Goal: Task Accomplishment & Management: Manage account settings

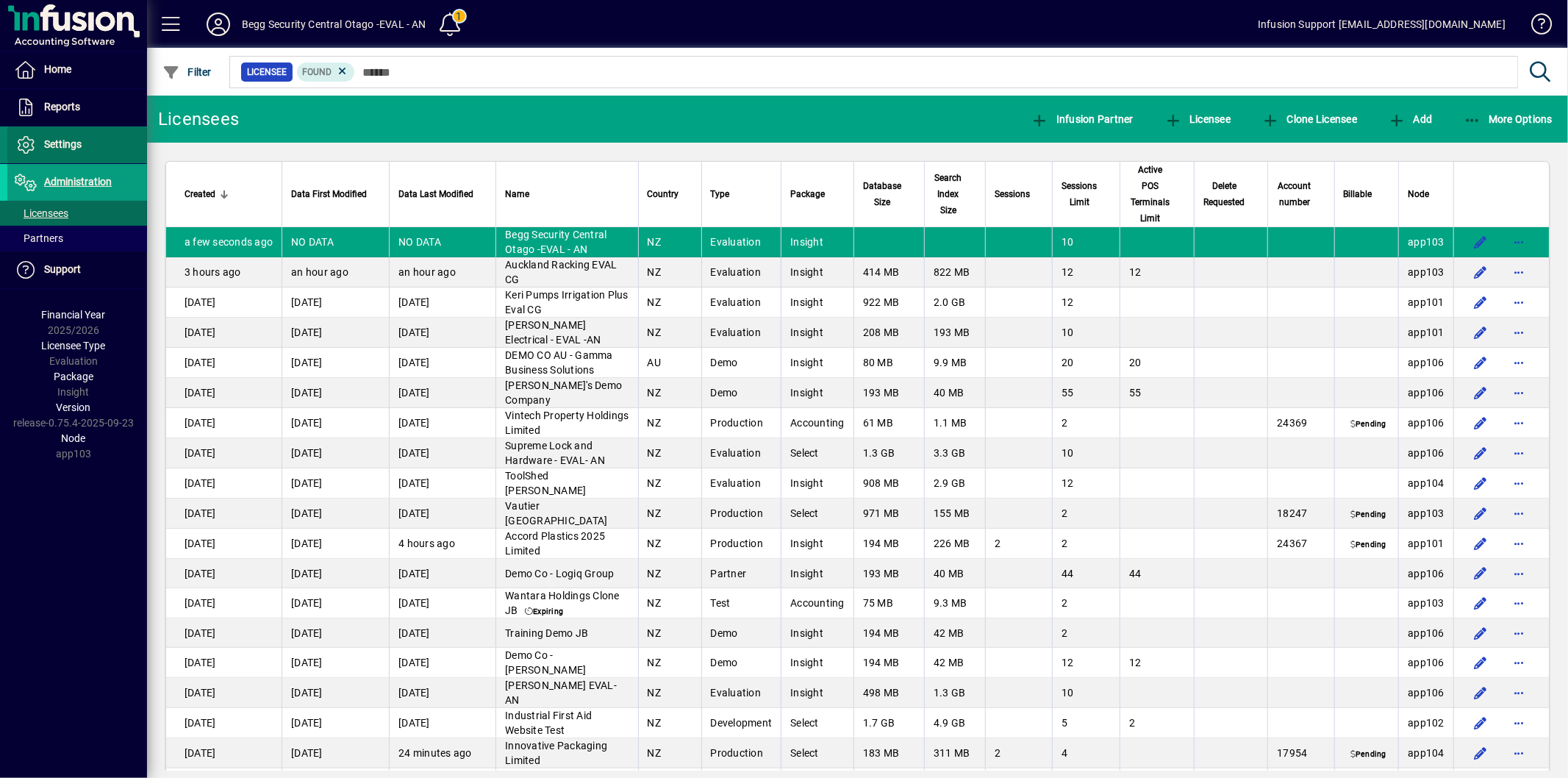
drag, startPoint x: 0, startPoint y: 0, endPoint x: 69, endPoint y: 143, distance: 158.8
click at [69, 143] on span "Settings" at bounding box center [63, 144] width 37 height 12
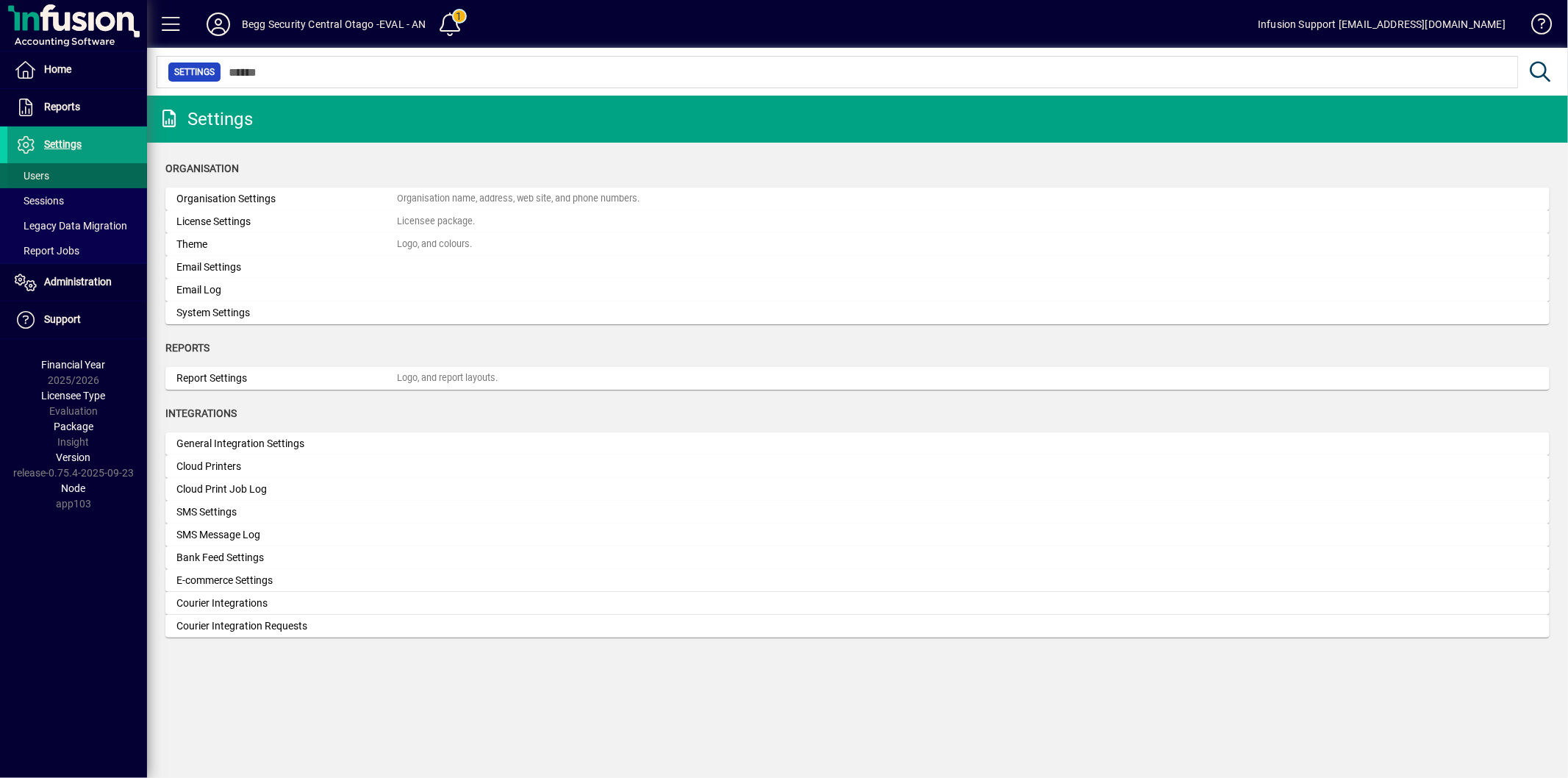
click at [67, 176] on span at bounding box center [77, 176] width 140 height 36
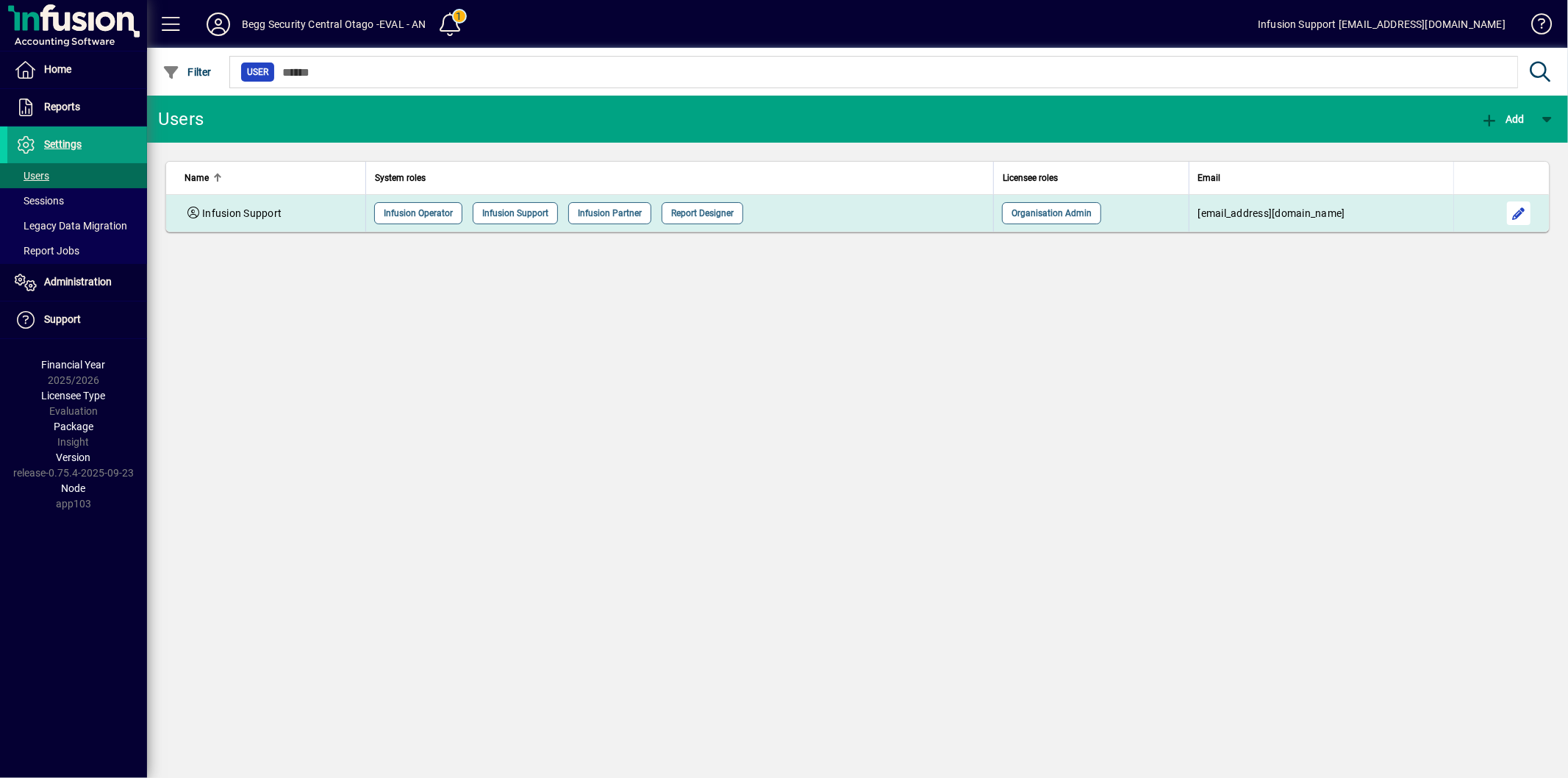
click at [1517, 207] on span "button" at bounding box center [1519, 213] width 36 height 36
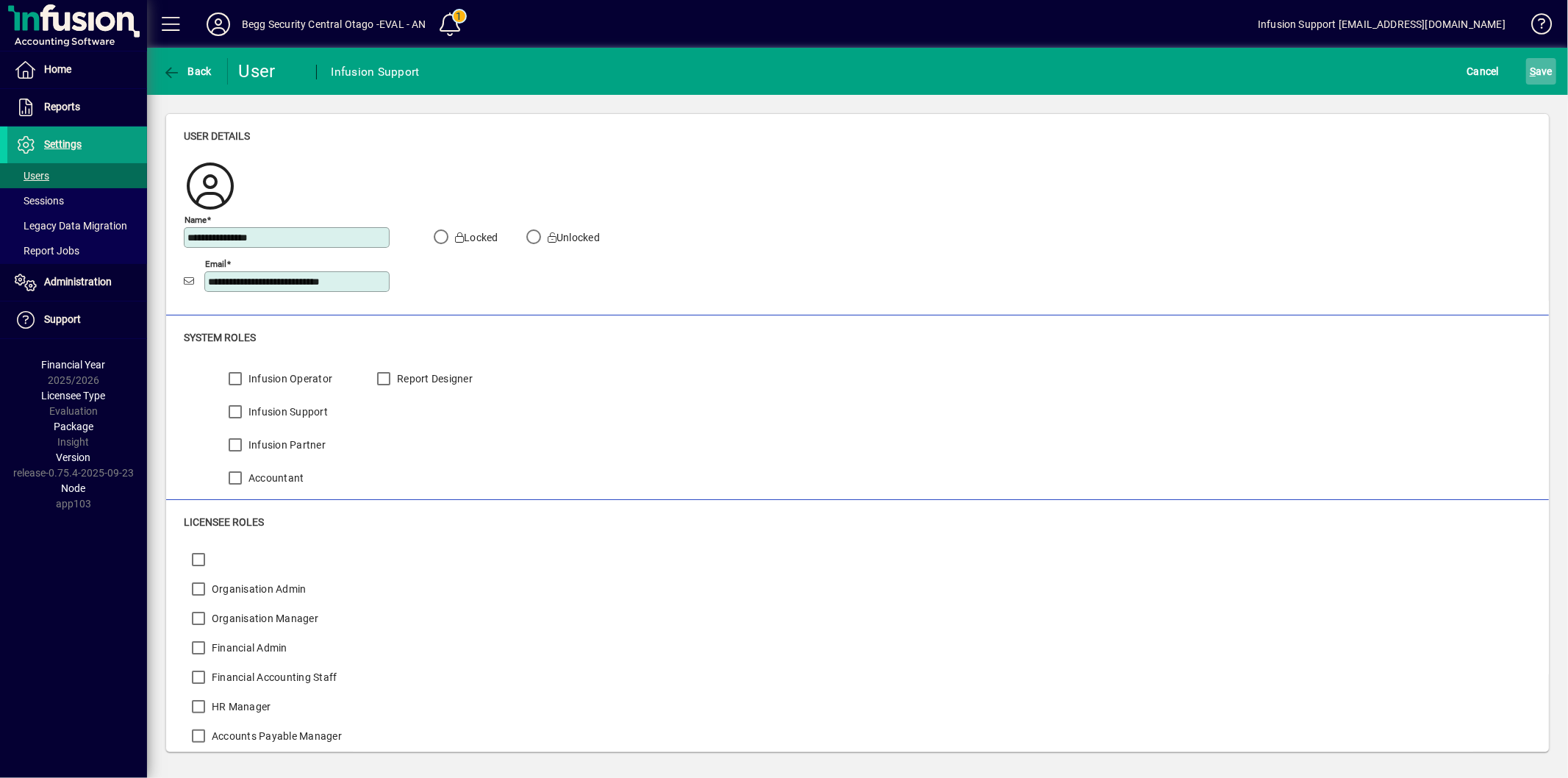
click at [1534, 68] on span "S" at bounding box center [1532, 71] width 6 height 12
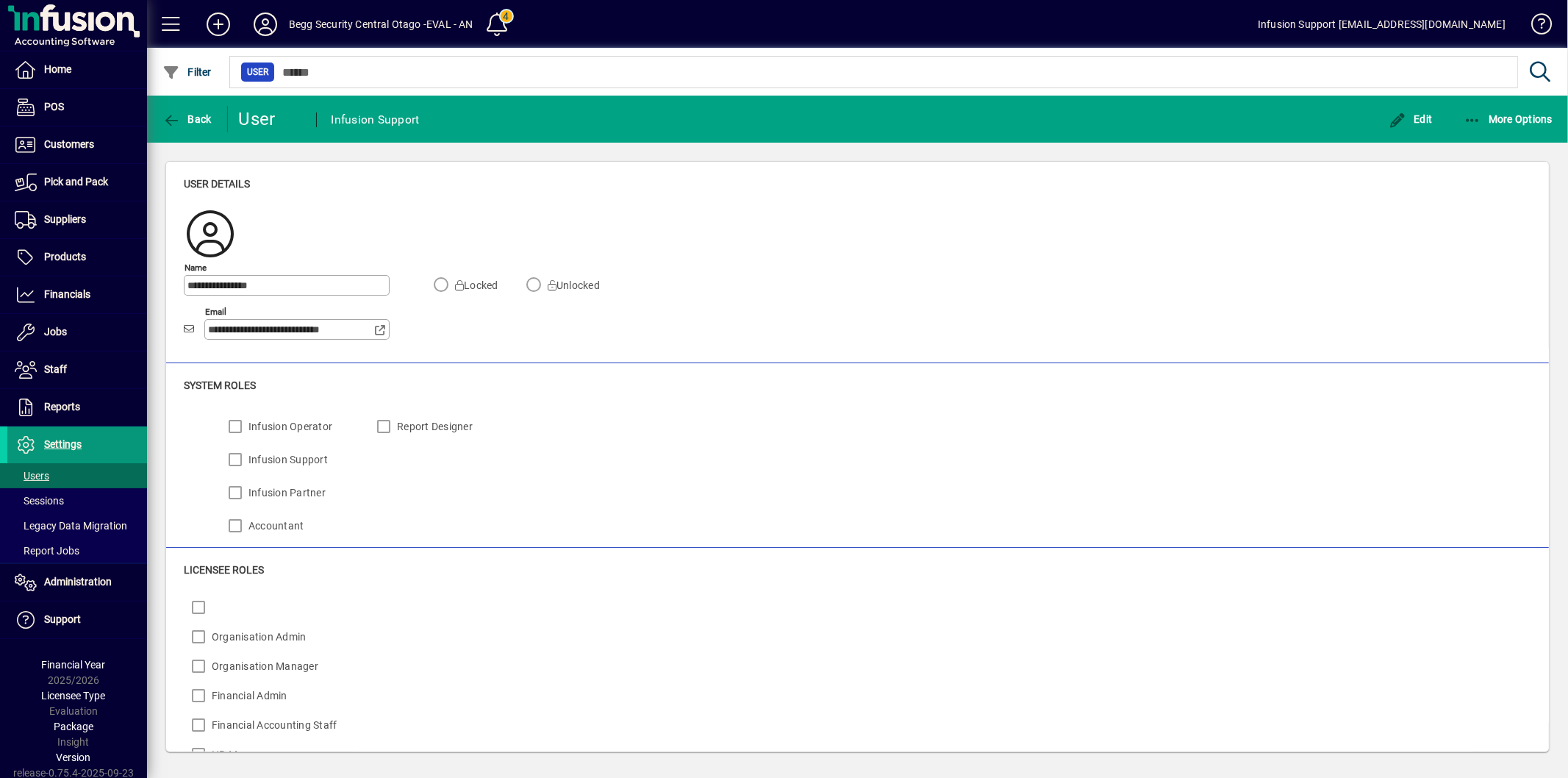
click at [104, 430] on span at bounding box center [77, 445] width 140 height 36
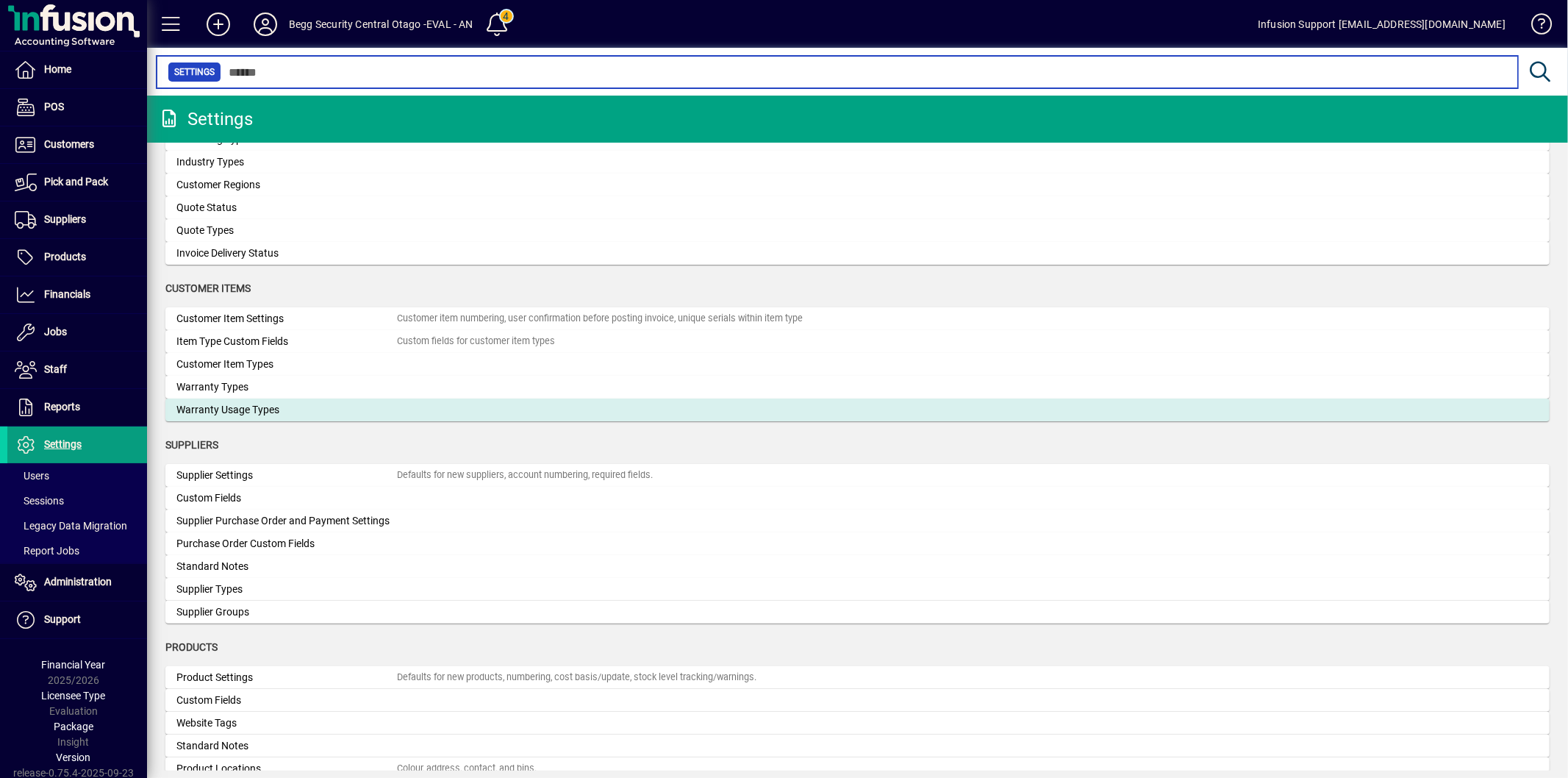
scroll to position [1225, 0]
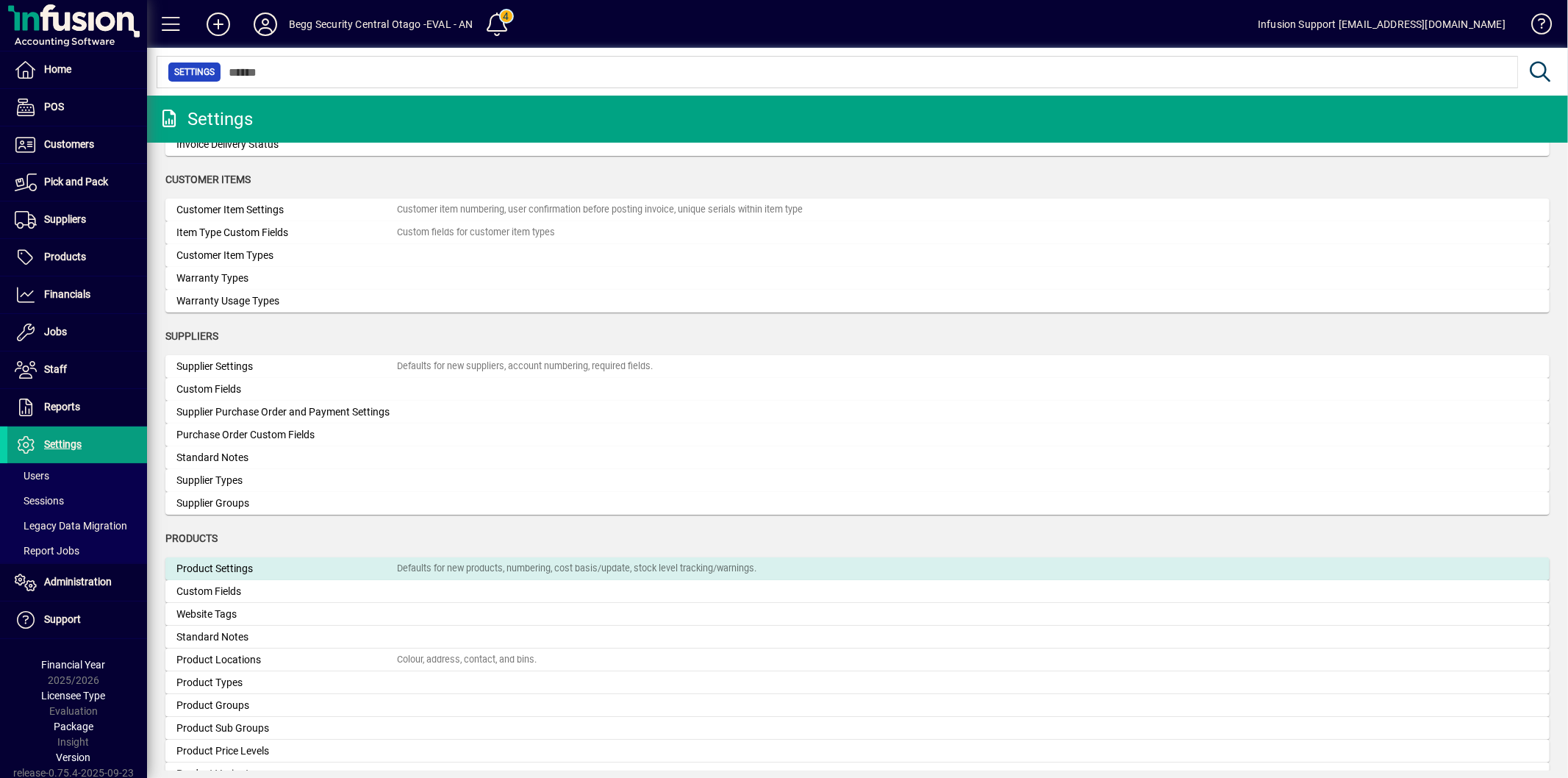
click at [399, 566] on div "Defaults for new products, numbering, cost basis/update, stock level tracking/w…" at bounding box center [577, 569] width 359 height 14
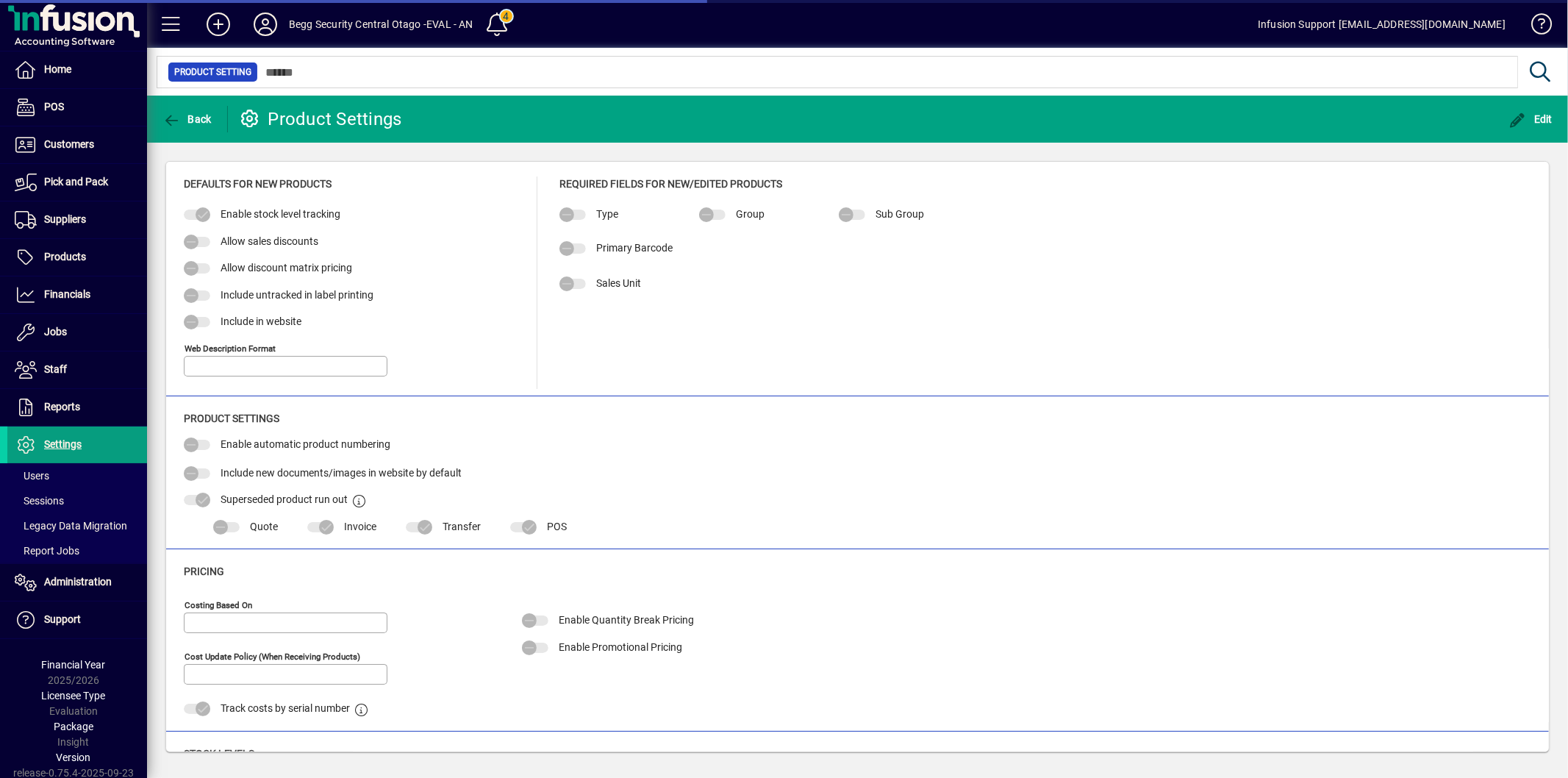
type input "**********"
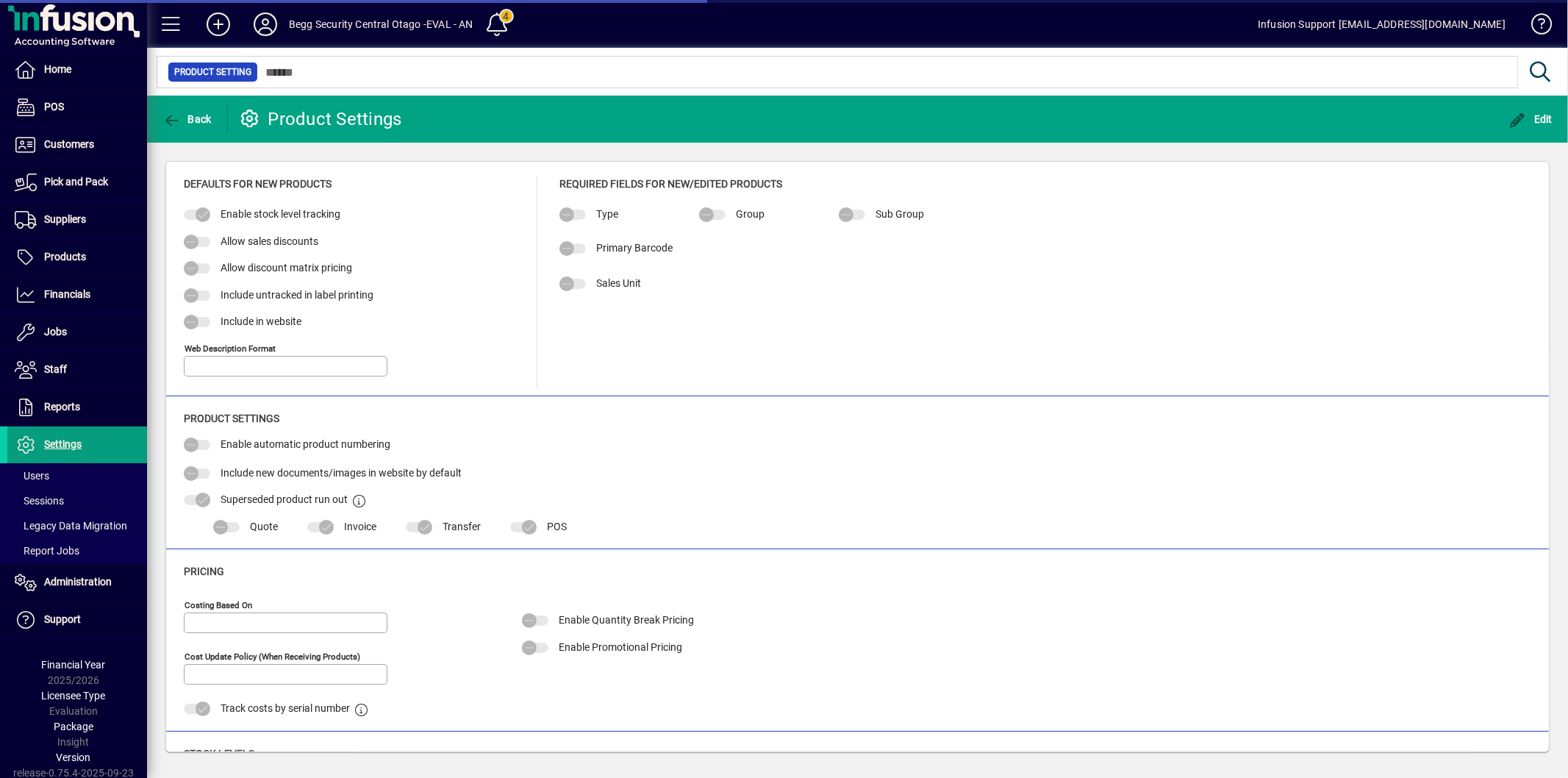
type input "**********"
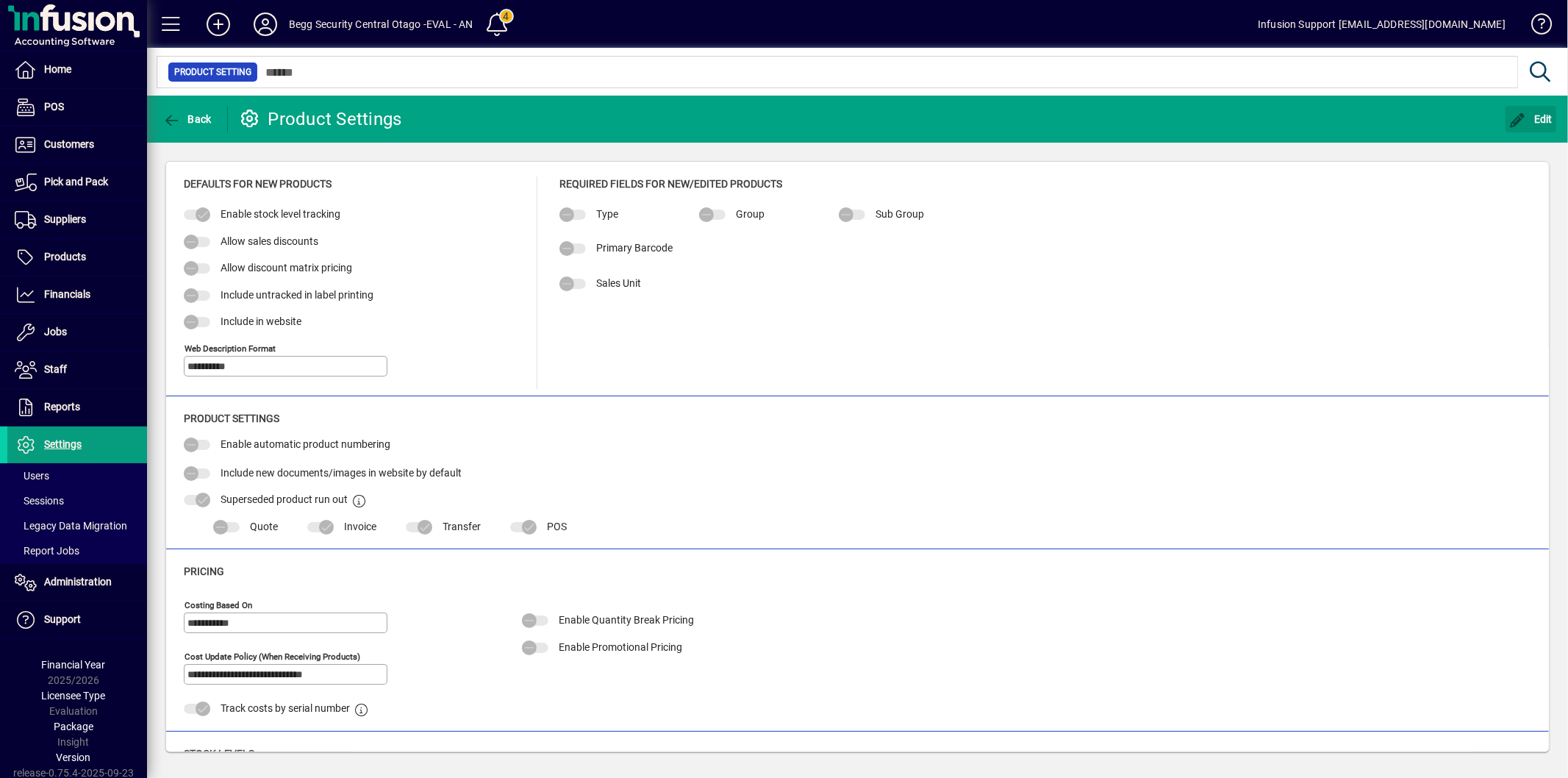
drag, startPoint x: 1517, startPoint y: 119, endPoint x: 813, endPoint y: 283, distance: 722.8
click at [1517, 119] on icon "button" at bounding box center [1518, 120] width 18 height 15
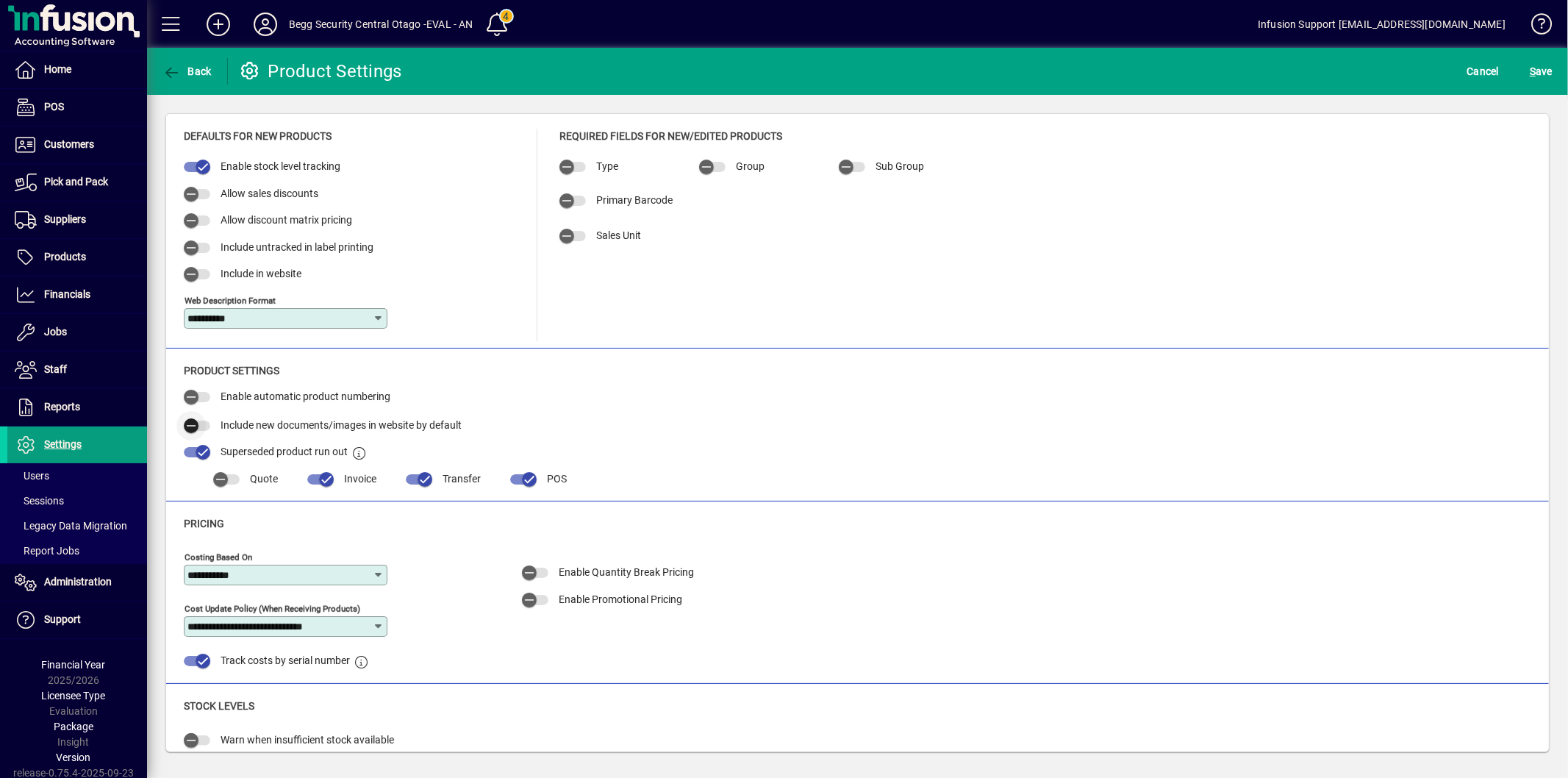
click at [194, 419] on icon "button" at bounding box center [191, 426] width 13 height 13
click at [1536, 66] on span "S" at bounding box center [1532, 71] width 6 height 12
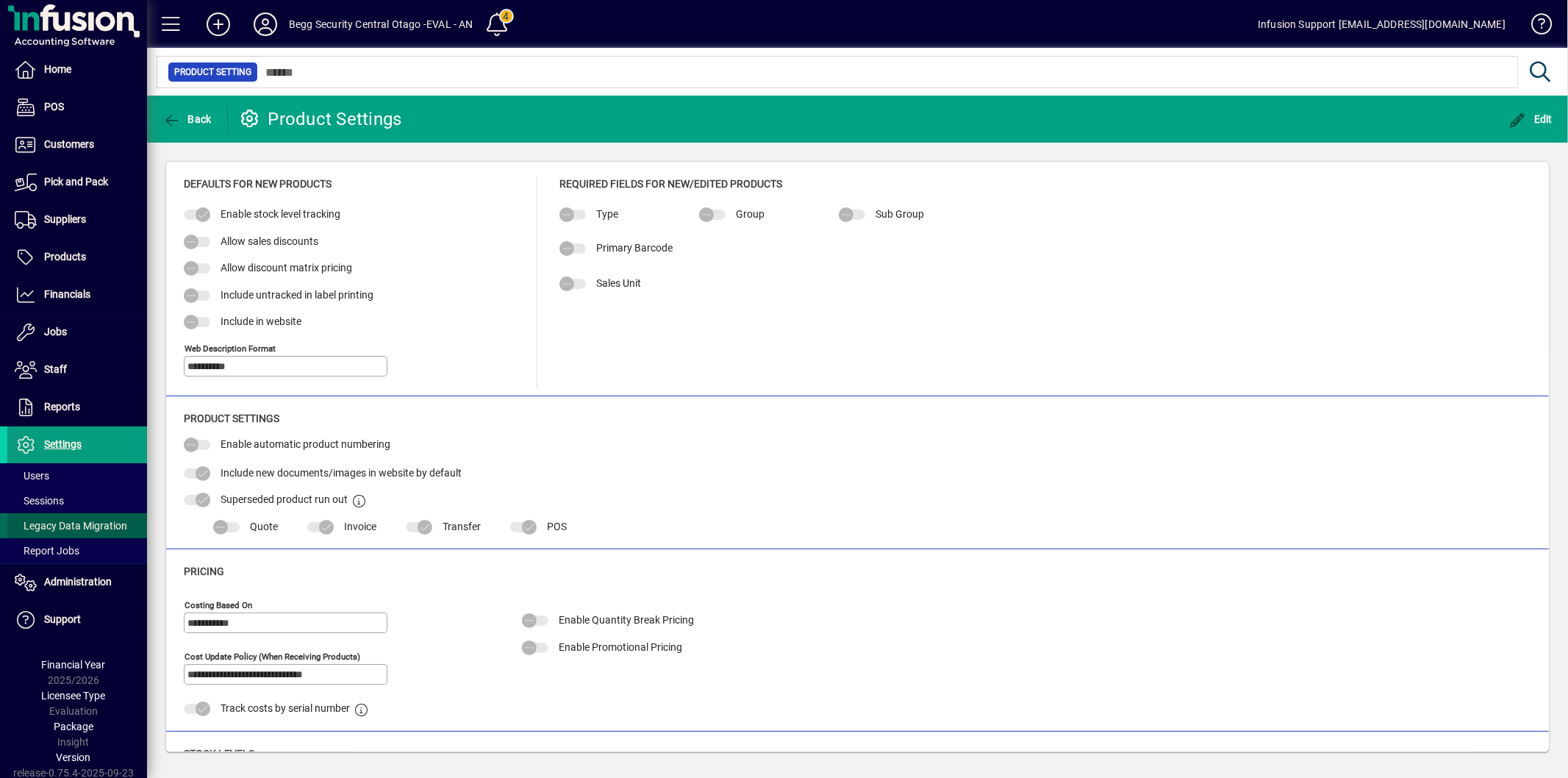
click at [97, 533] on span "Legacy Data Migration" at bounding box center [66, 526] width 120 height 16
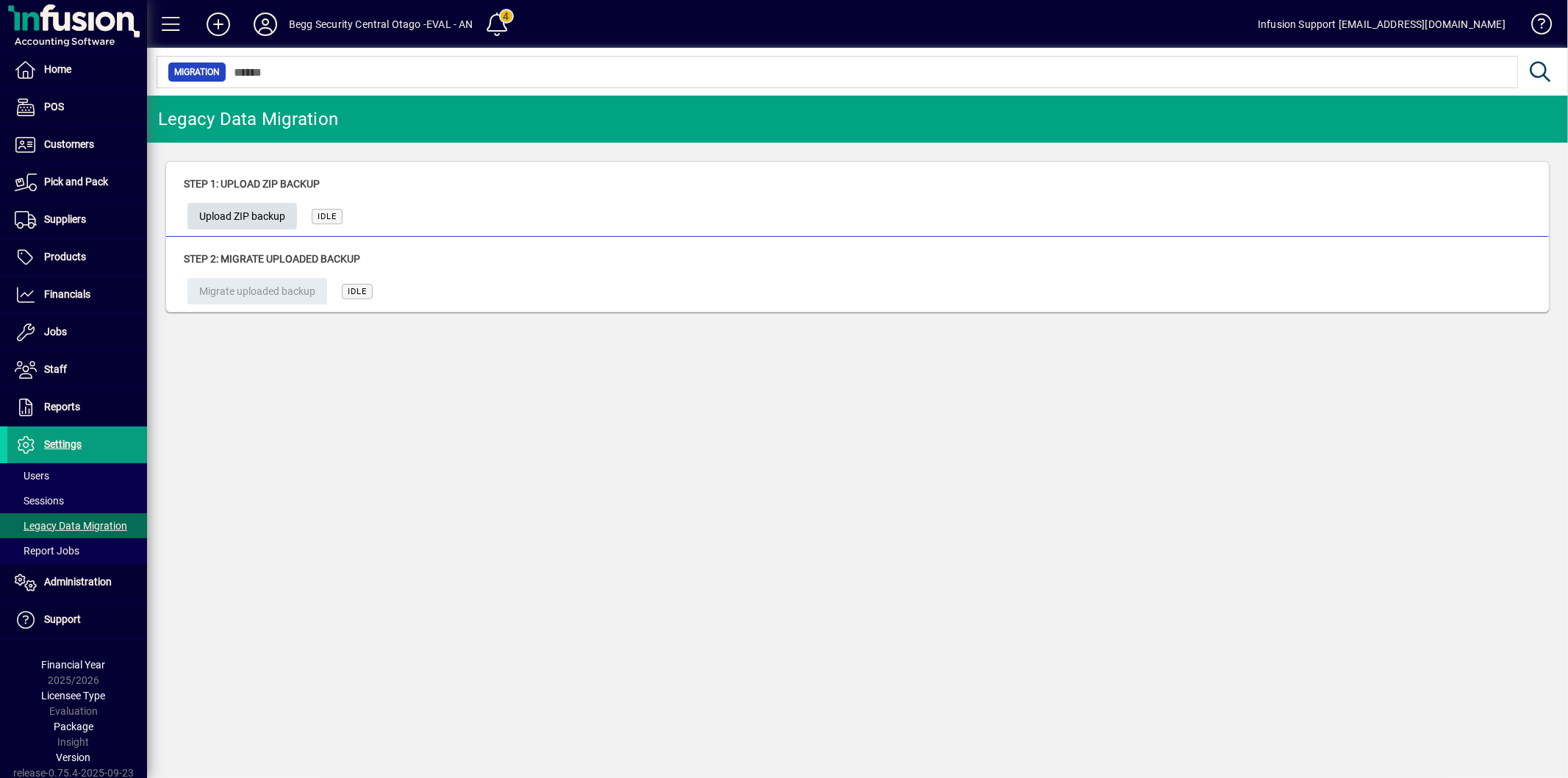
click at [213, 216] on span "Upload ZIP backup" at bounding box center [242, 216] width 86 height 25
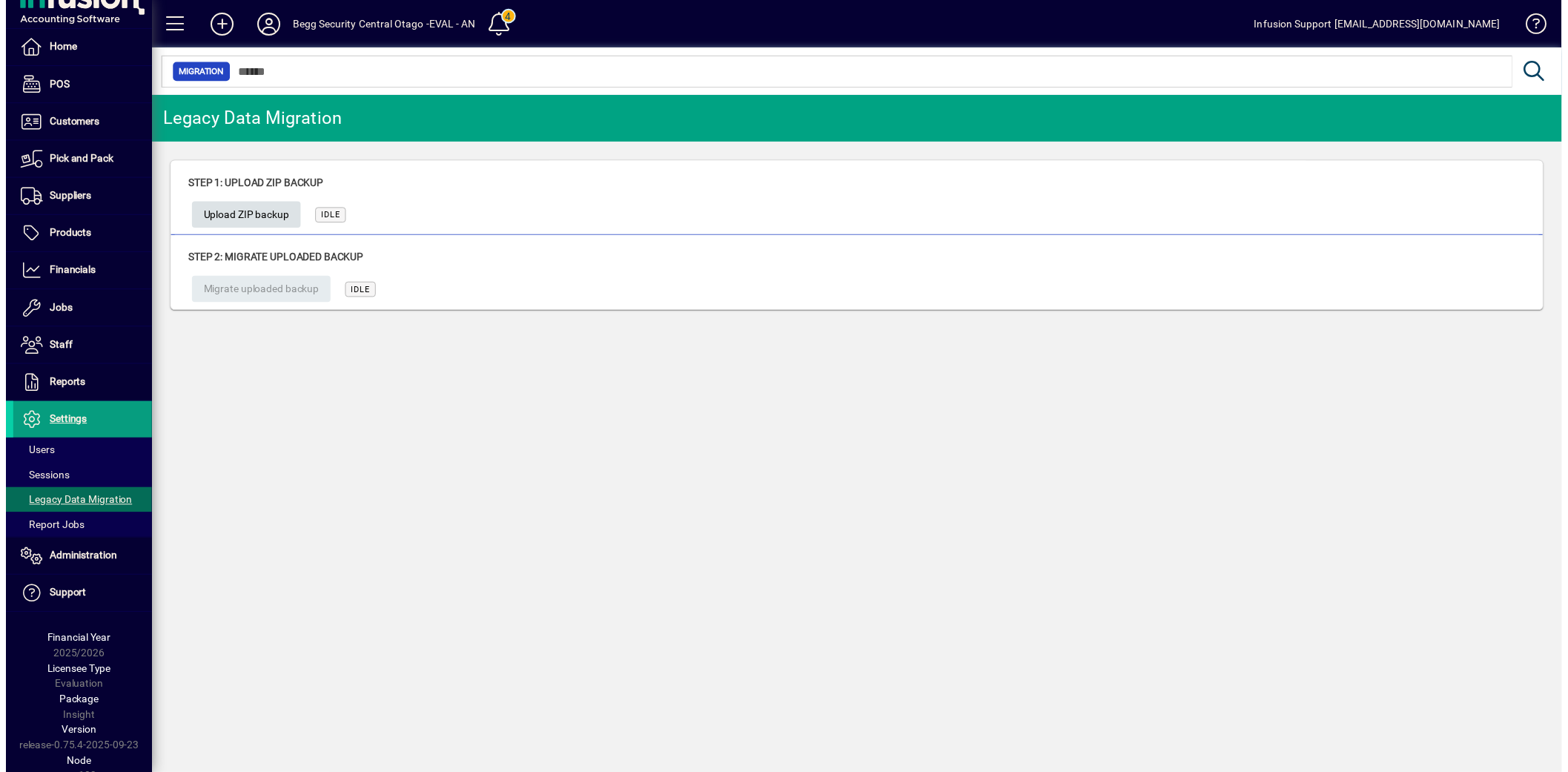
scroll to position [34, 0]
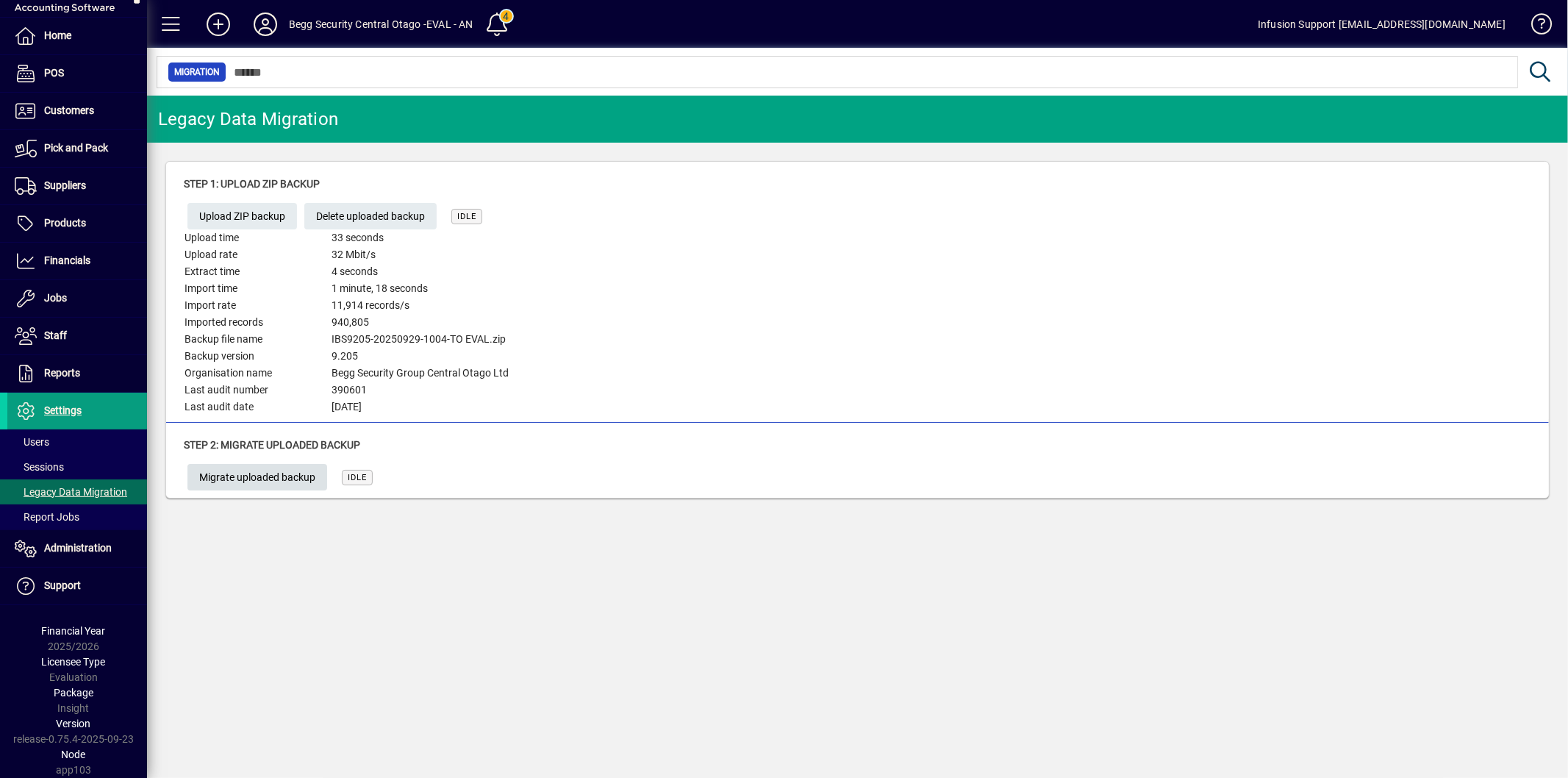
click at [298, 476] on span "Migrate uploaded backup" at bounding box center [257, 477] width 116 height 25
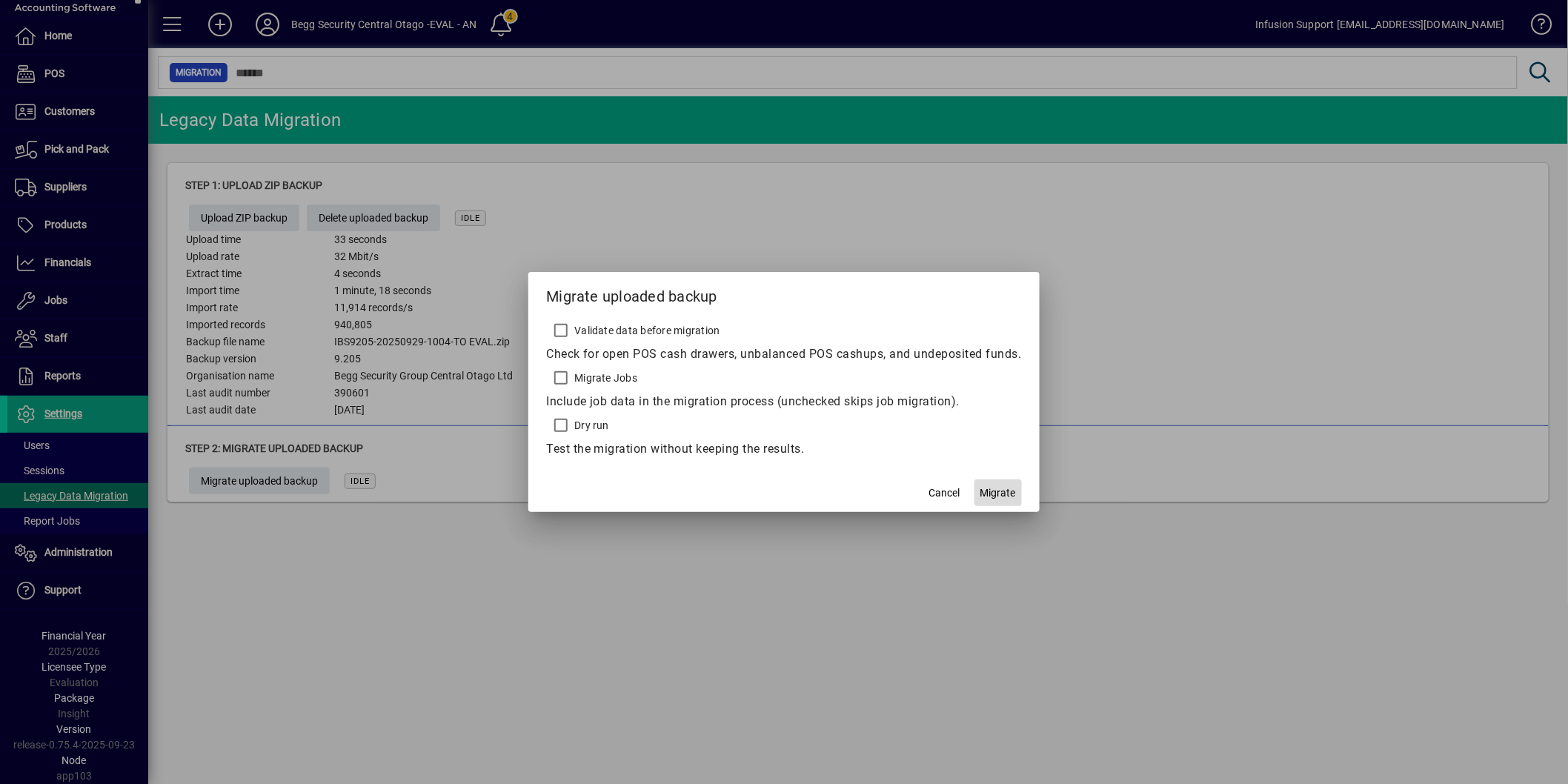
click at [1012, 489] on span "Migrate" at bounding box center [998, 493] width 36 height 16
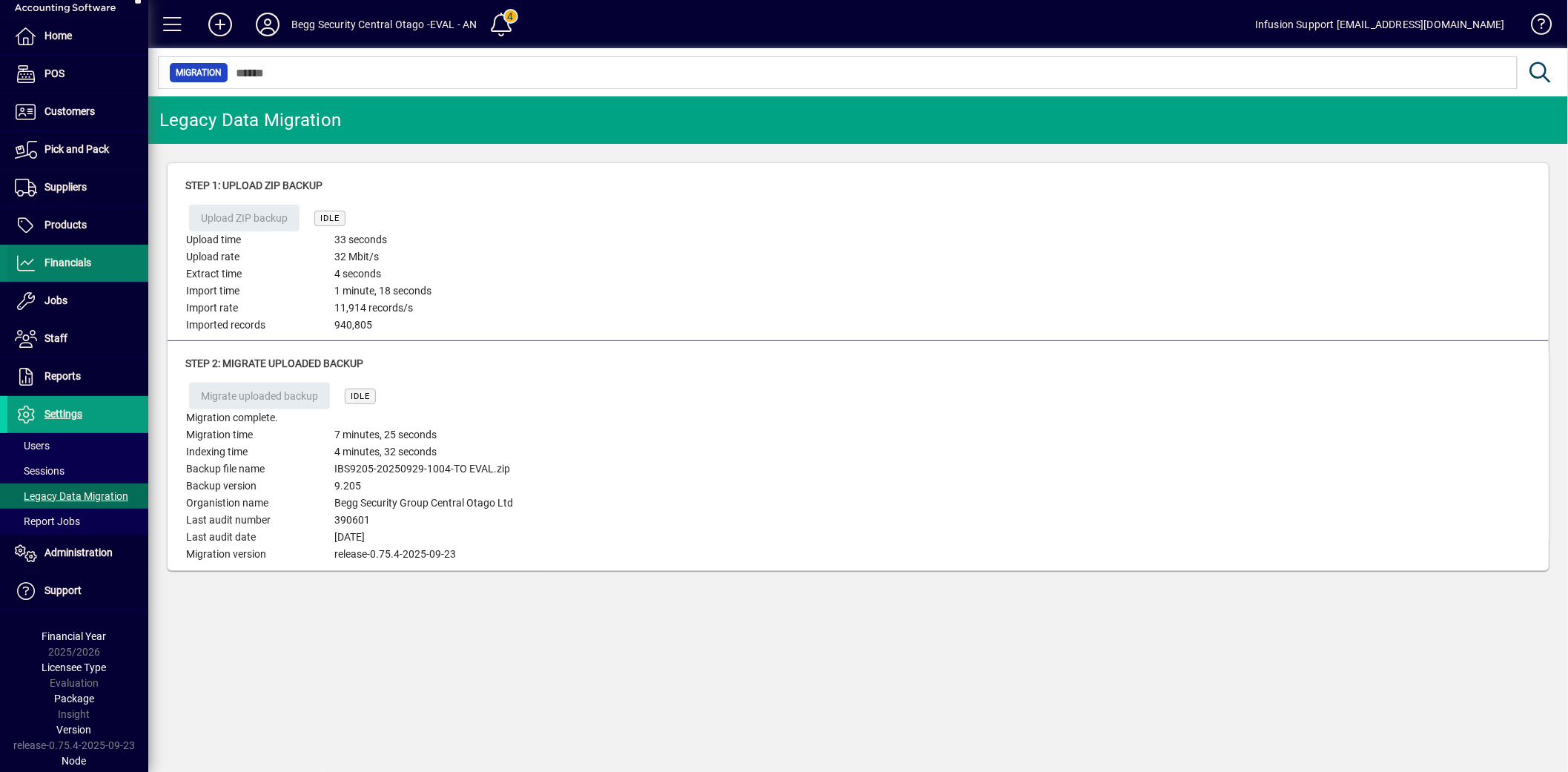
click at [63, 260] on span "Financials" at bounding box center [68, 262] width 47 height 12
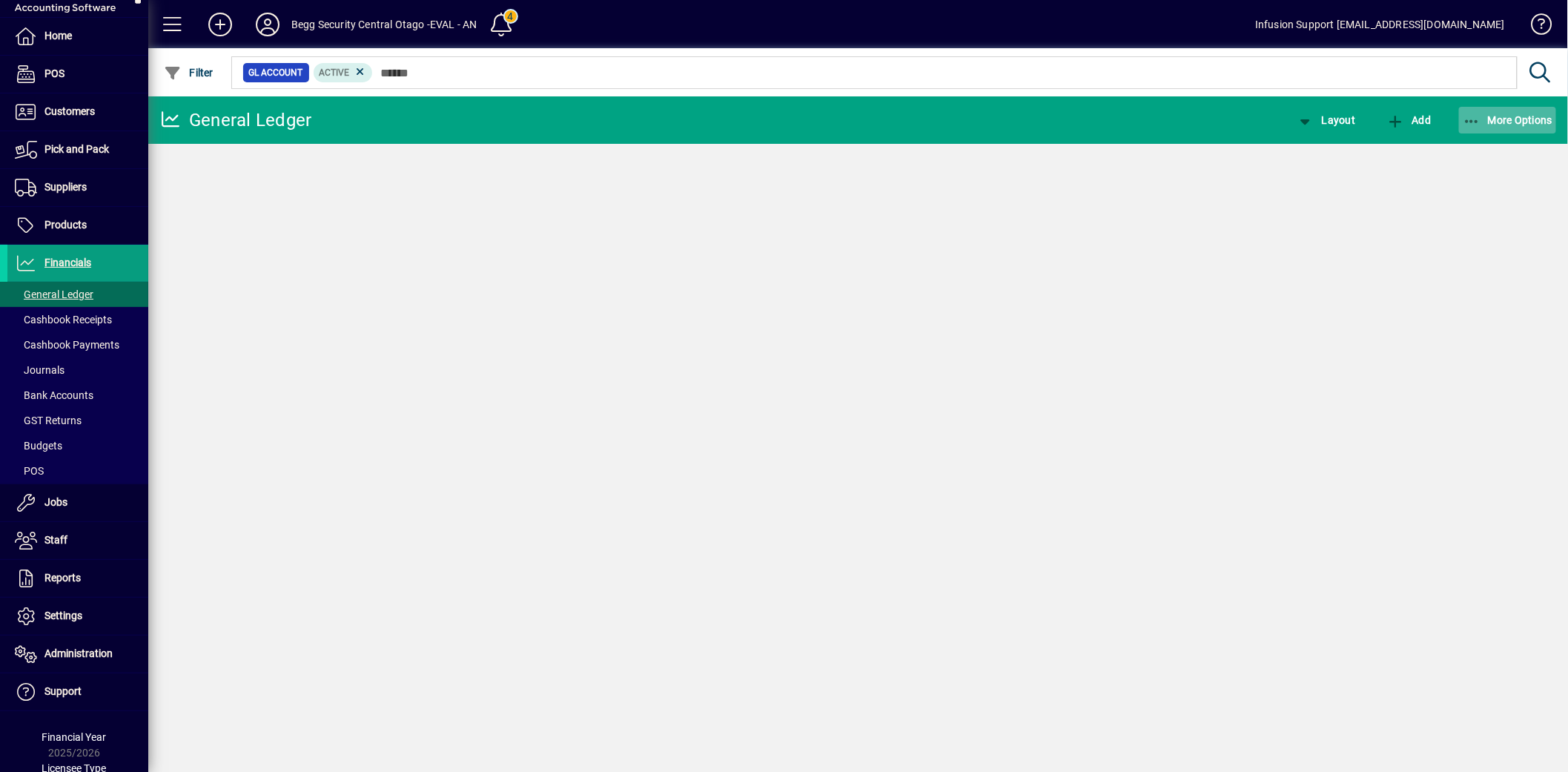
click at [1502, 123] on span "More Options" at bounding box center [1507, 120] width 90 height 12
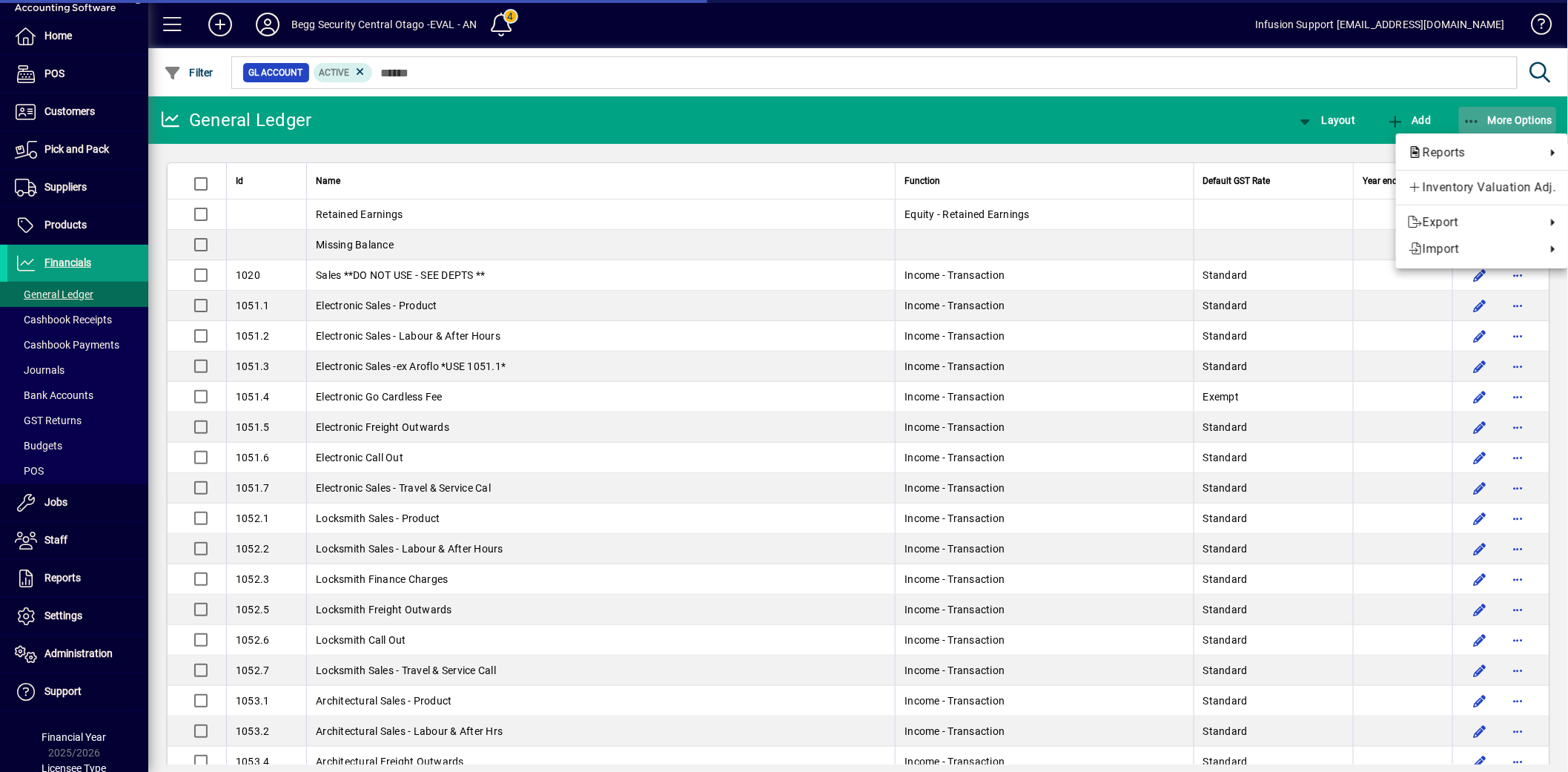
click at [1491, 115] on body "Home POS Customers Invoices Payments Quotes Backorders Items Communications Pic…" at bounding box center [784, 386] width 1568 height 772
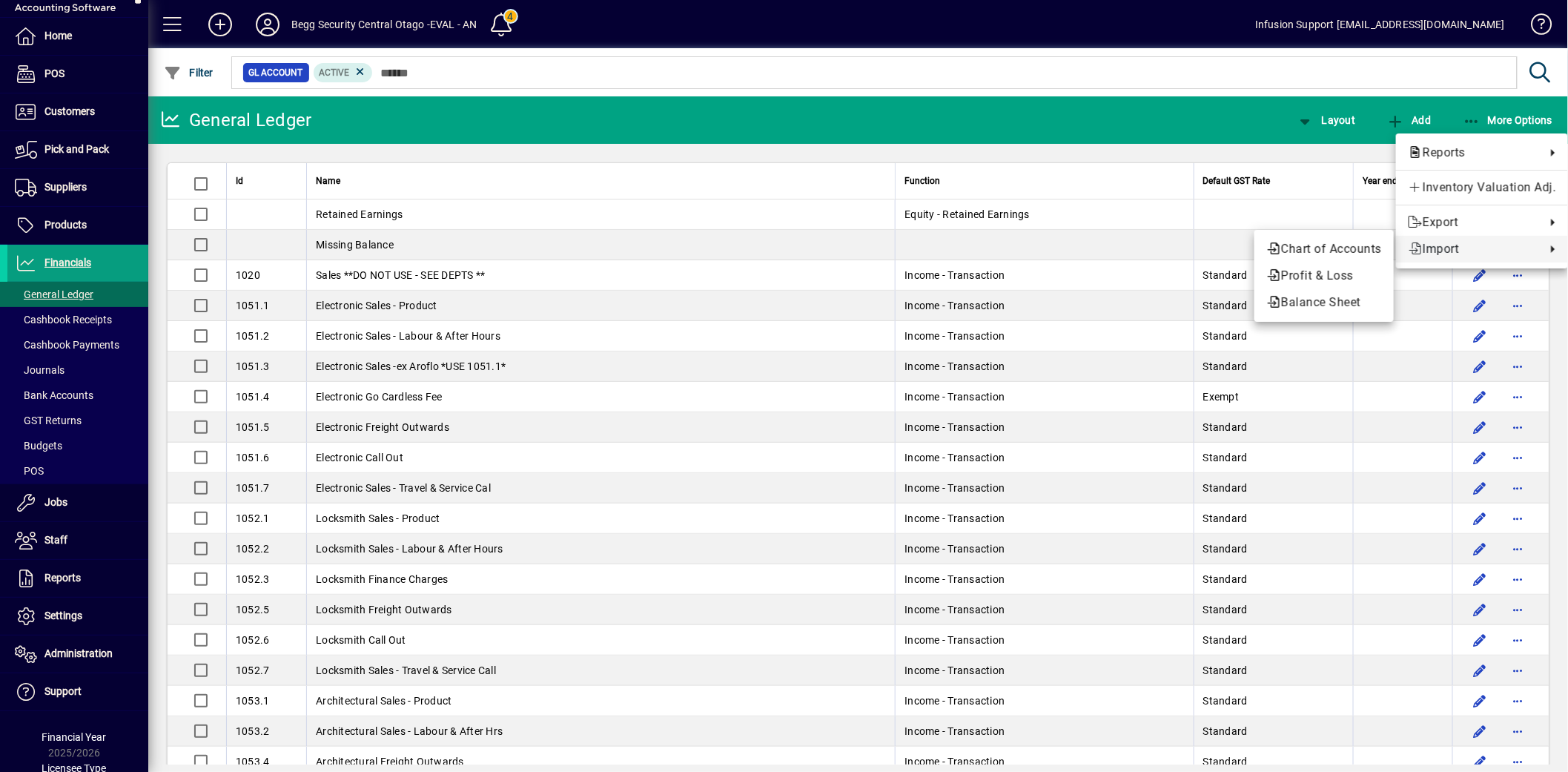
click at [1436, 251] on span "Import" at bounding box center [1472, 249] width 130 height 18
click at [1332, 250] on span "Chart of Accounts" at bounding box center [1324, 249] width 116 height 18
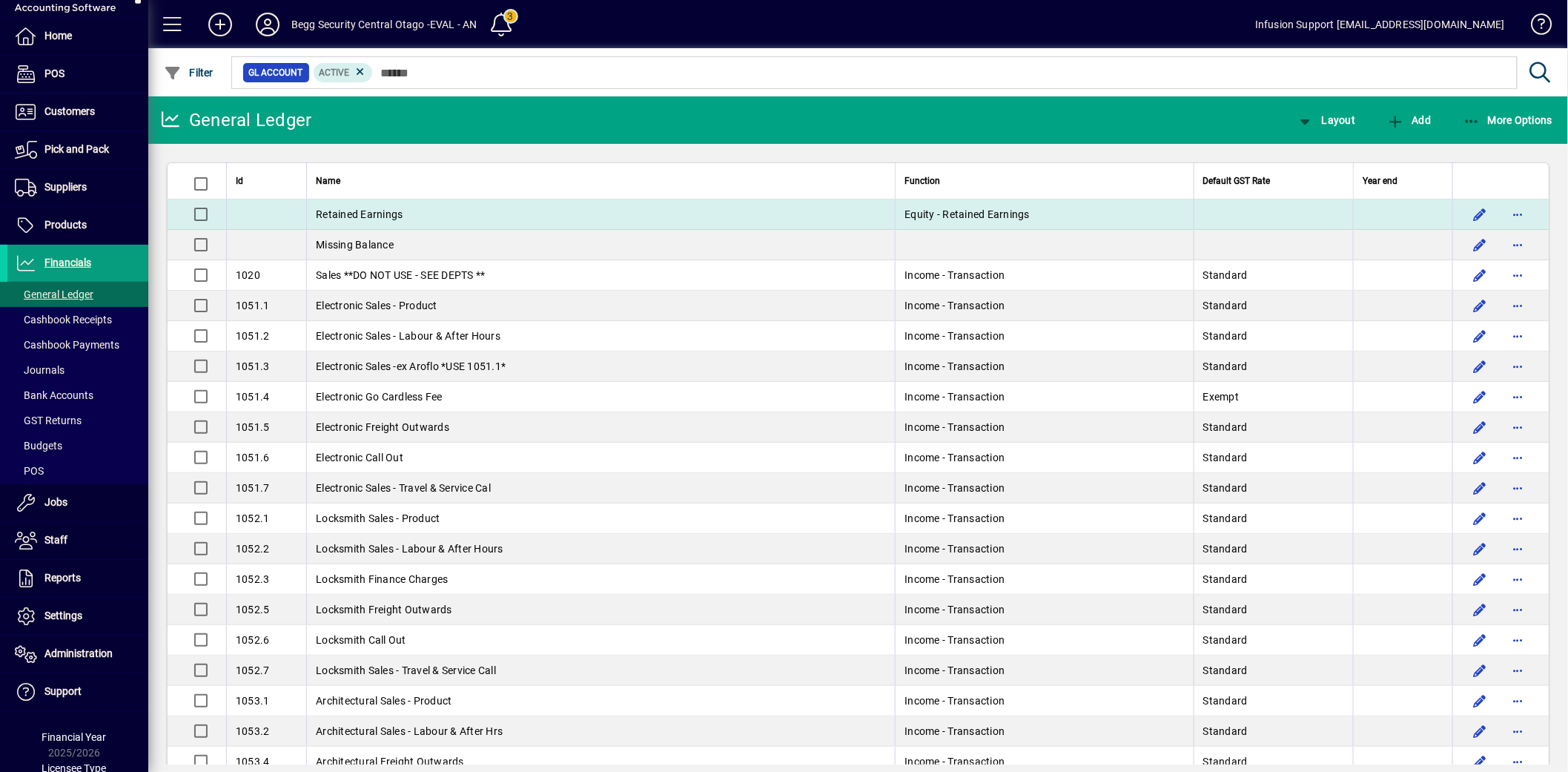
click at [446, 212] on td "Retained Earnings" at bounding box center [601, 215] width 589 height 30
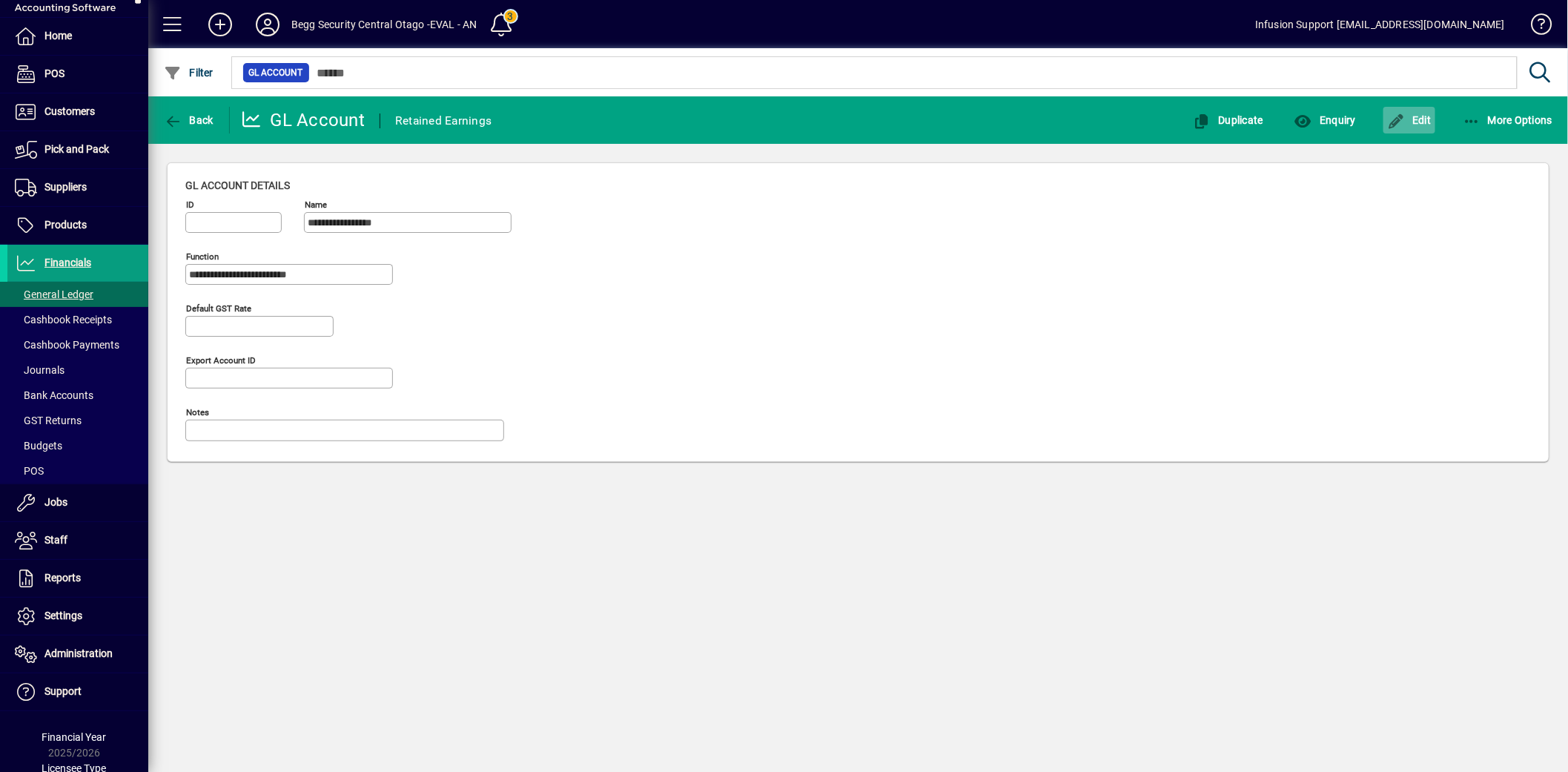
click at [1422, 121] on span "Edit" at bounding box center [1409, 120] width 45 height 12
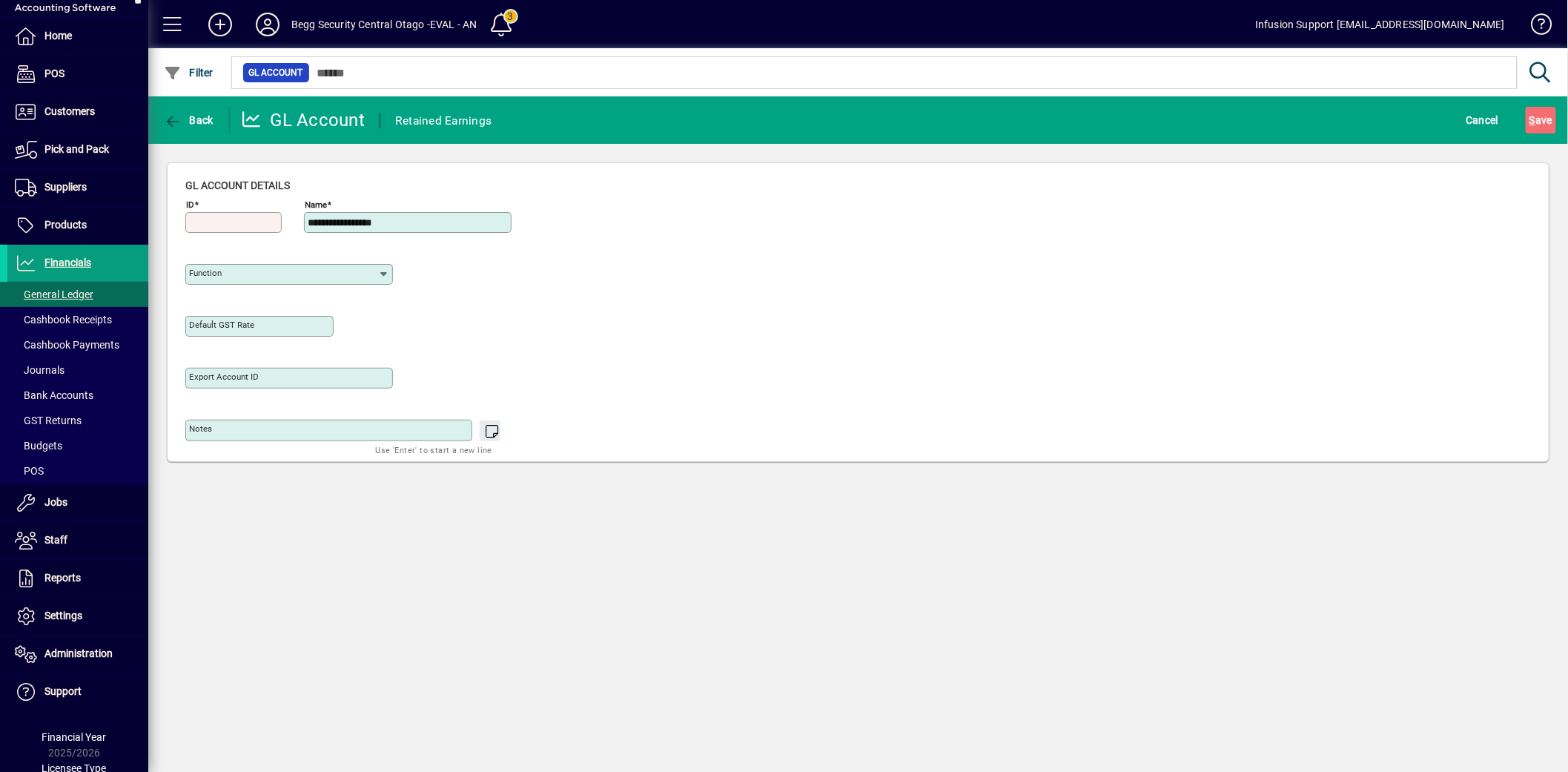
type input "**********"
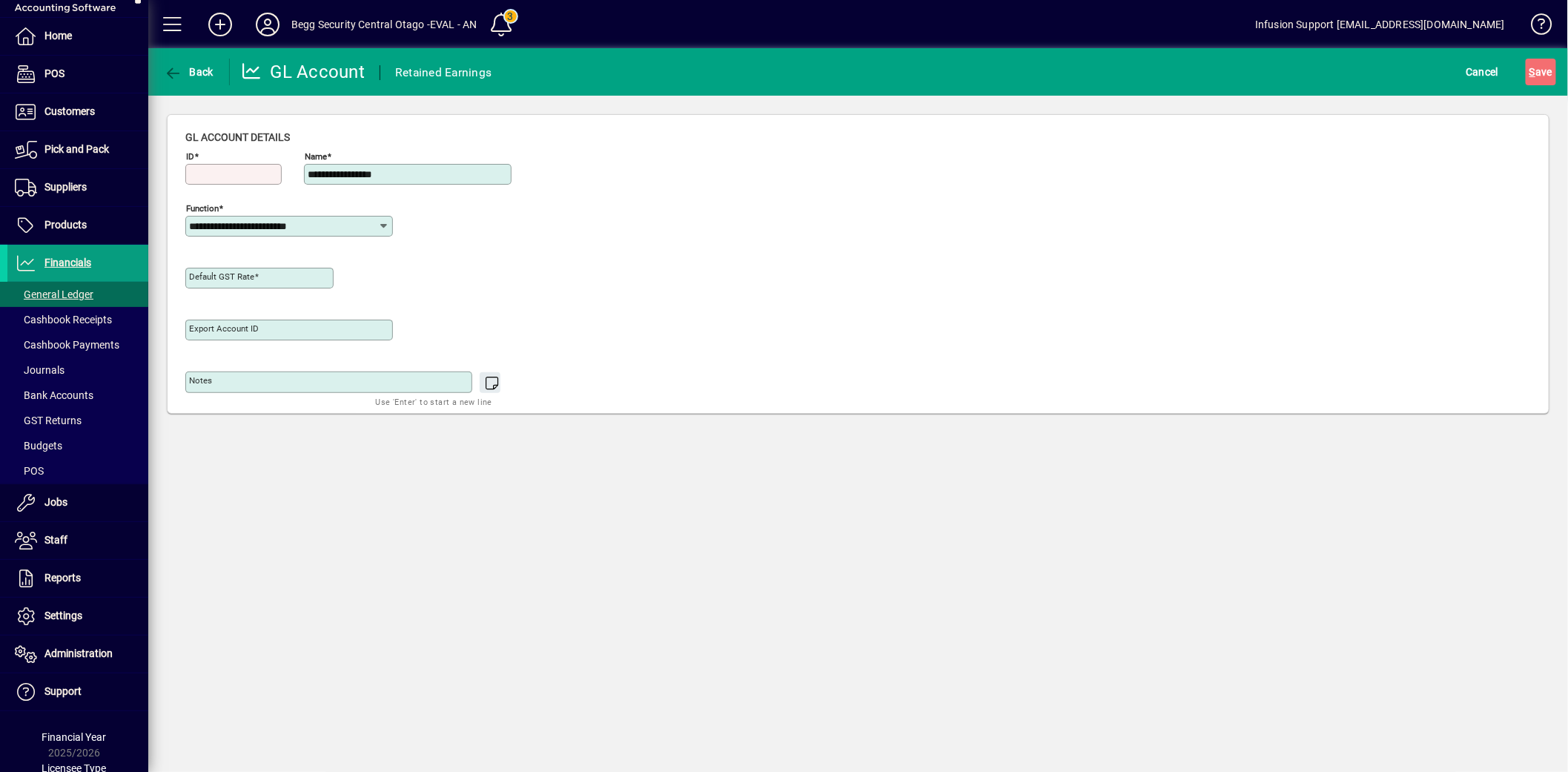
click at [243, 168] on input "ID" at bounding box center [235, 174] width 92 height 12
type input "***"
click at [338, 233] on div "**********" at bounding box center [289, 226] width 207 height 21
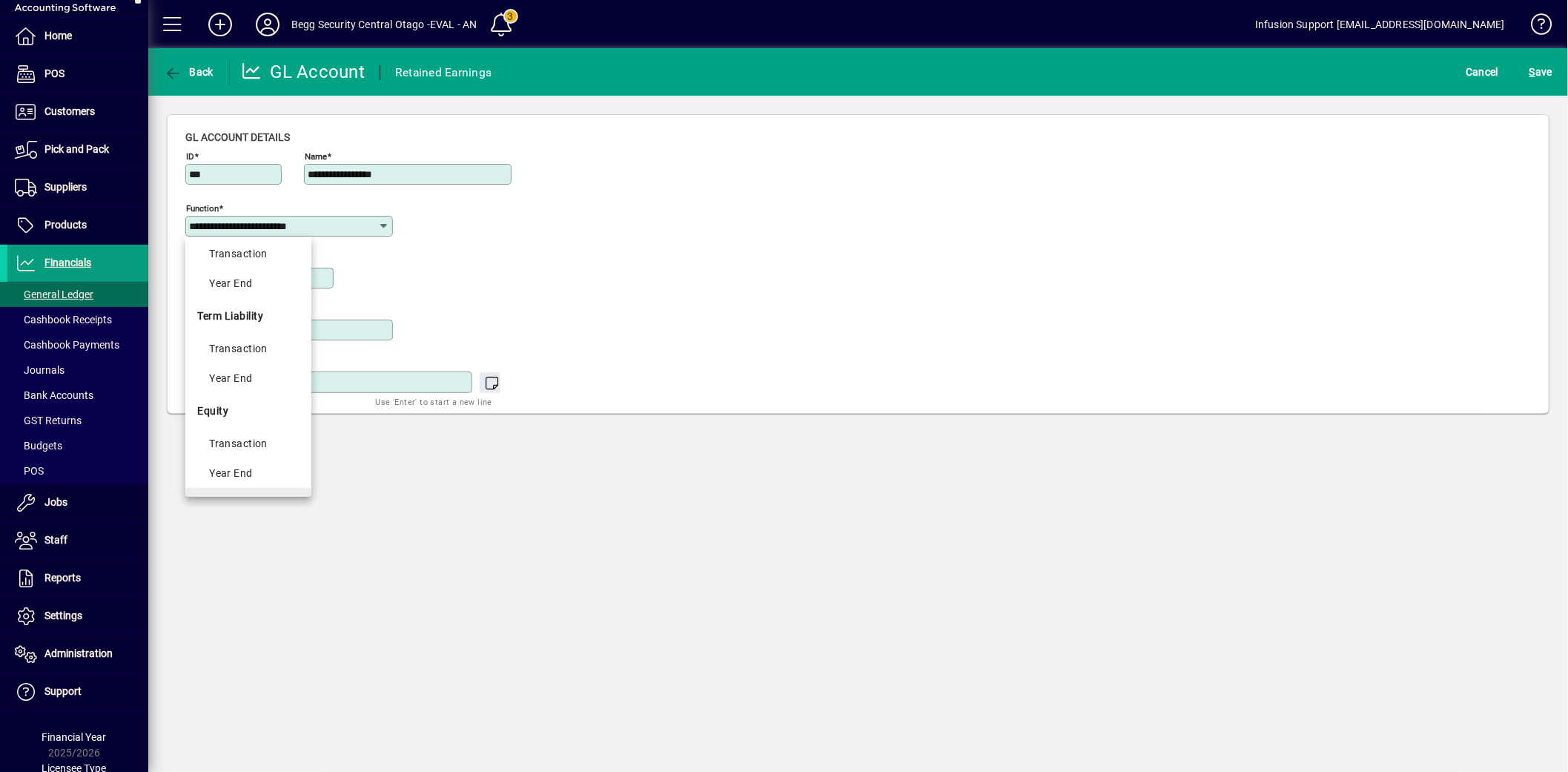
scroll to position [569, 0]
click at [275, 397] on mat-option "Transaction" at bounding box center [247, 388] width 125 height 30
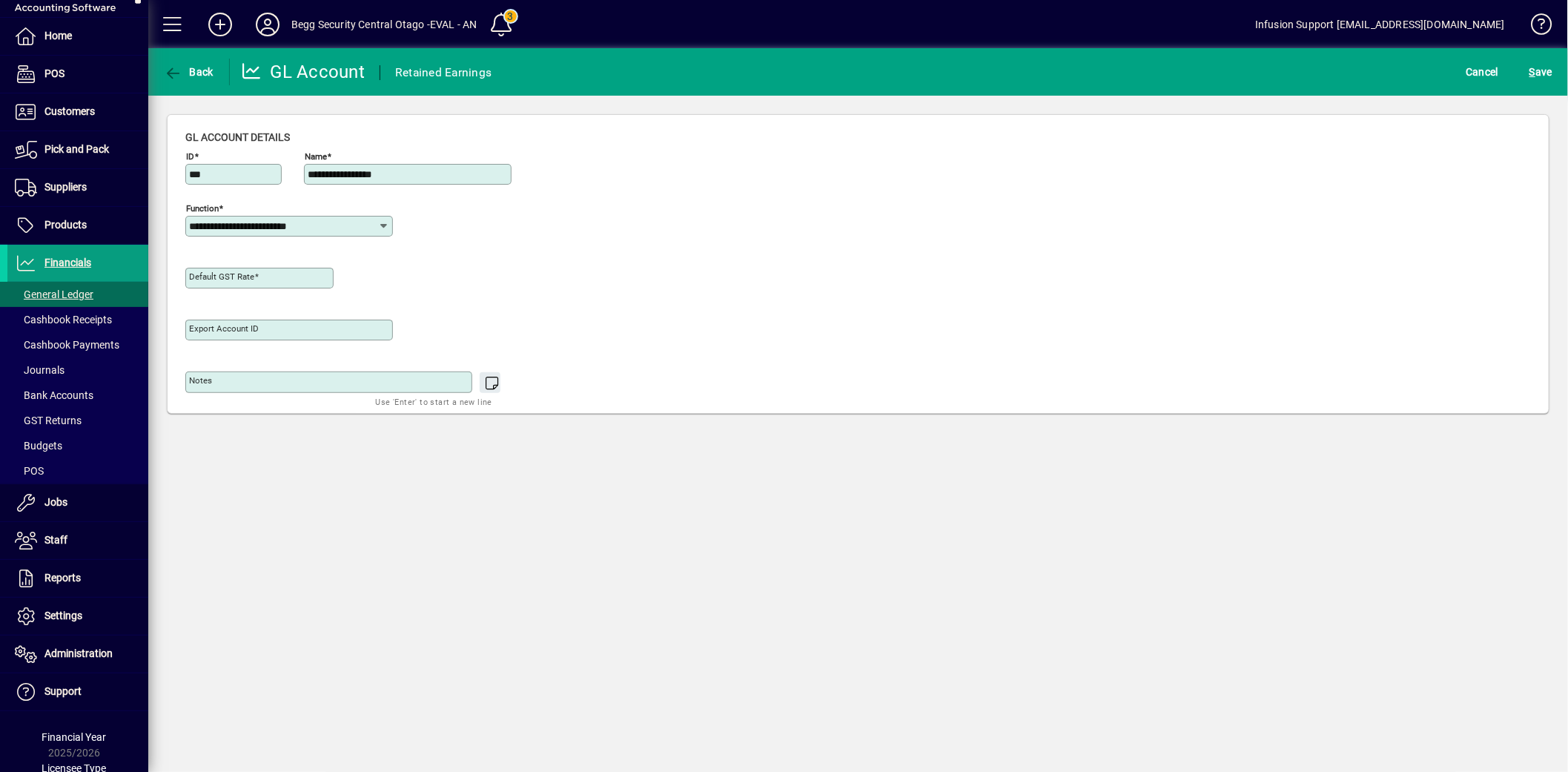
type input "**********"
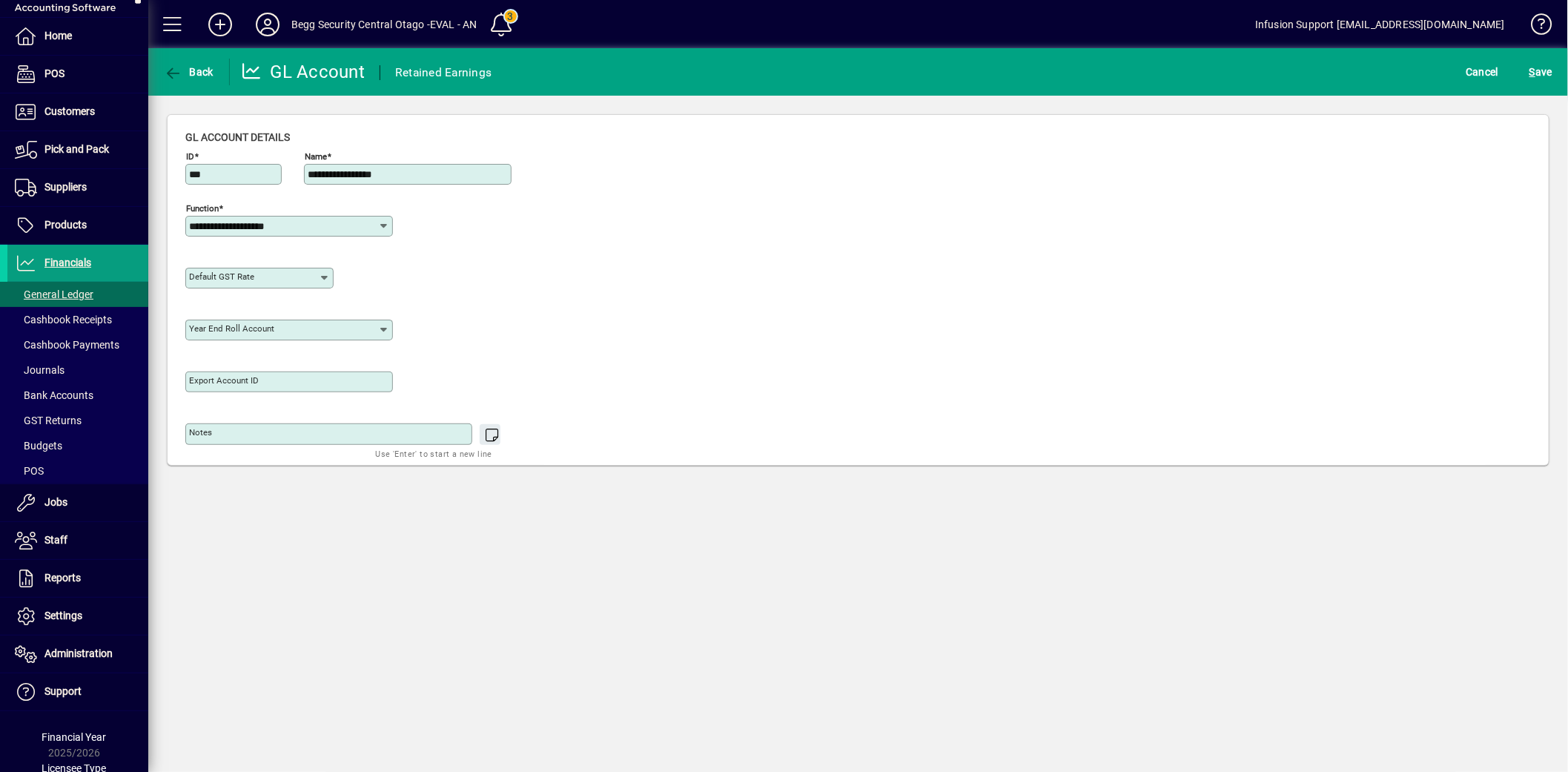
type input "**********"
click at [313, 224] on input "**********" at bounding box center [283, 226] width 189 height 12
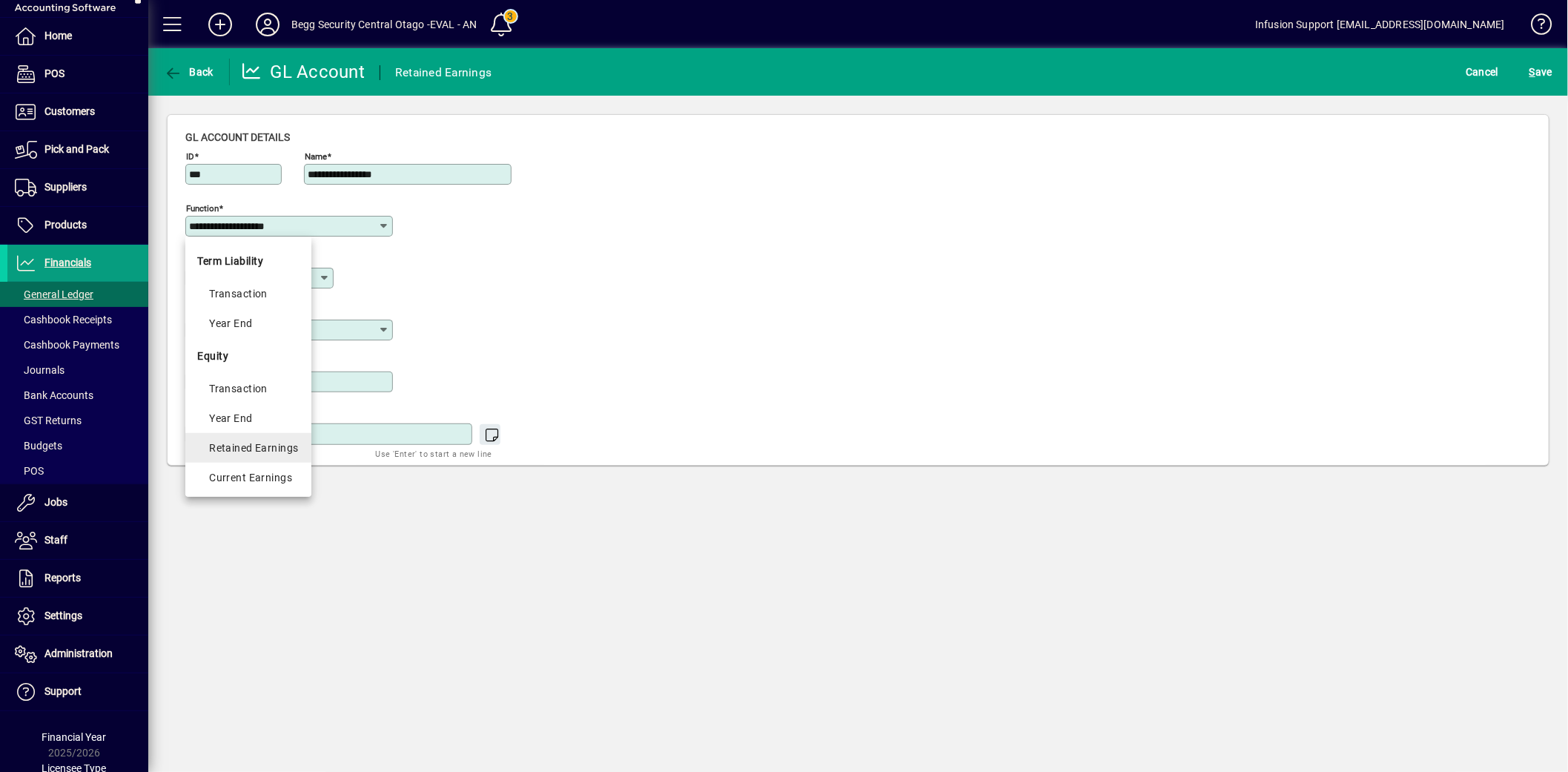
click at [287, 436] on mat-option "Retained Earnings" at bounding box center [247, 448] width 125 height 30
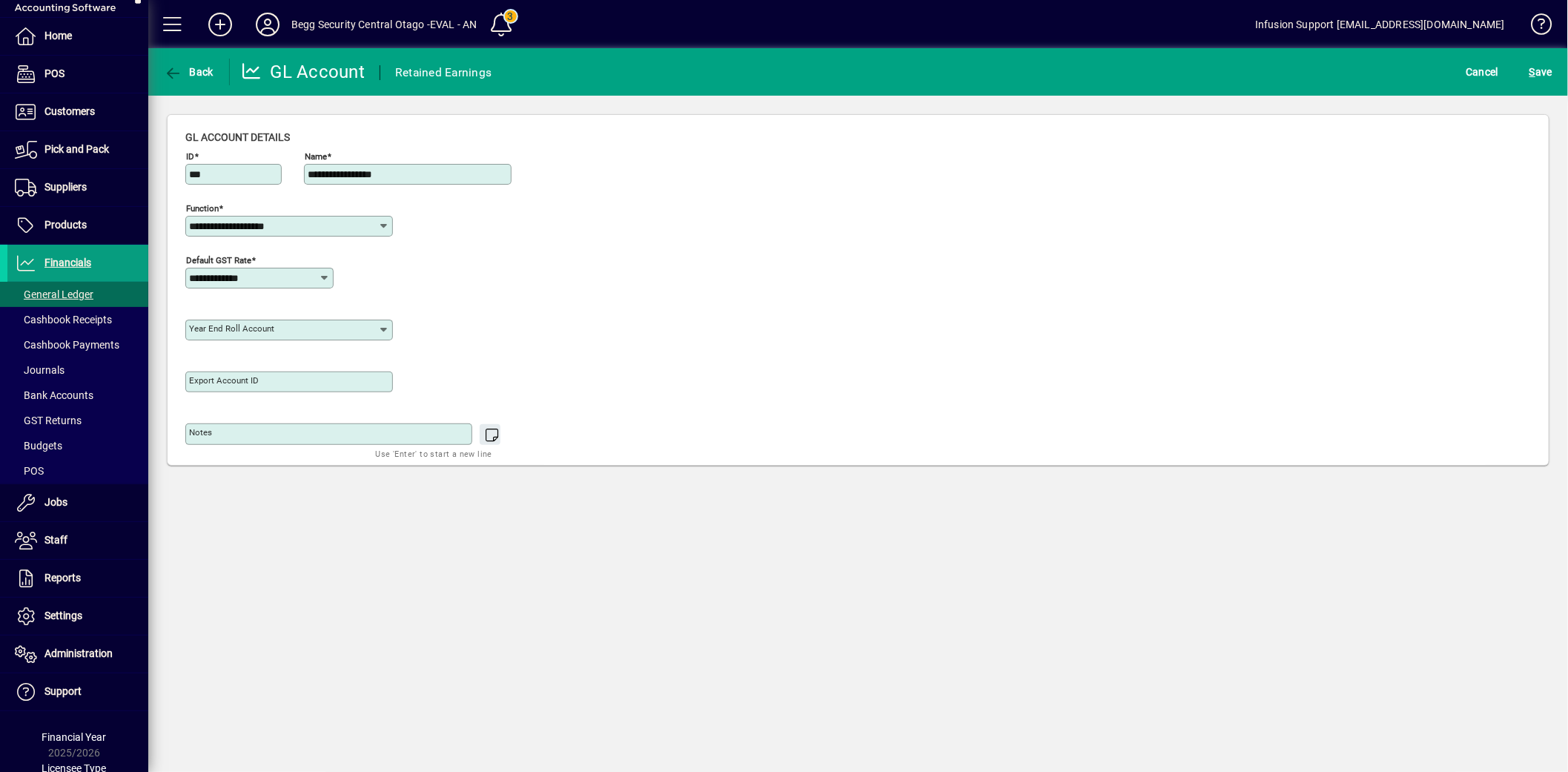
type input "**********"
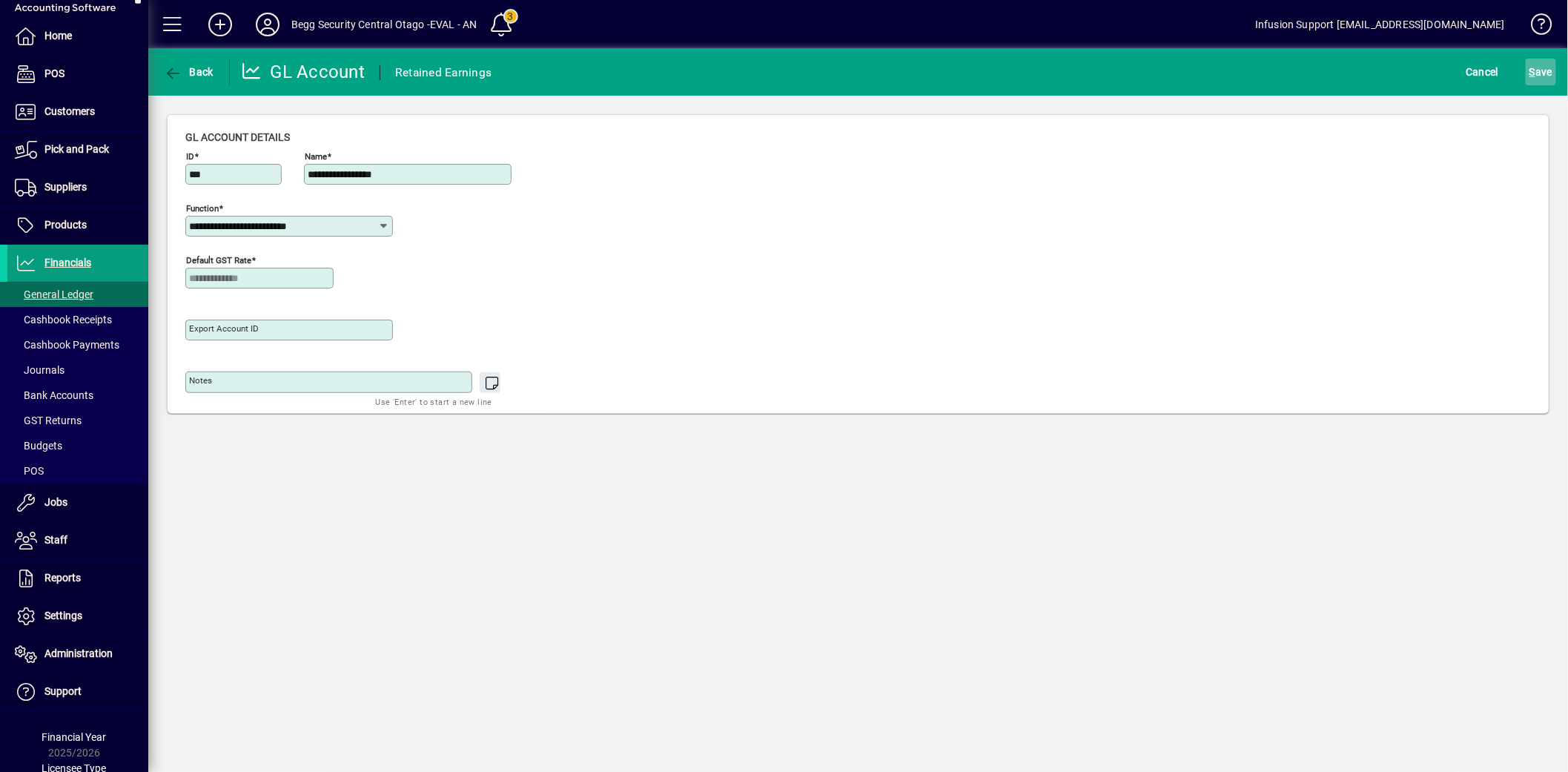
click at [1538, 65] on button "S ave" at bounding box center [1541, 71] width 30 height 26
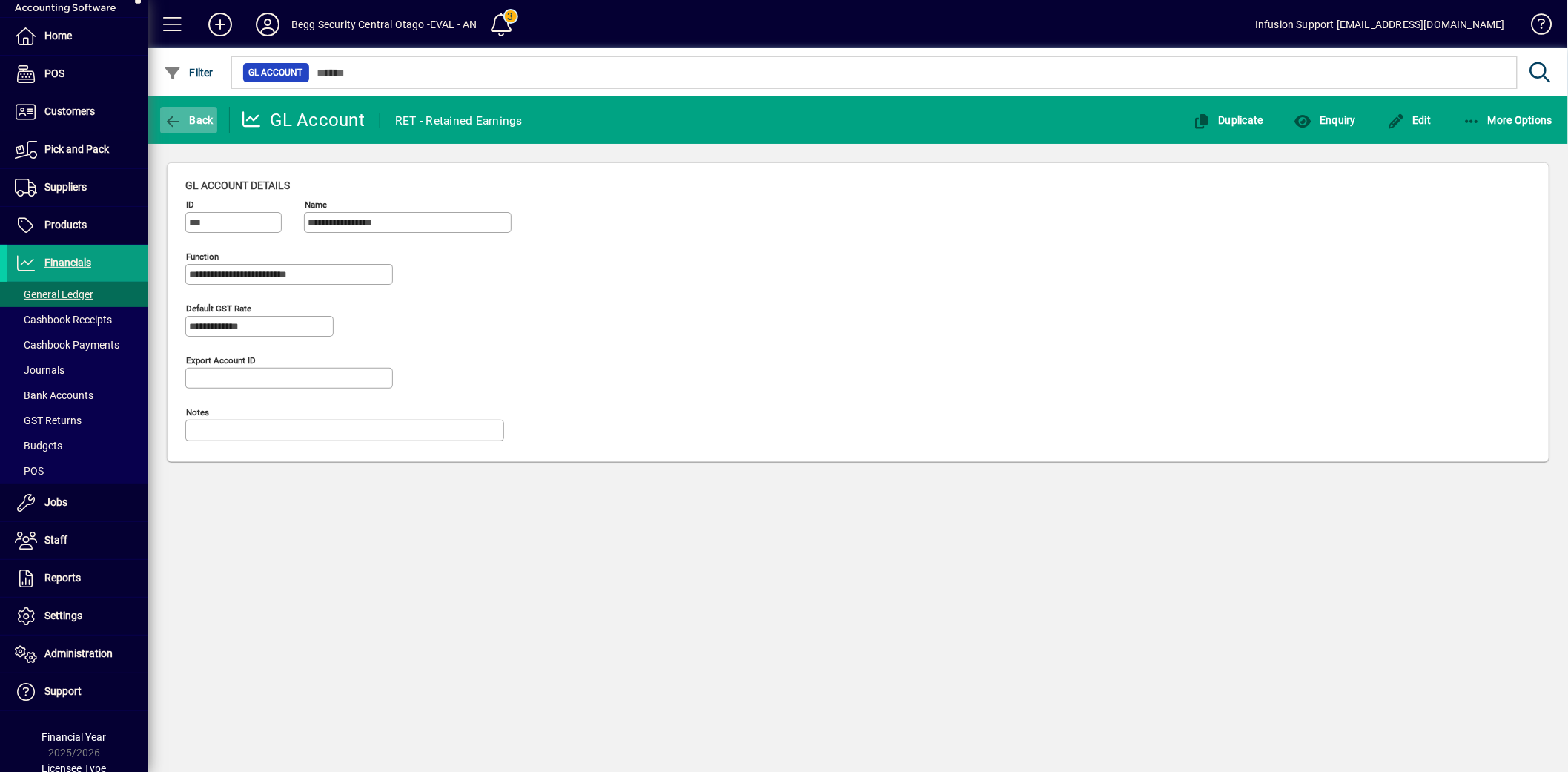
click at [182, 128] on span "button" at bounding box center [189, 120] width 57 height 36
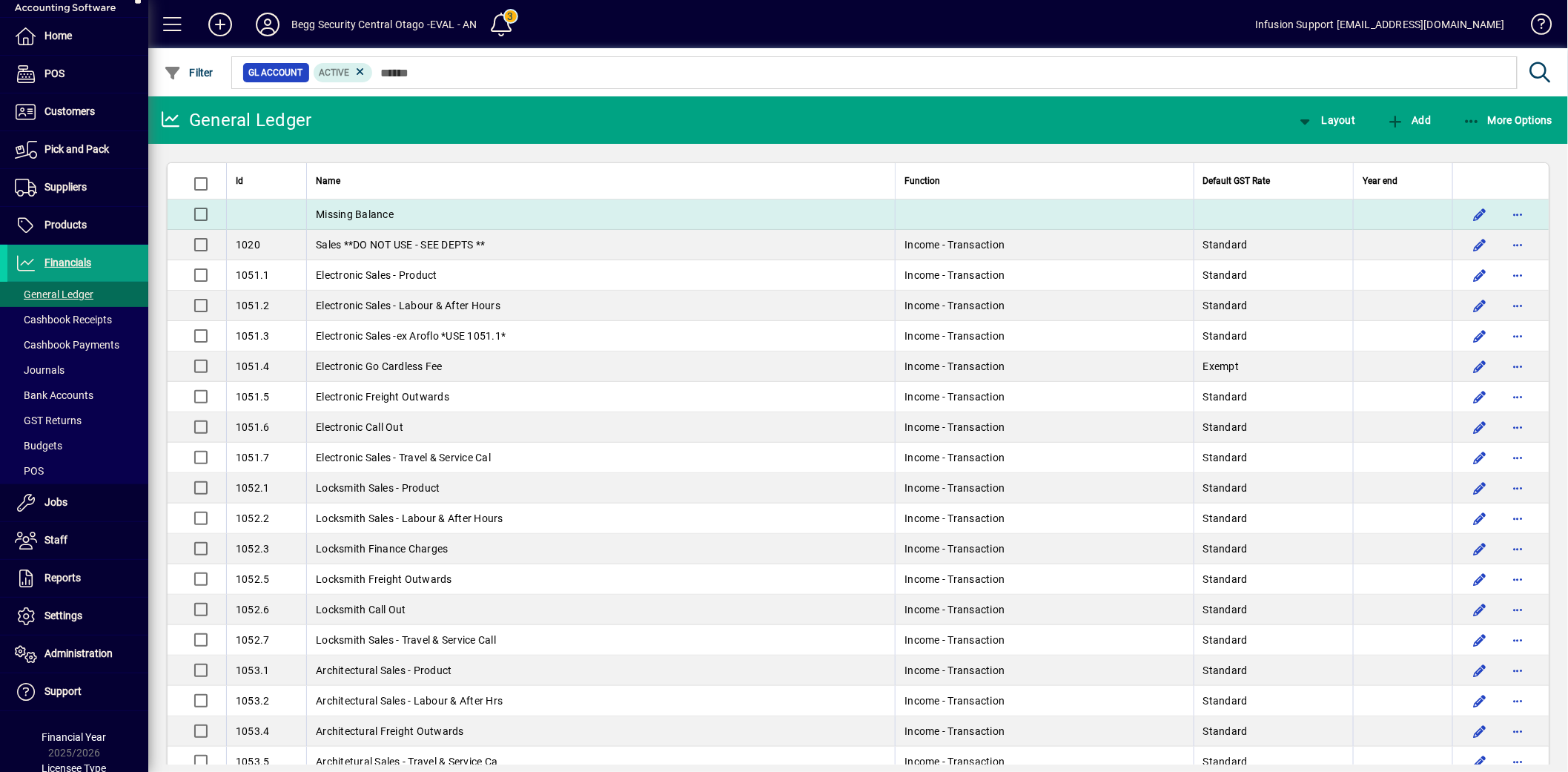
click at [666, 214] on td "Missing Balance" at bounding box center [601, 215] width 589 height 30
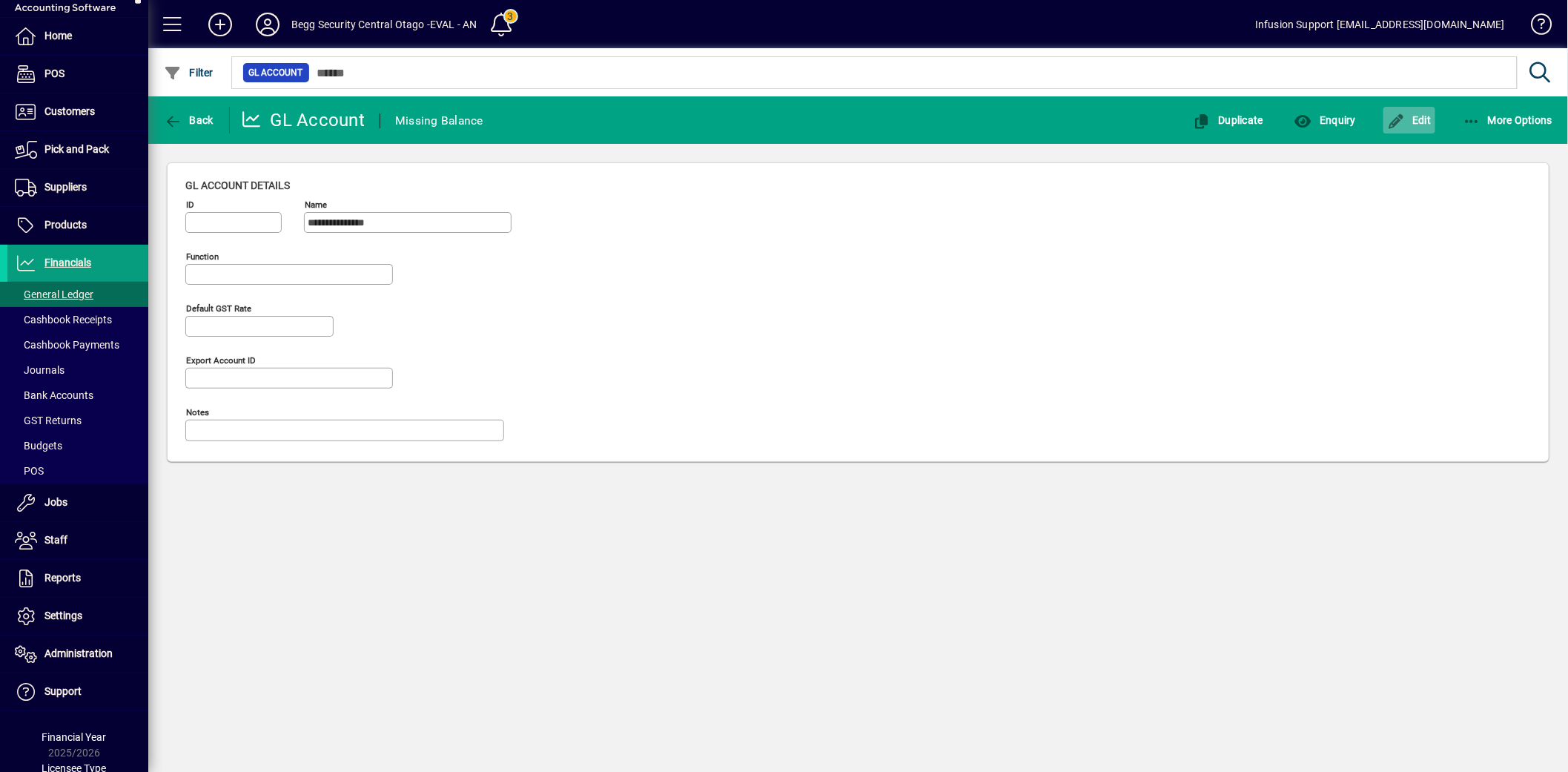
click at [1399, 114] on icon "button" at bounding box center [1396, 121] width 18 height 15
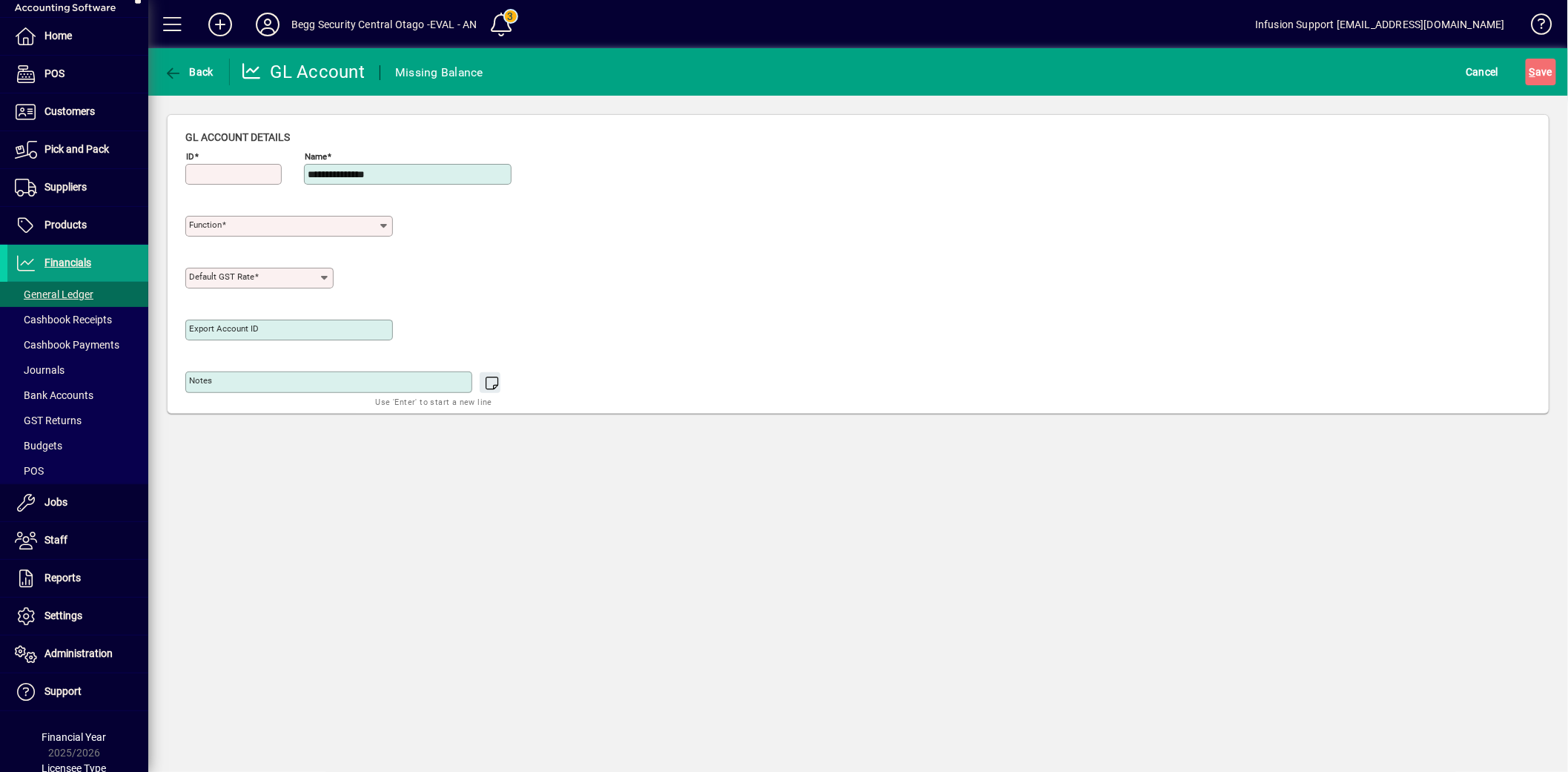
click at [247, 172] on input "ID" at bounding box center [235, 174] width 92 height 12
type input "*"
type input "****"
click at [248, 219] on div "Function" at bounding box center [289, 226] width 207 height 21
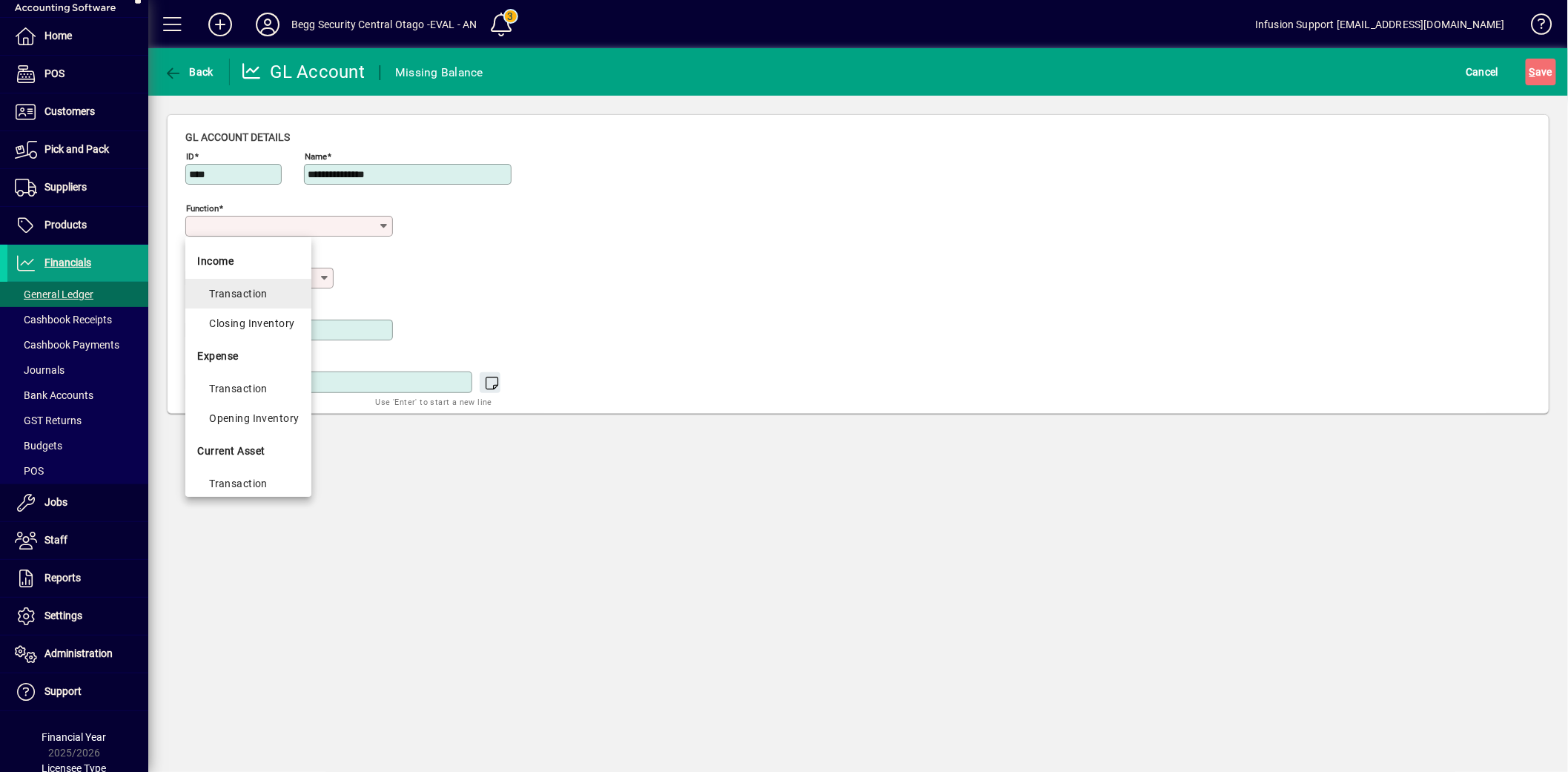
click at [231, 290] on div "Transaction" at bounding box center [254, 294] width 89 height 18
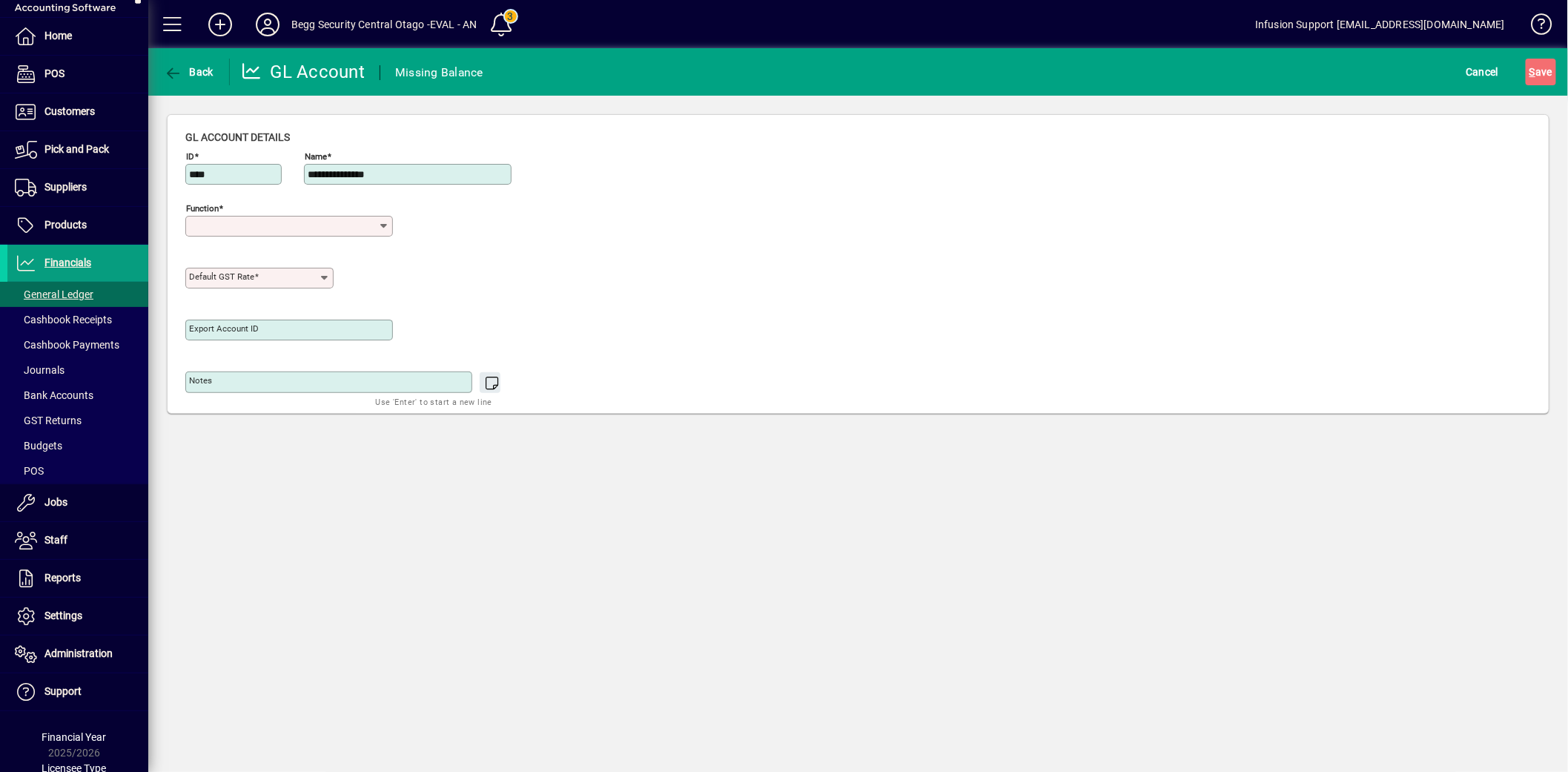
type input "**********"
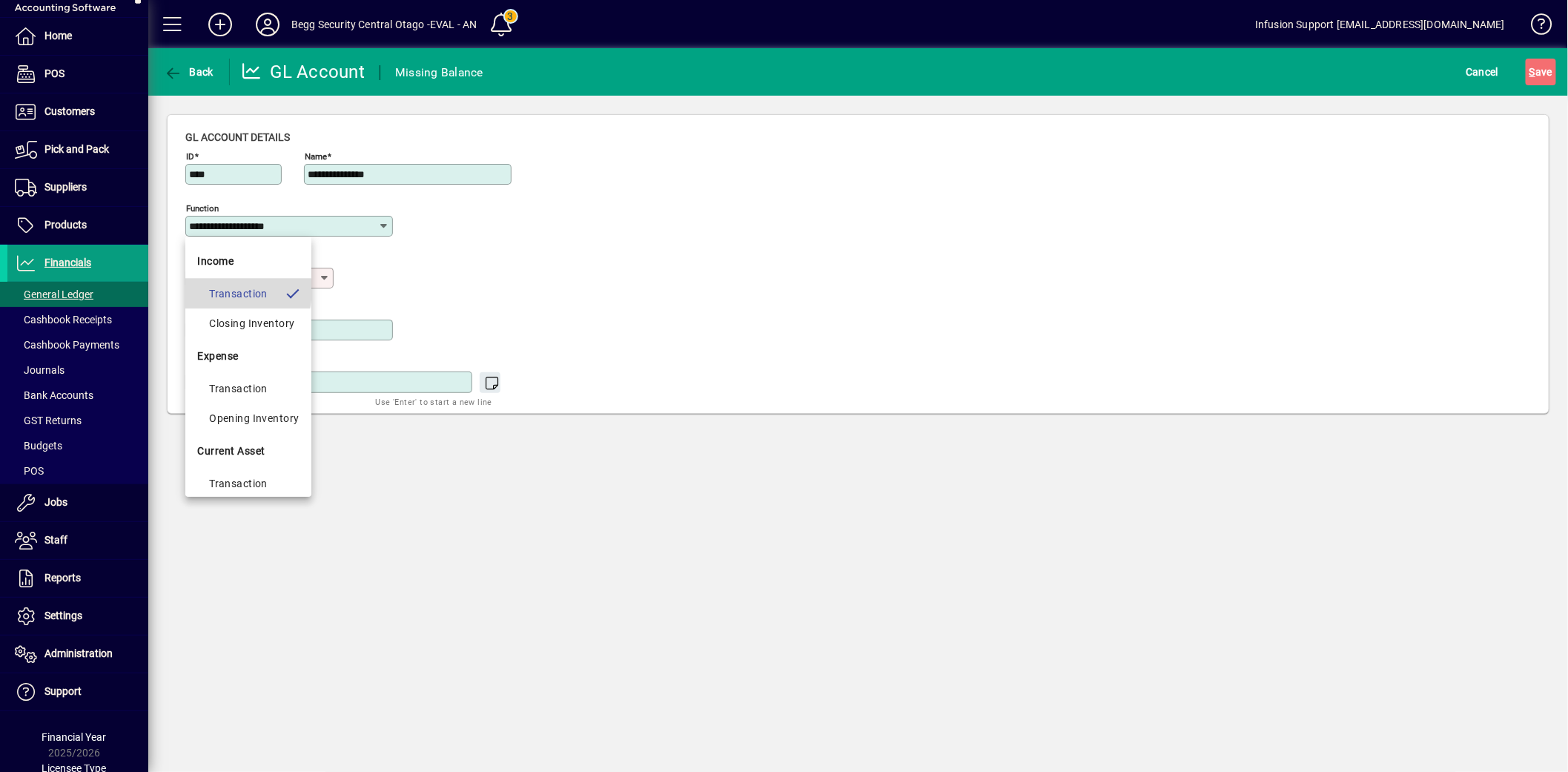
type input "**********"
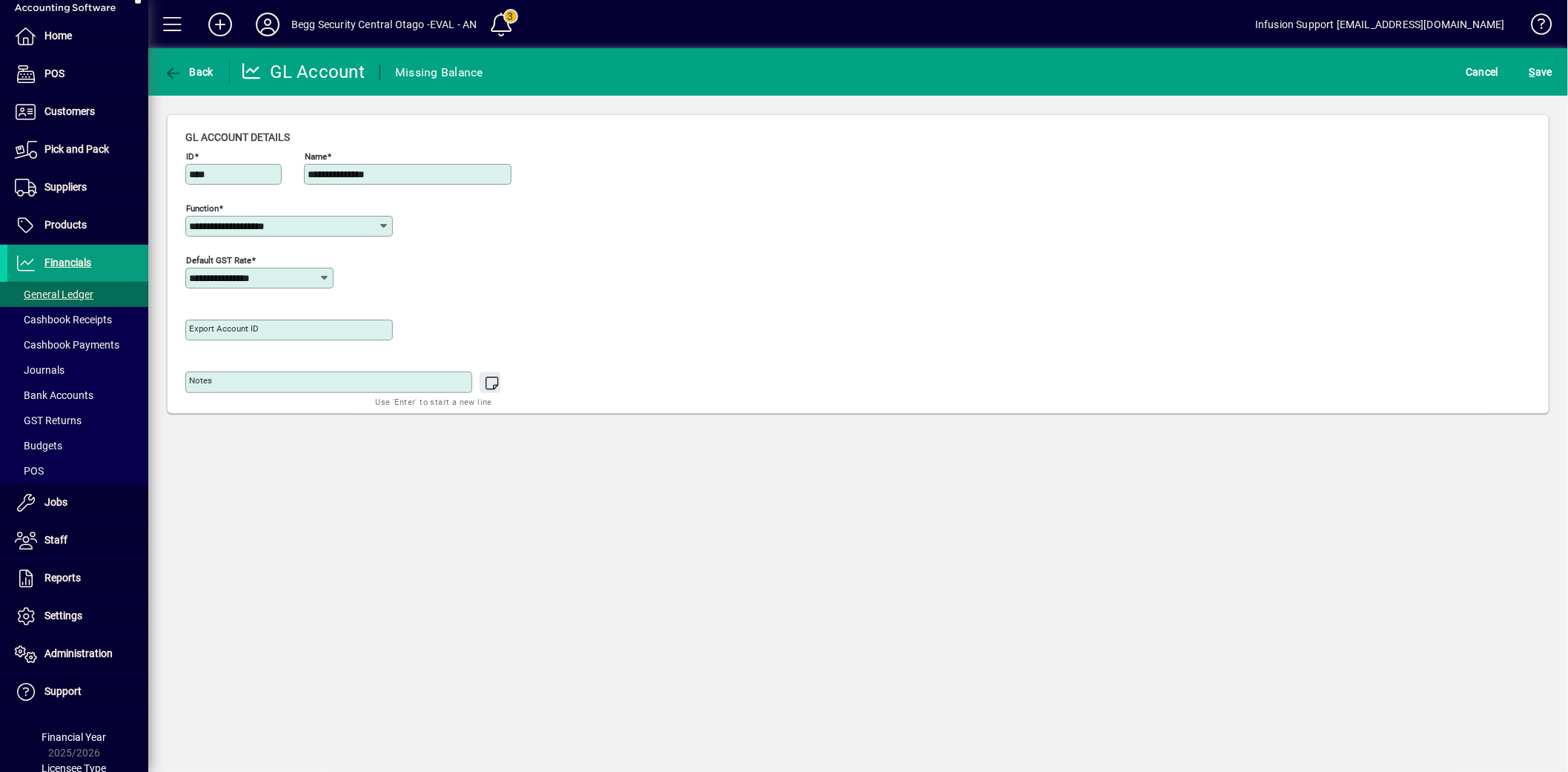
click at [253, 224] on input "**********" at bounding box center [283, 226] width 189 height 12
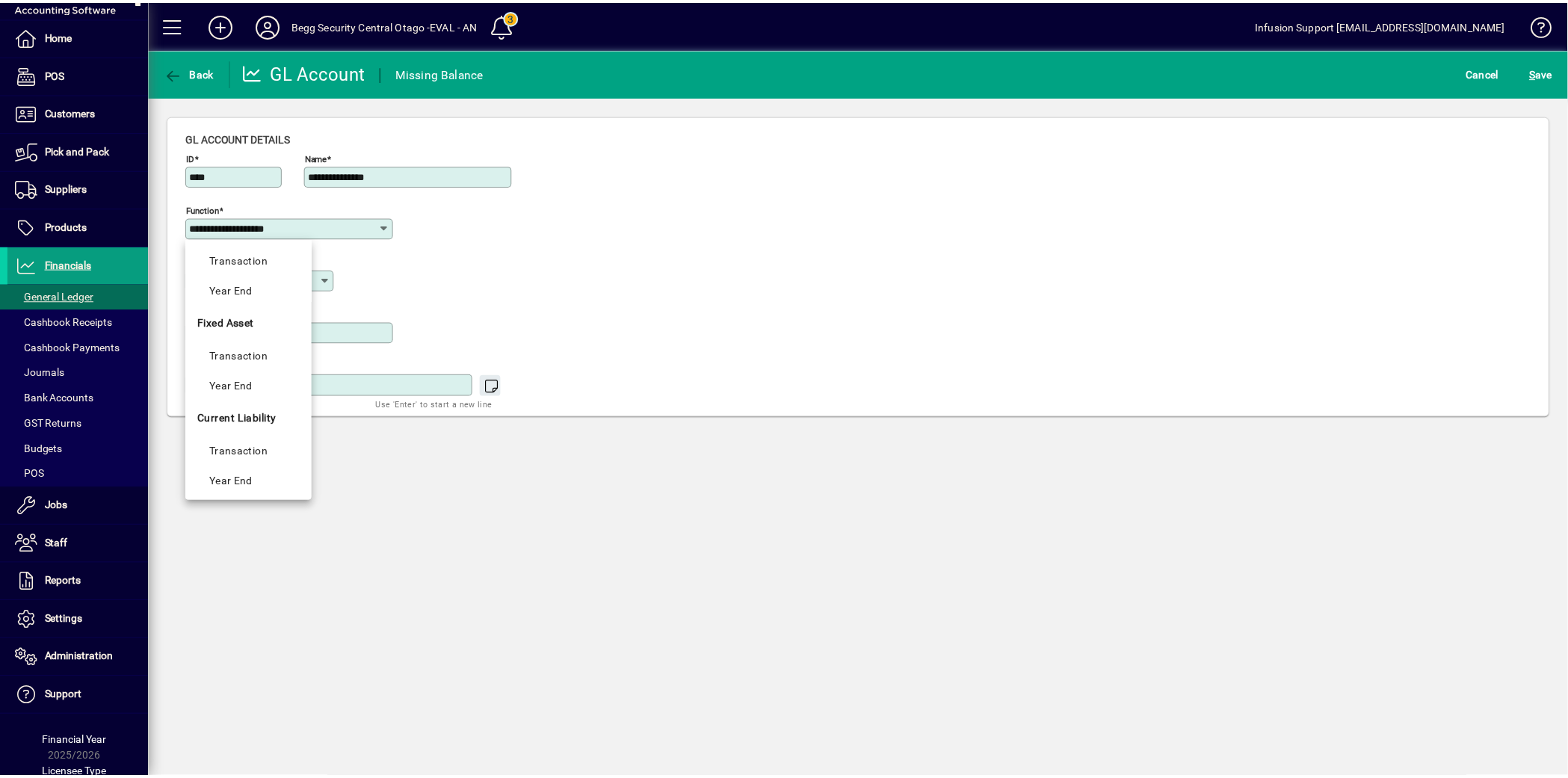
scroll to position [574, 0]
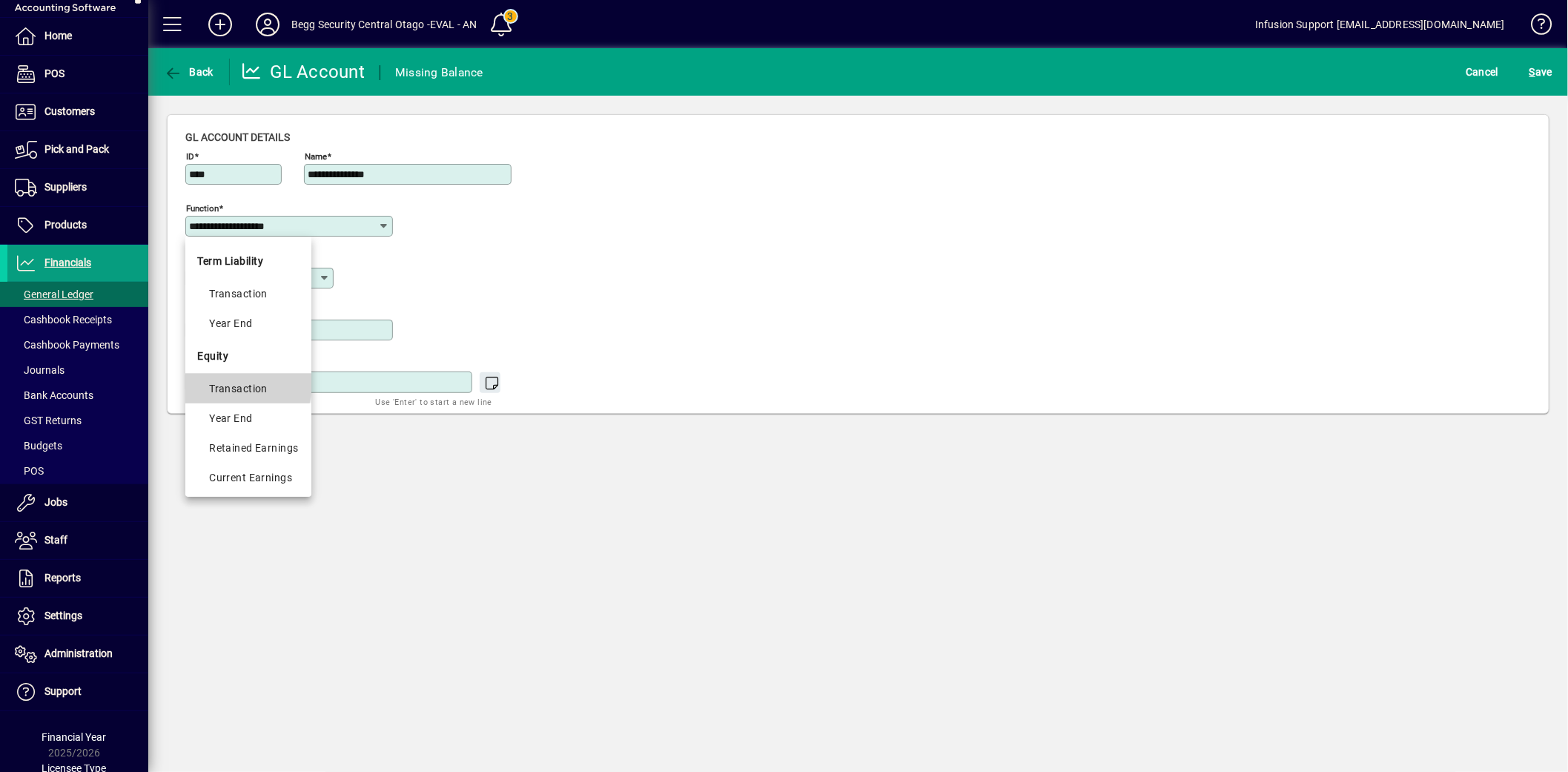
click at [225, 382] on div "Transaction" at bounding box center [254, 389] width 89 height 18
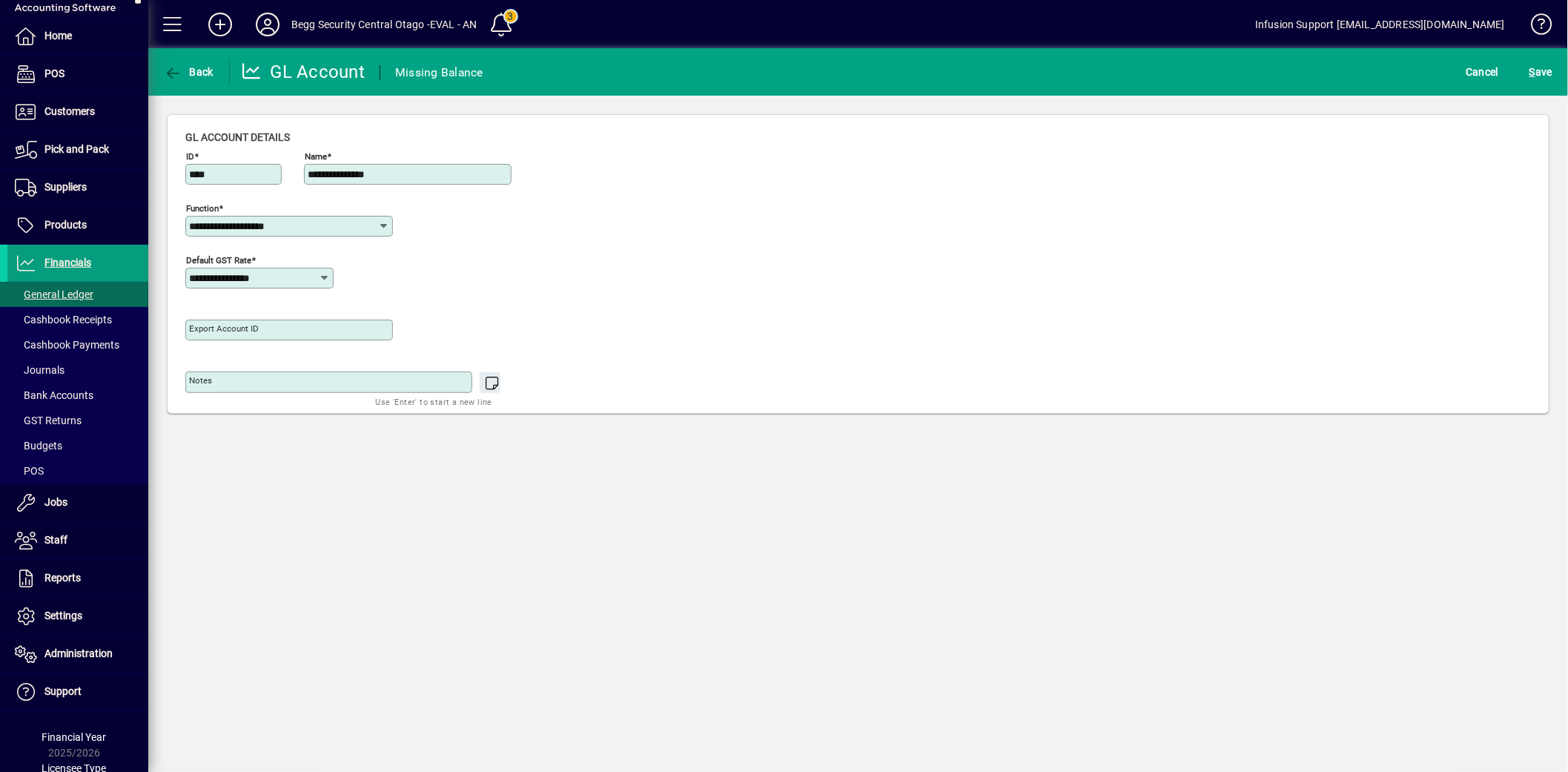
type input "**********"
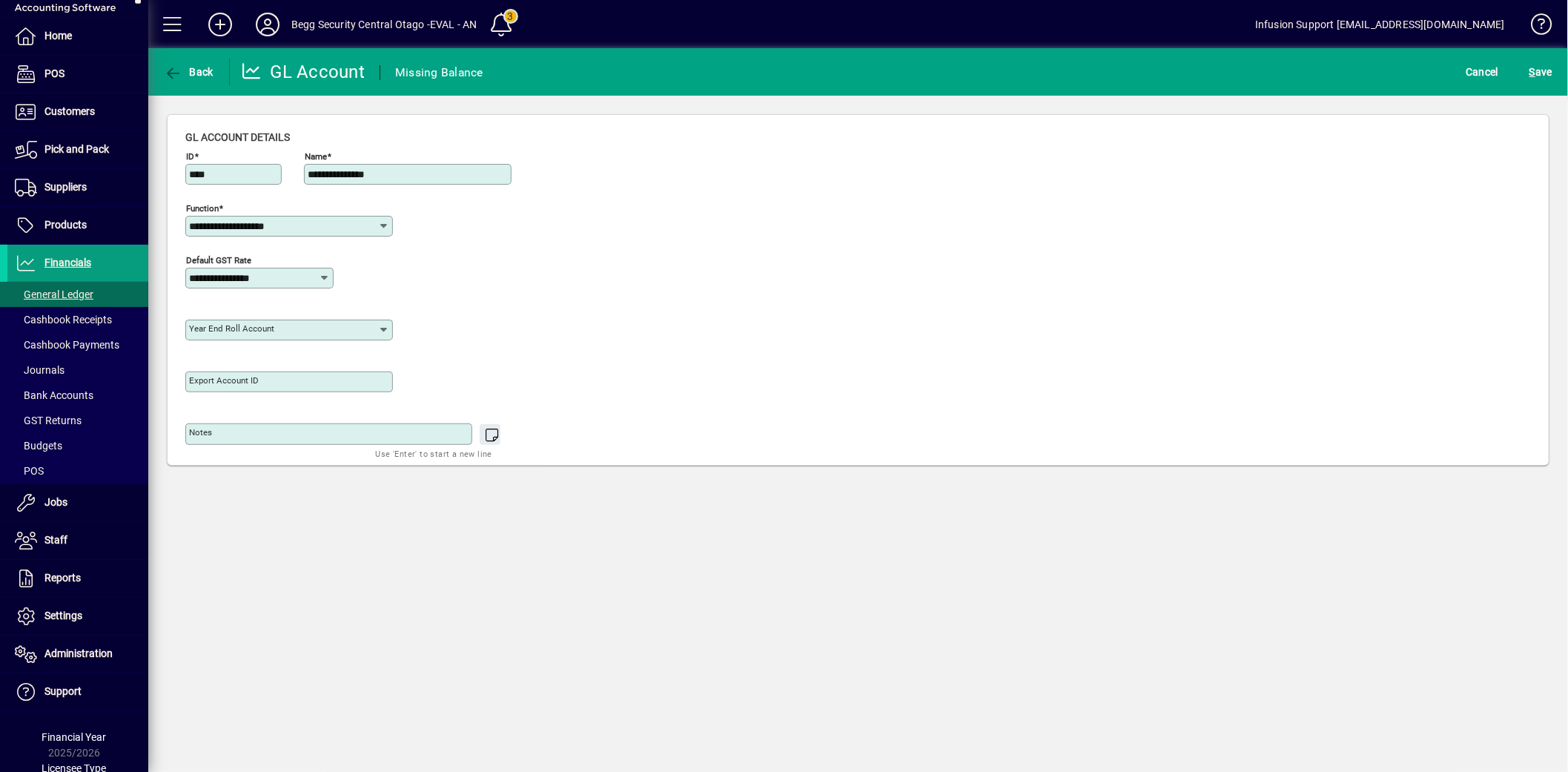
type input "**********"
click at [1540, 69] on span "S ave" at bounding box center [1540, 72] width 23 height 24
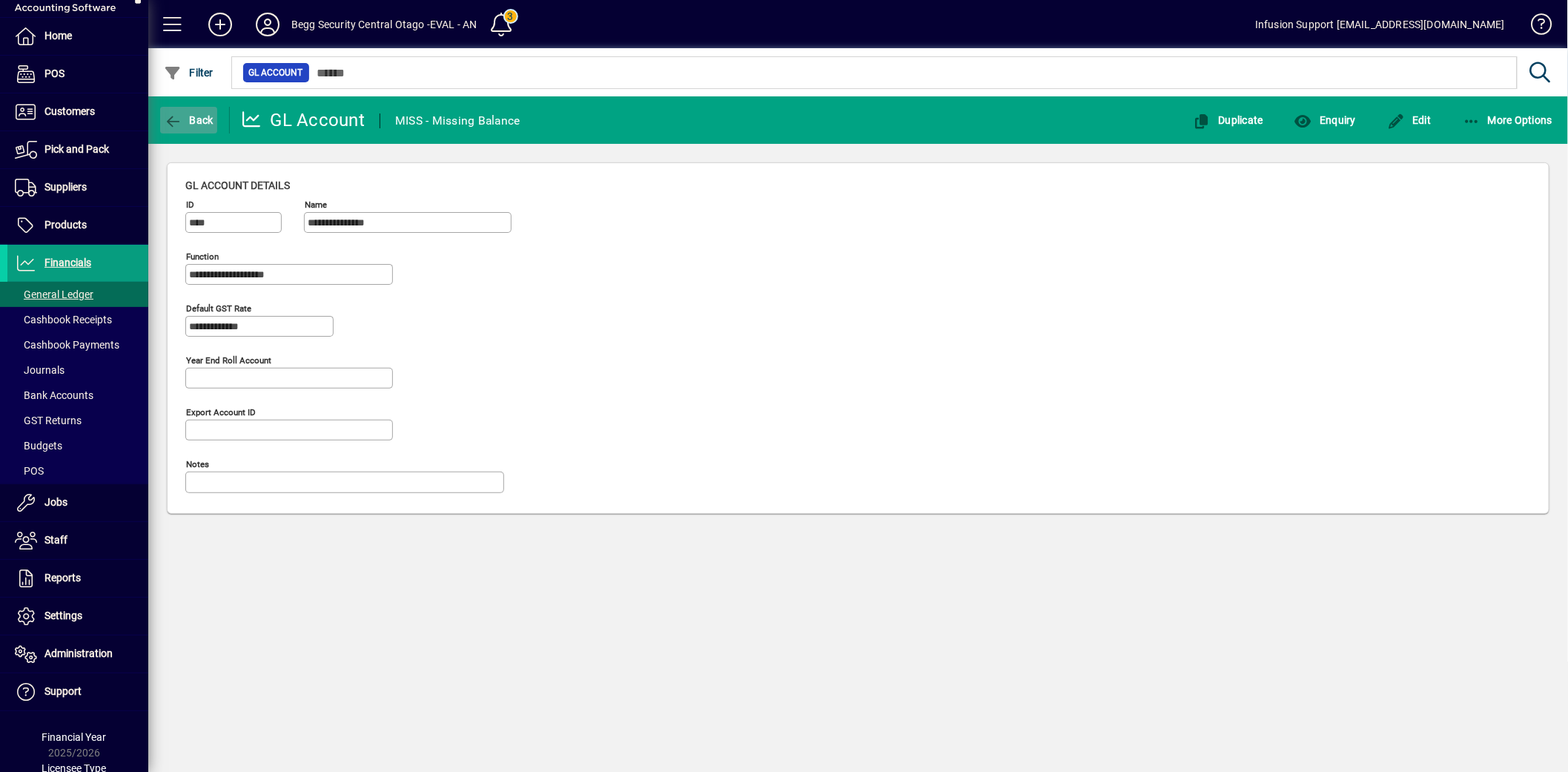
click at [202, 109] on span "button" at bounding box center [189, 120] width 57 height 36
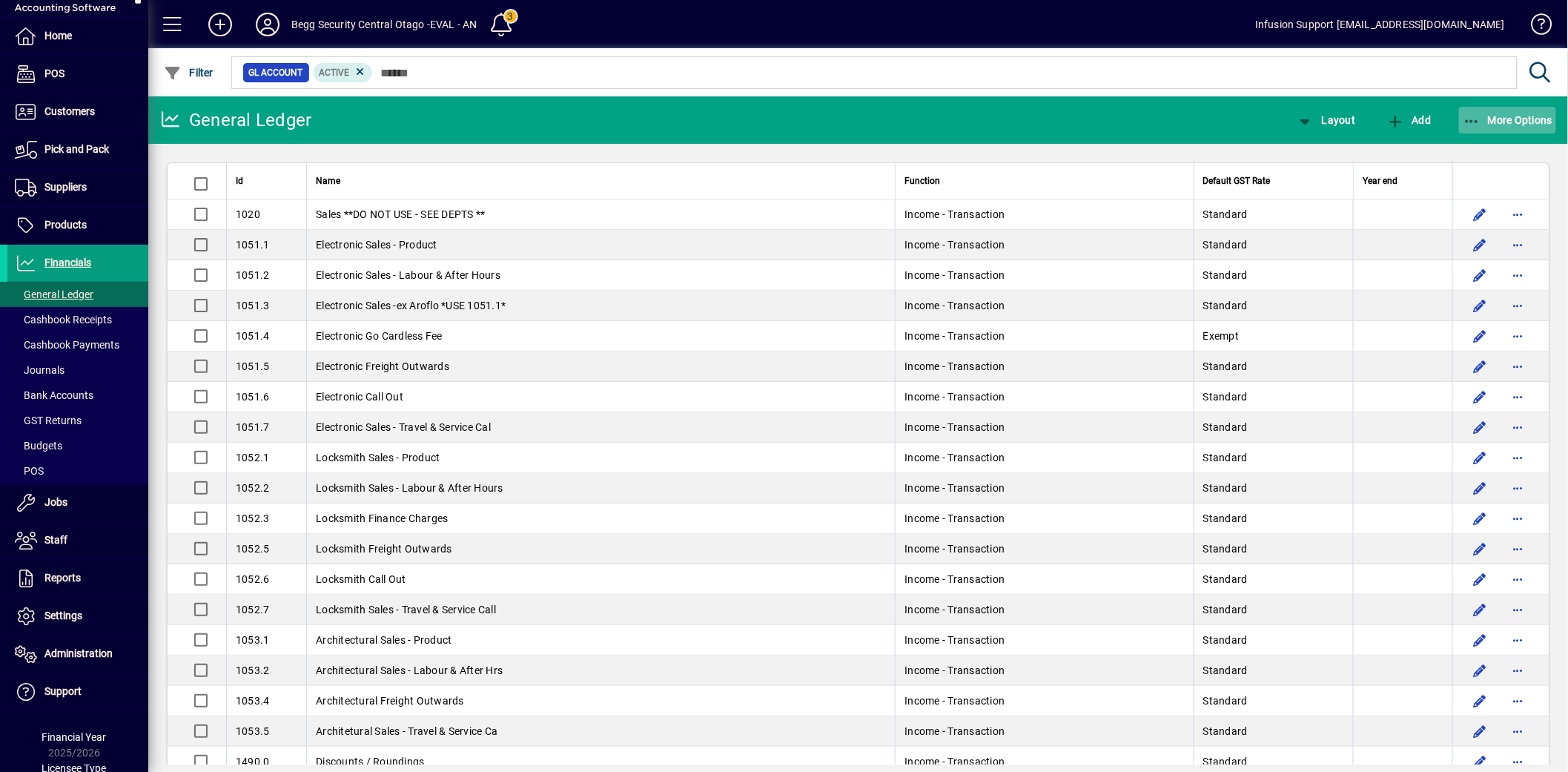
click at [1486, 122] on span "More Options" at bounding box center [1507, 120] width 90 height 12
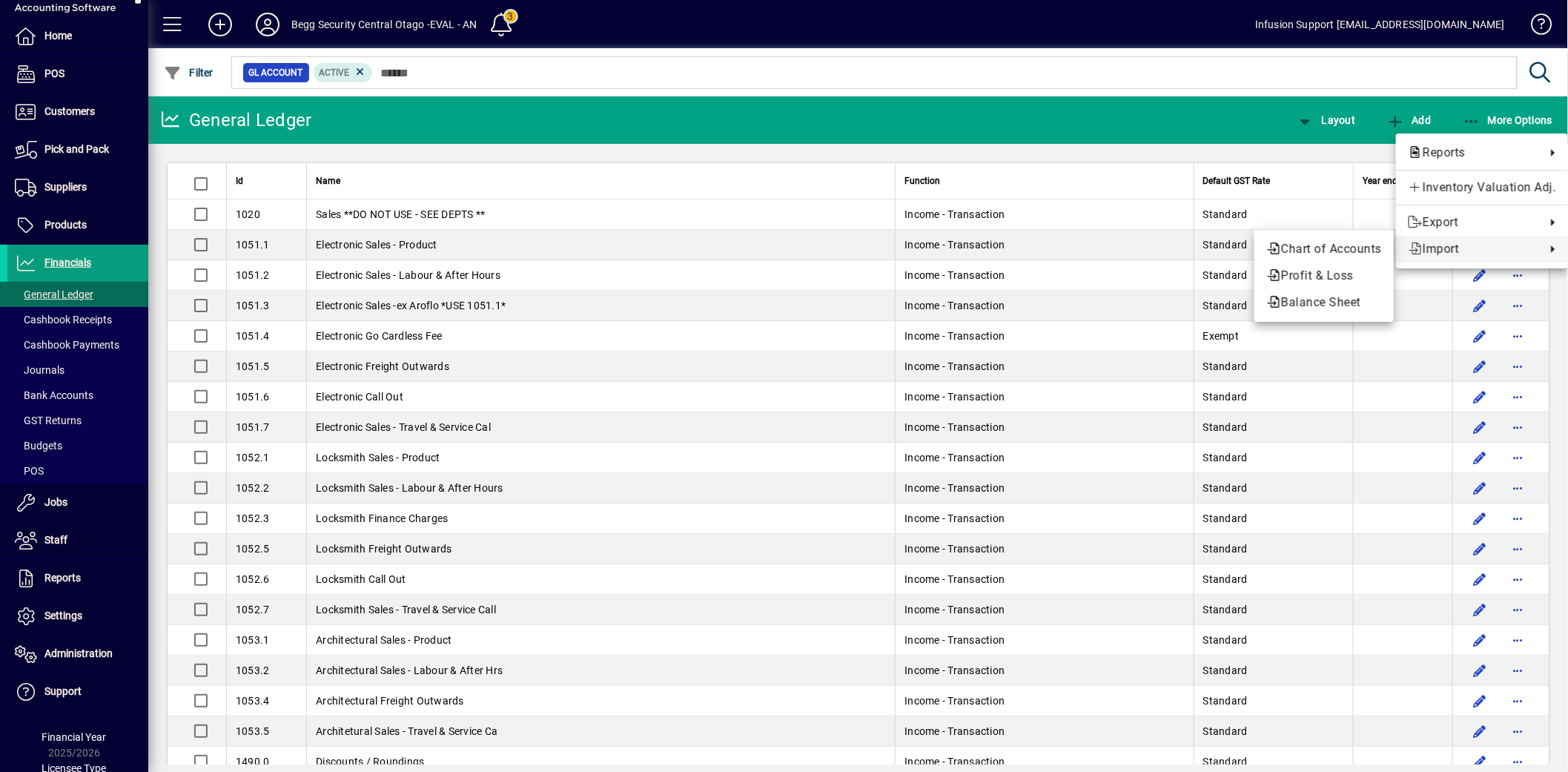
click at [1442, 245] on span "Import" at bounding box center [1472, 249] width 130 height 18
click at [1366, 267] on span "Profit & Loss" at bounding box center [1324, 275] width 116 height 18
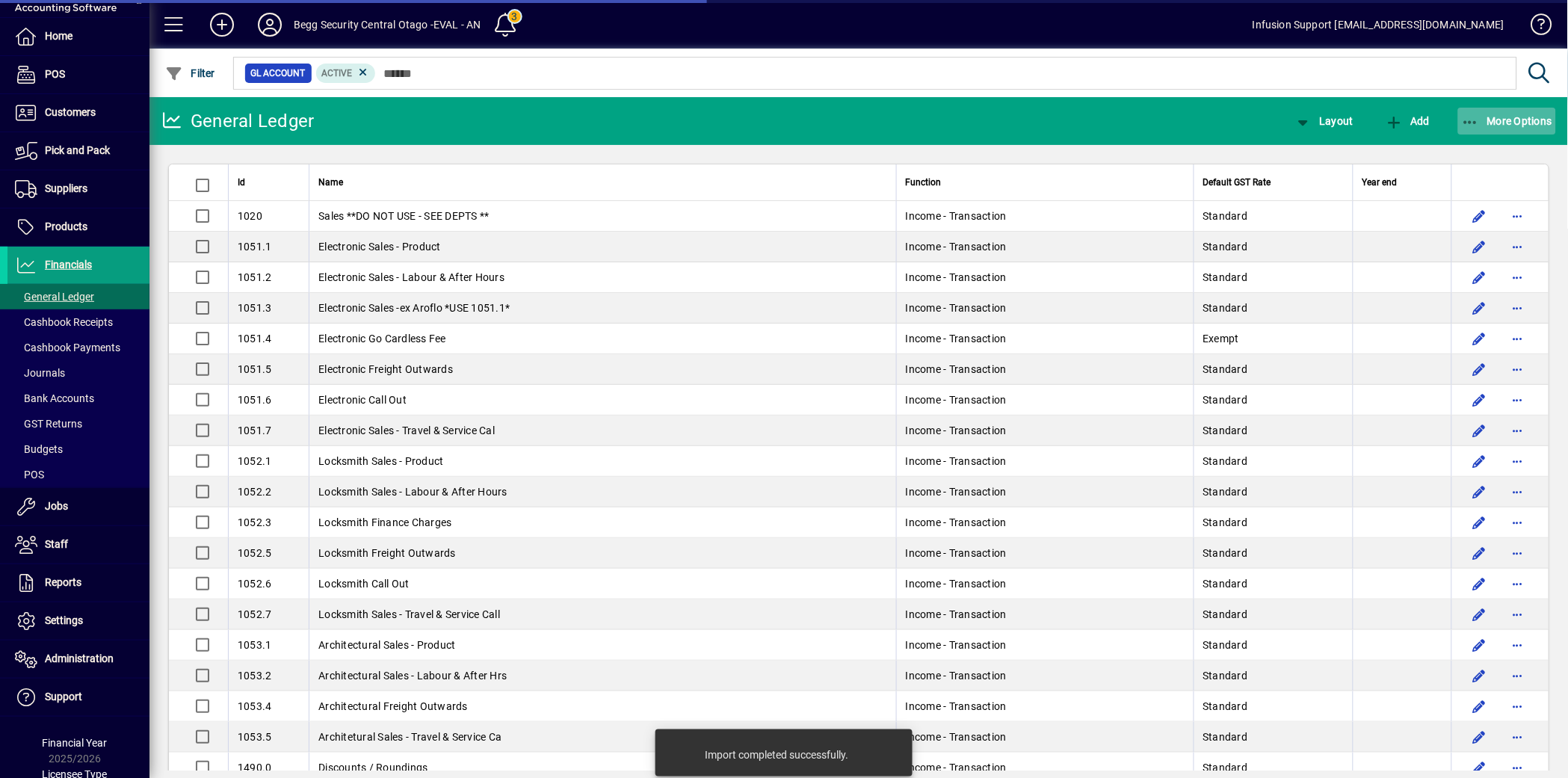
click at [1483, 116] on span "More Options" at bounding box center [1507, 121] width 91 height 12
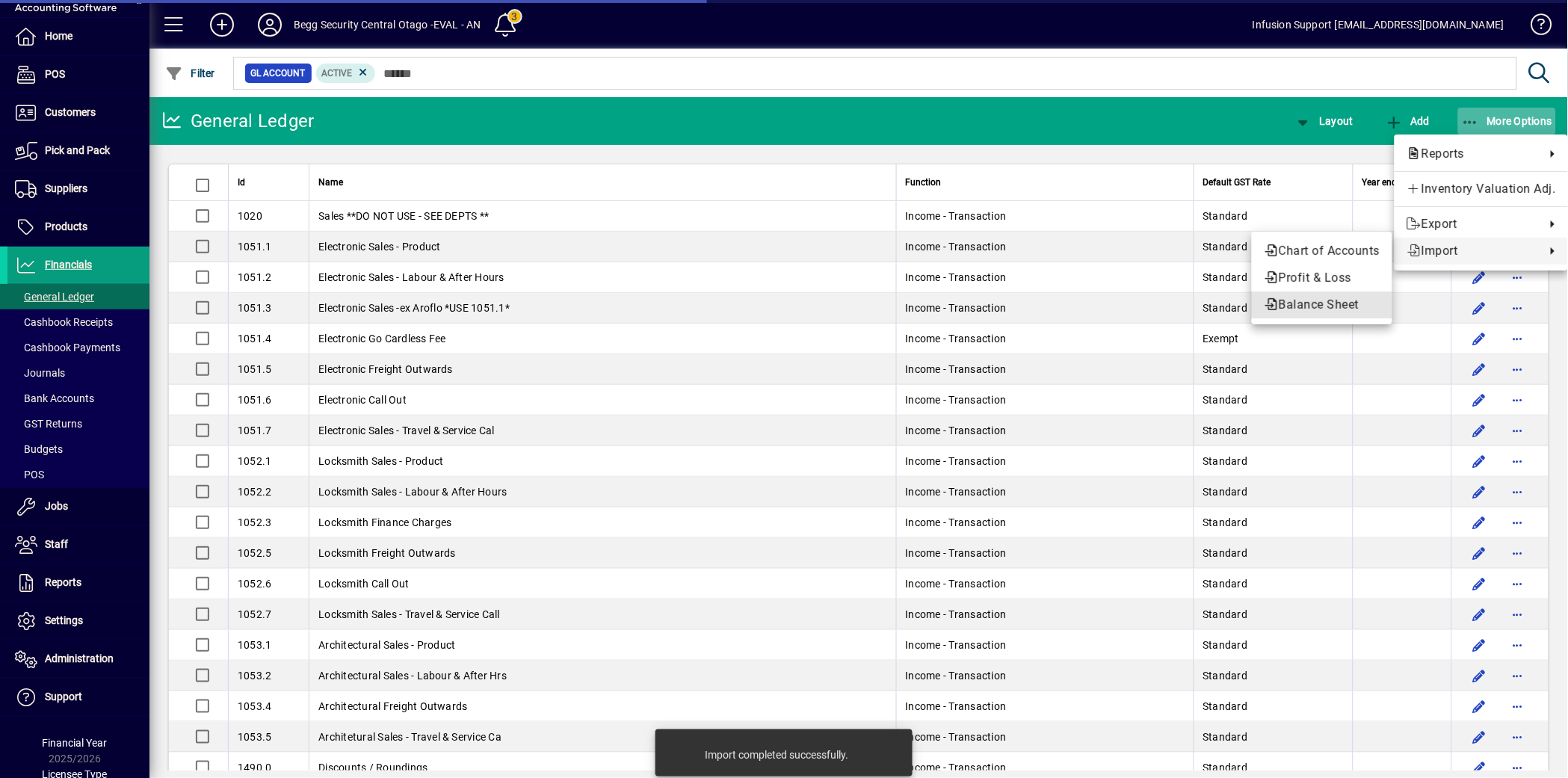
click at [1342, 298] on span "Balance Sheet" at bounding box center [1322, 305] width 117 height 18
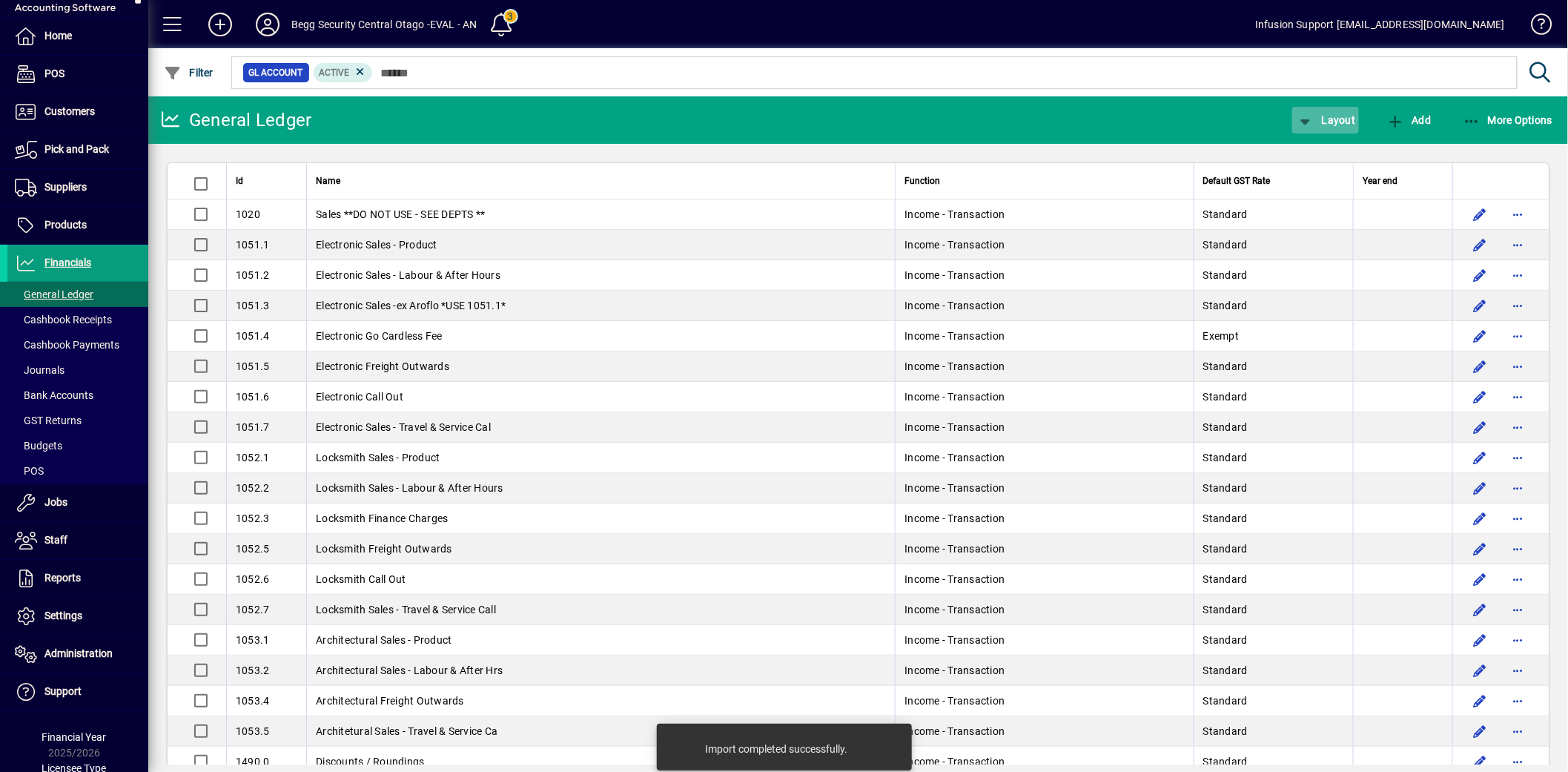
click at [1333, 120] on span "Layout" at bounding box center [1325, 120] width 59 height 12
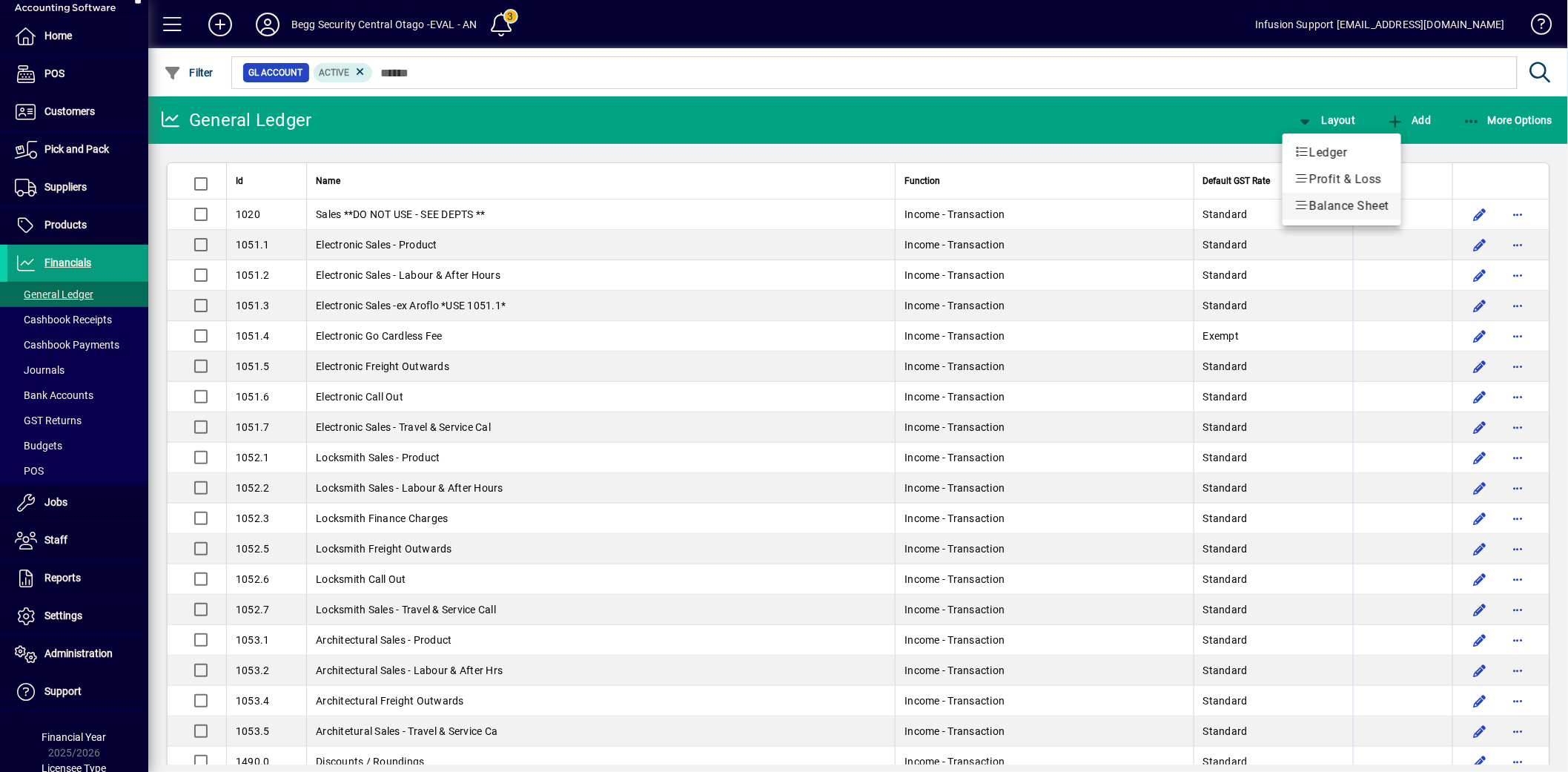
click at [1339, 202] on span "Balance Sheet" at bounding box center [1341, 206] width 95 height 18
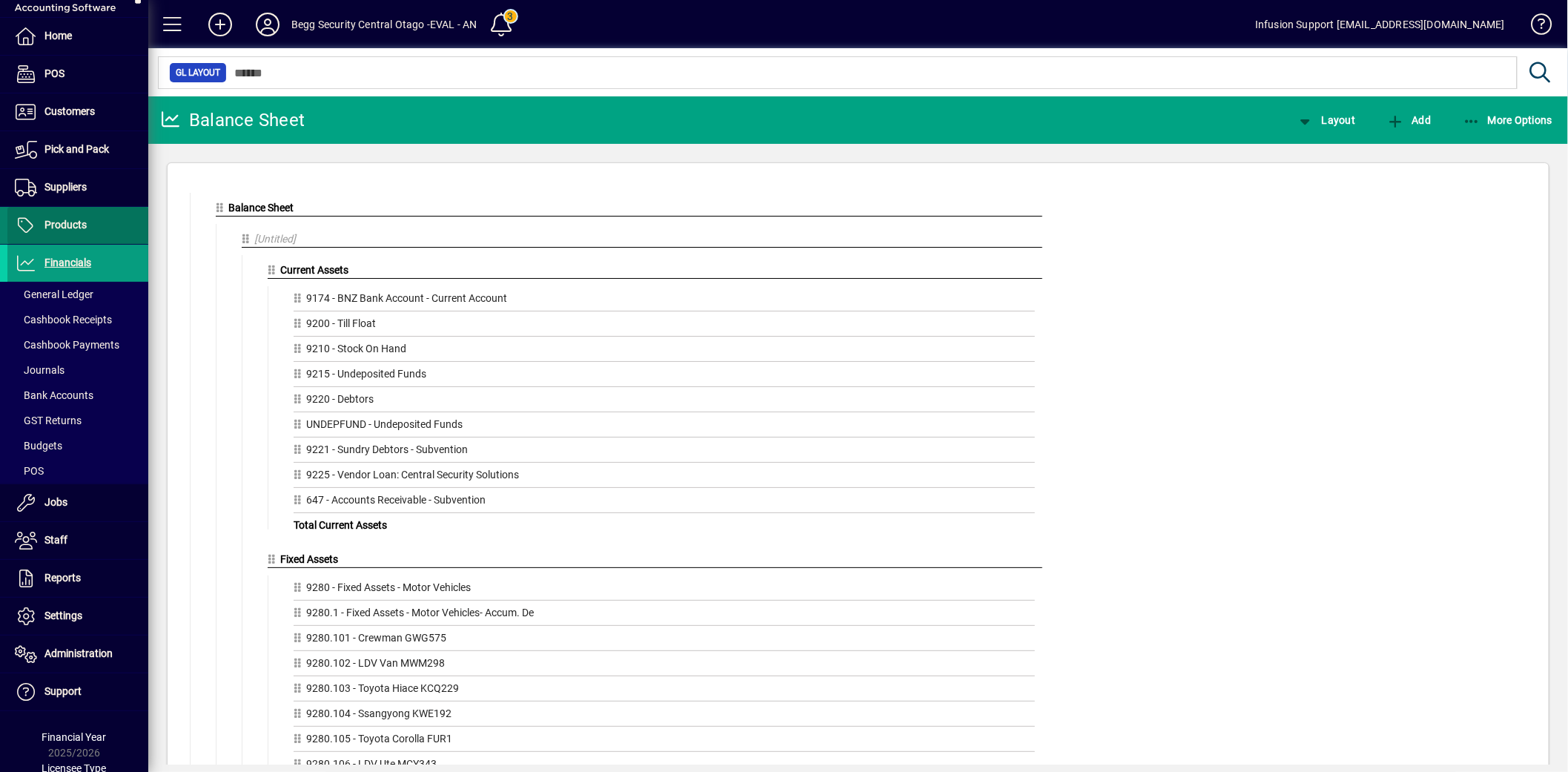
click at [78, 224] on span "Products" at bounding box center [65, 224] width 42 height 12
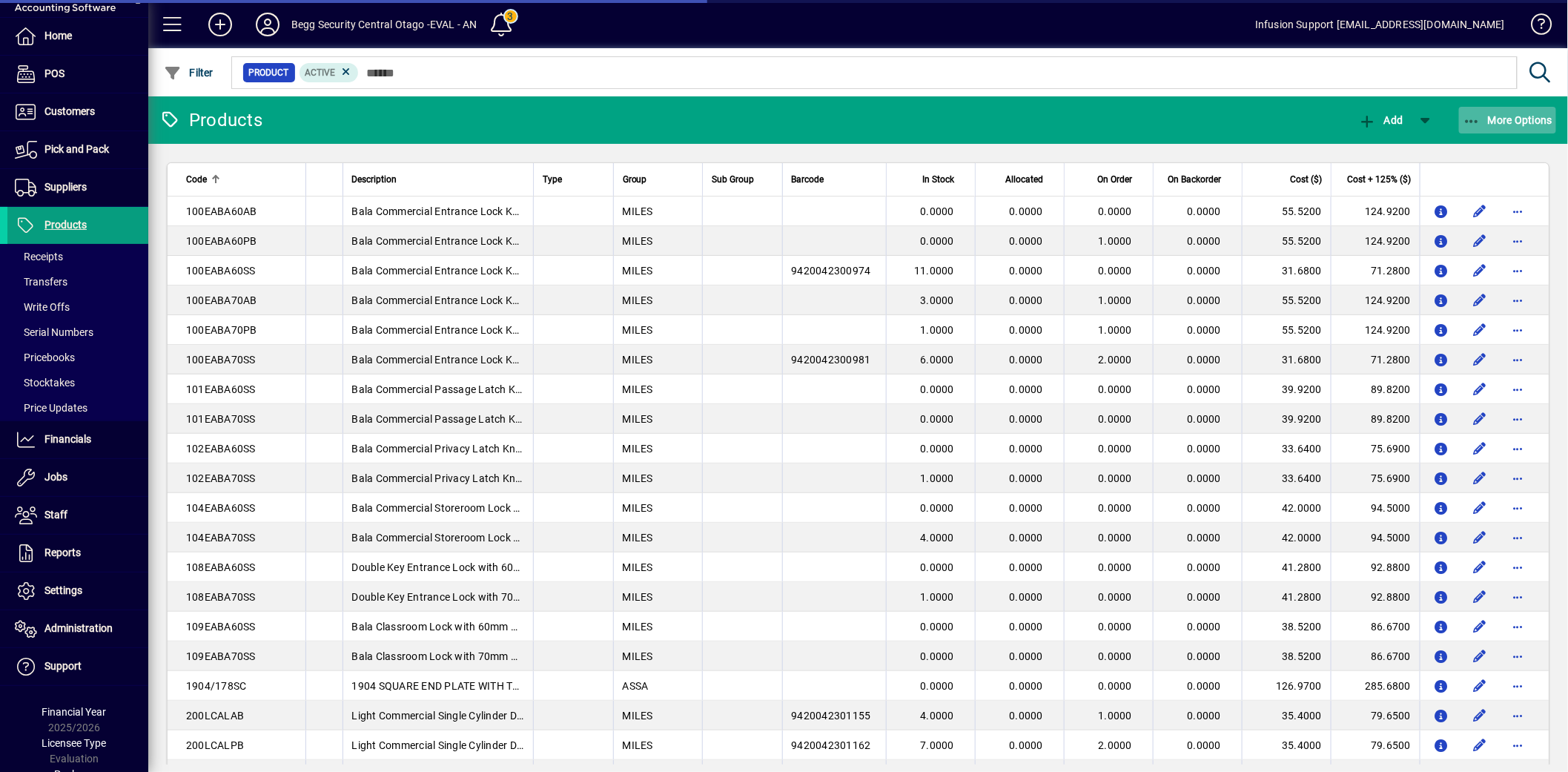
click at [1499, 114] on span "More Options" at bounding box center [1507, 120] width 90 height 12
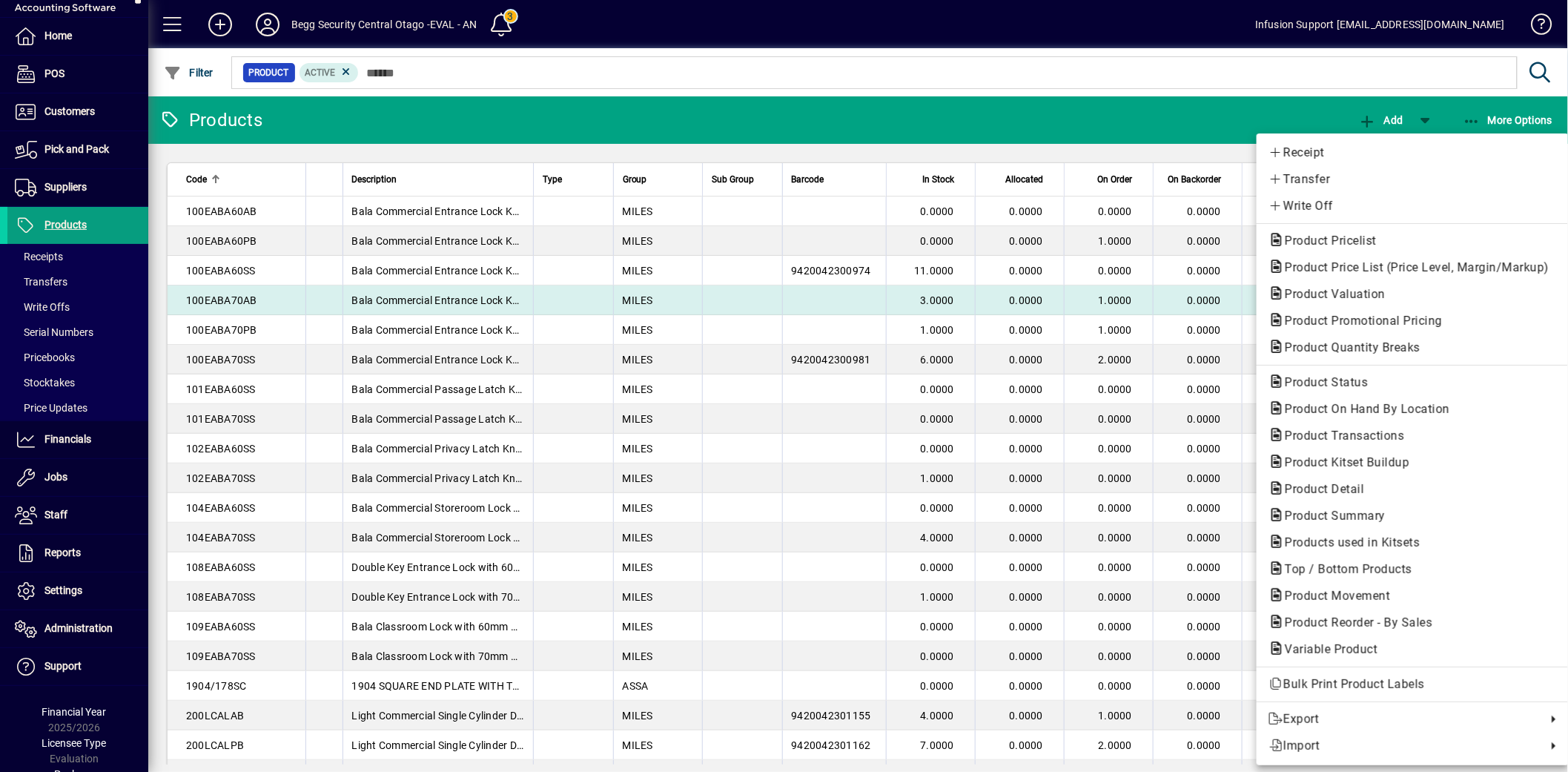
click at [1344, 294] on span "Product Valuation" at bounding box center [1330, 295] width 124 height 14
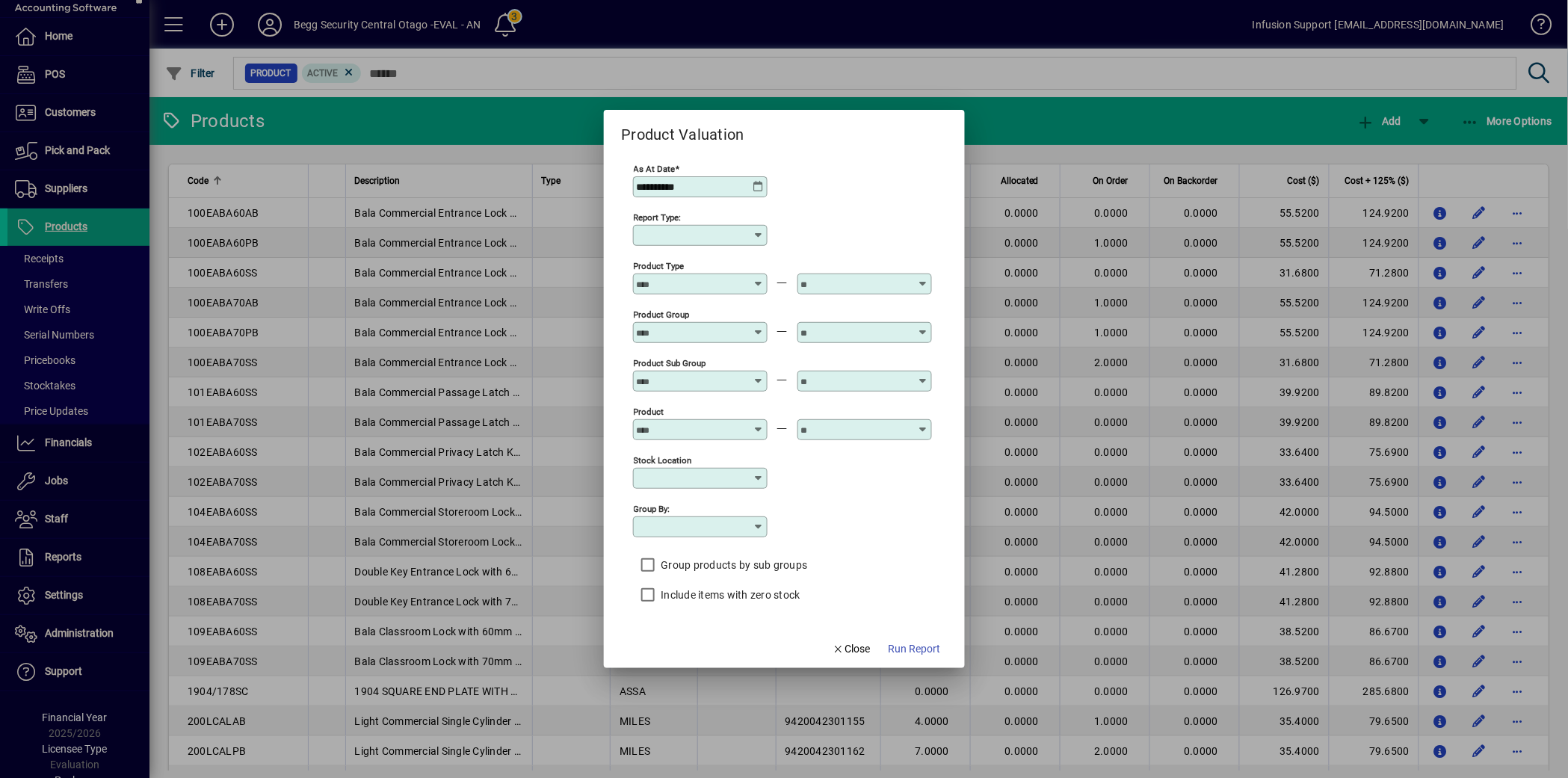
type input "******"
type input "**********"
click at [910, 653] on span "Run Report" at bounding box center [915, 649] width 52 height 16
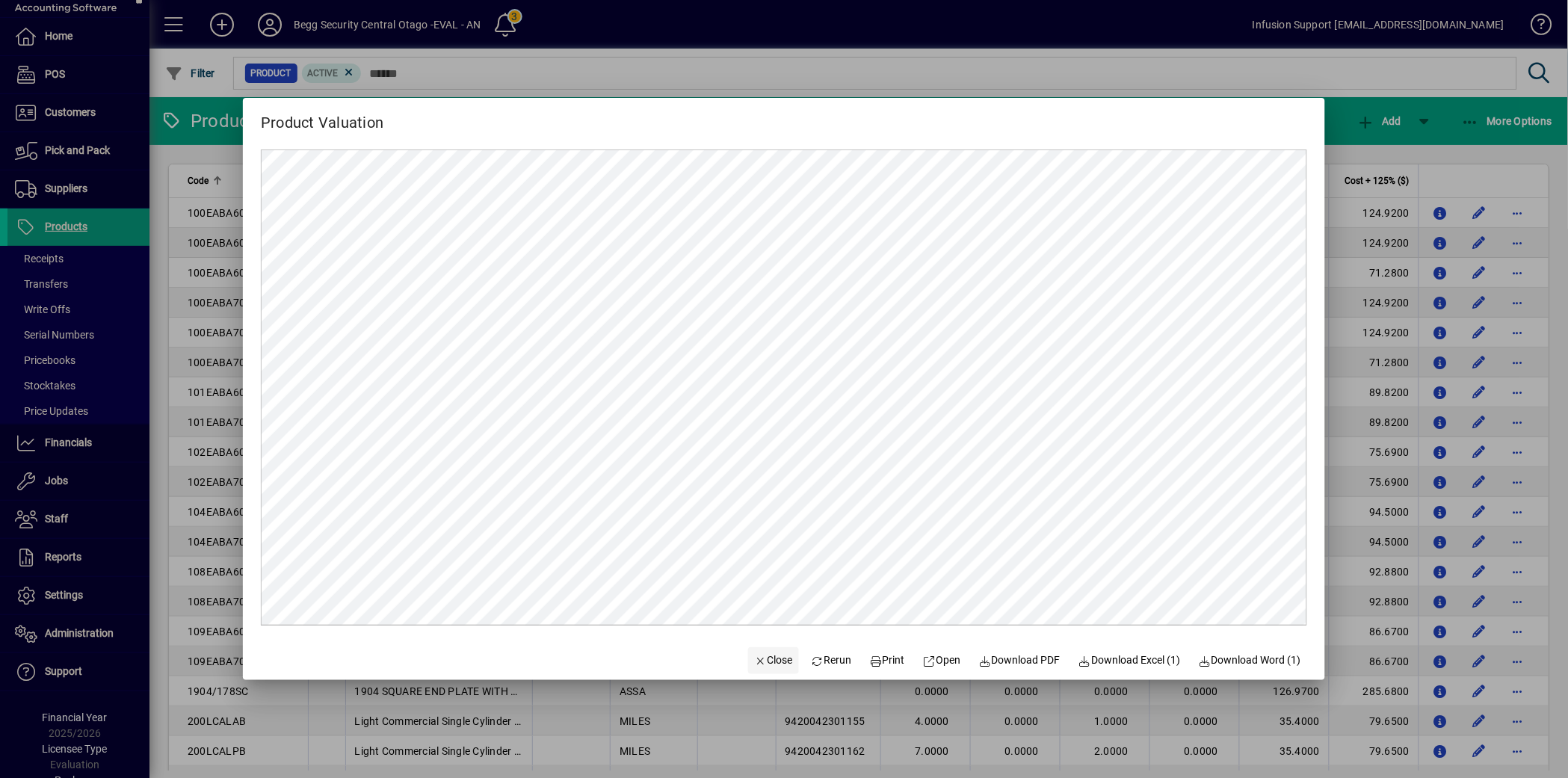
click at [759, 657] on span "Close" at bounding box center [773, 661] width 39 height 16
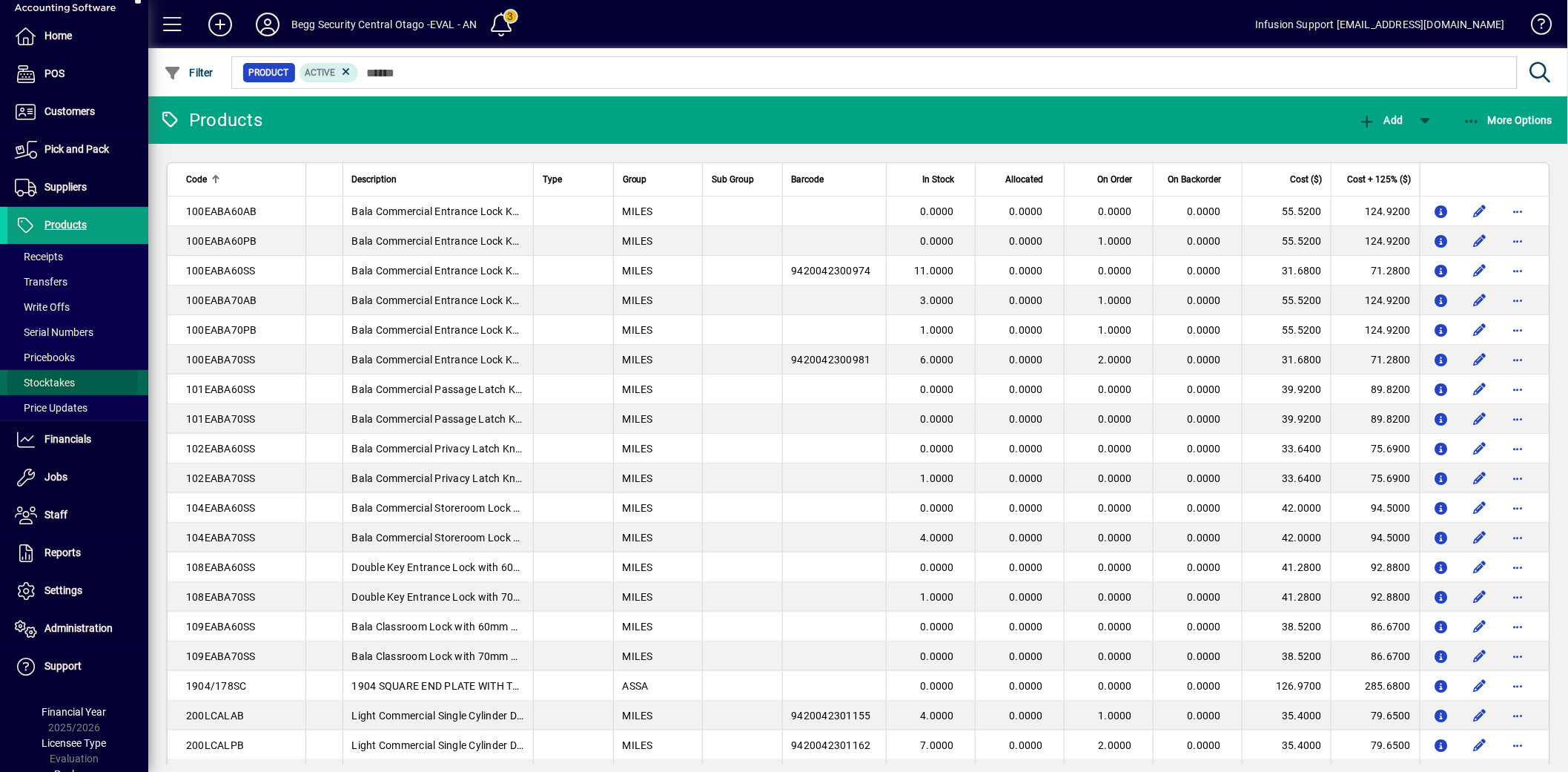
click at [62, 378] on span "Stocktakes" at bounding box center [45, 382] width 60 height 12
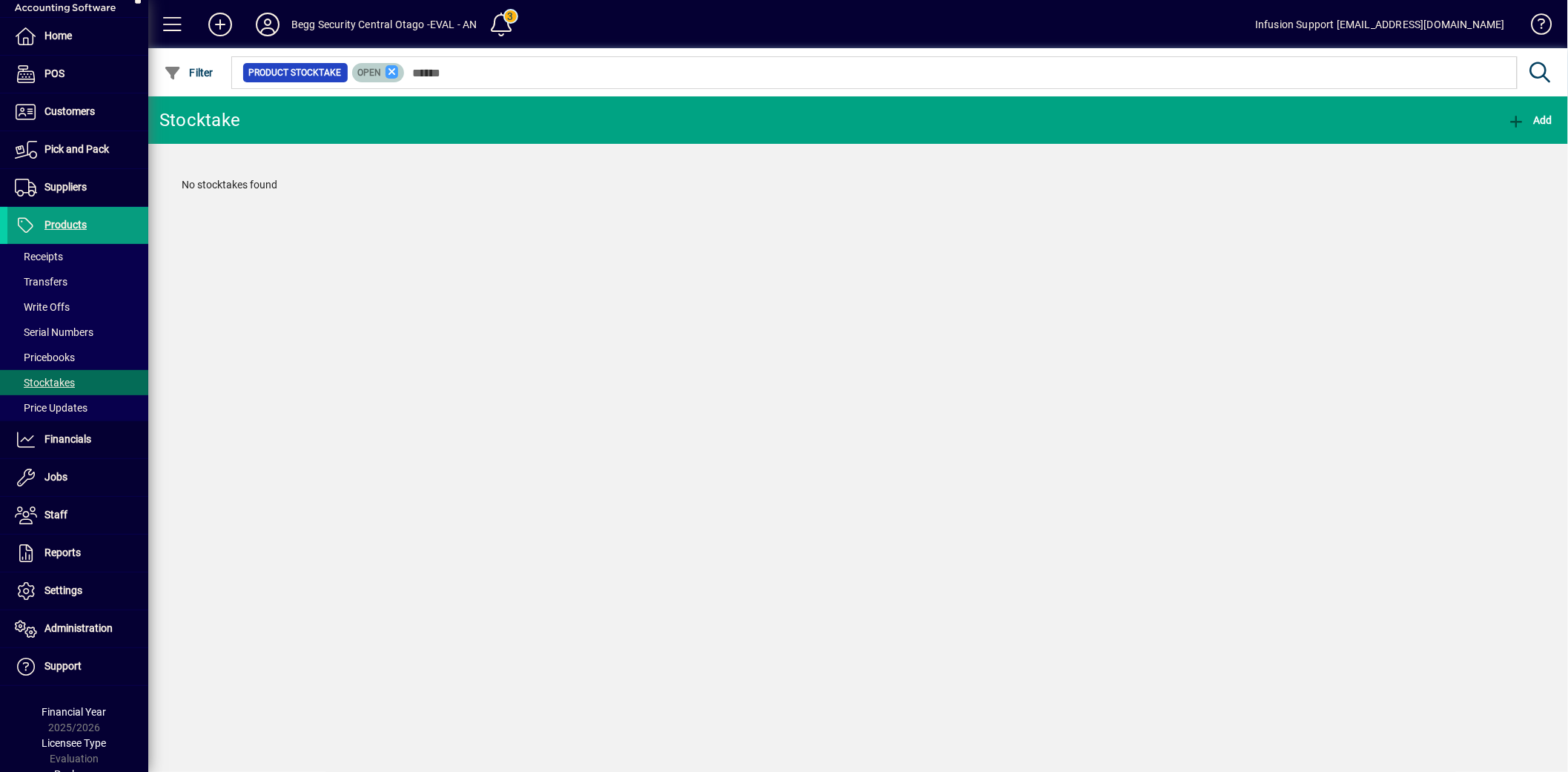
click at [387, 68] on icon at bounding box center [392, 72] width 14 height 14
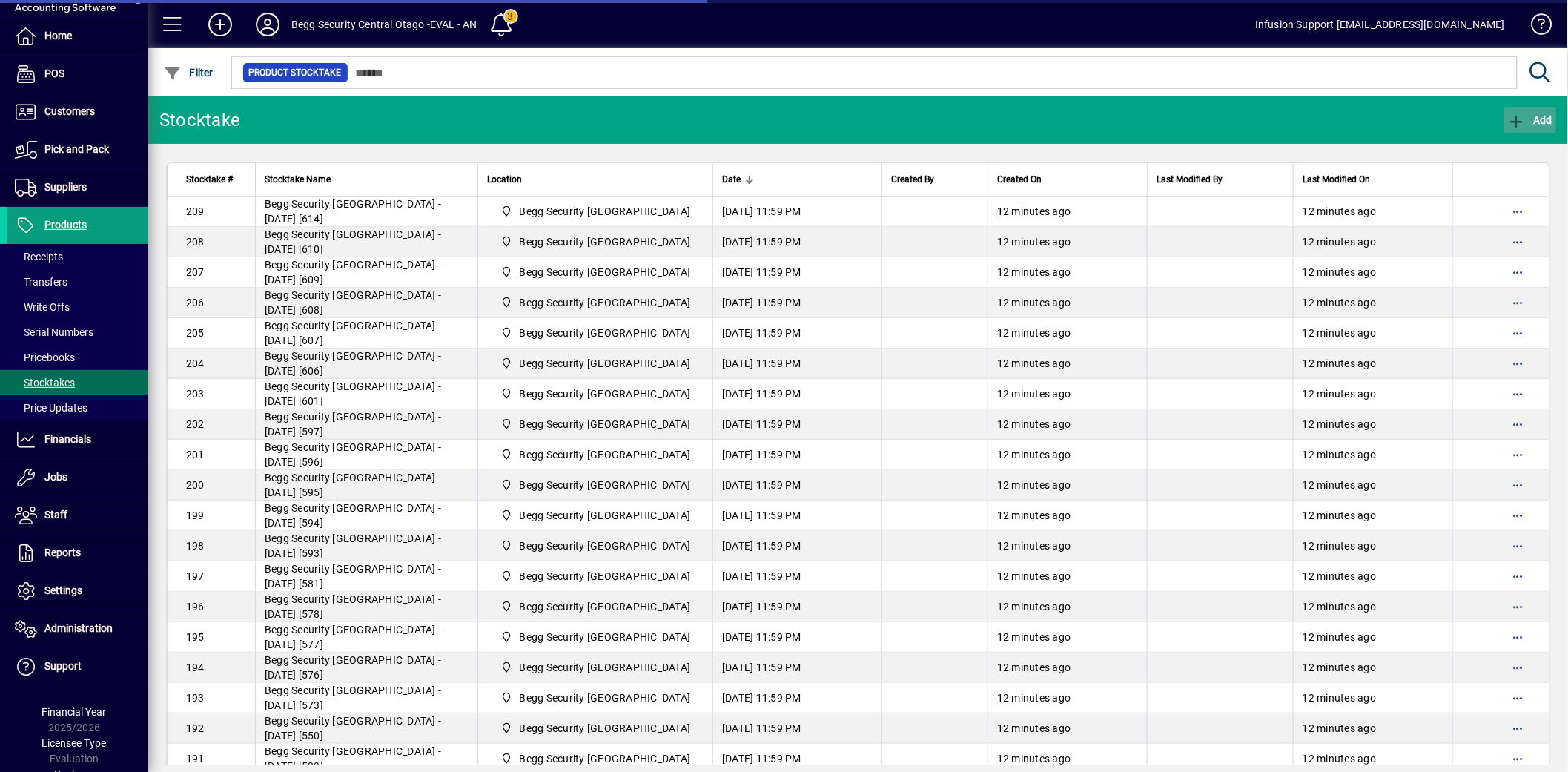
click at [1520, 119] on icon "button" at bounding box center [1517, 121] width 18 height 15
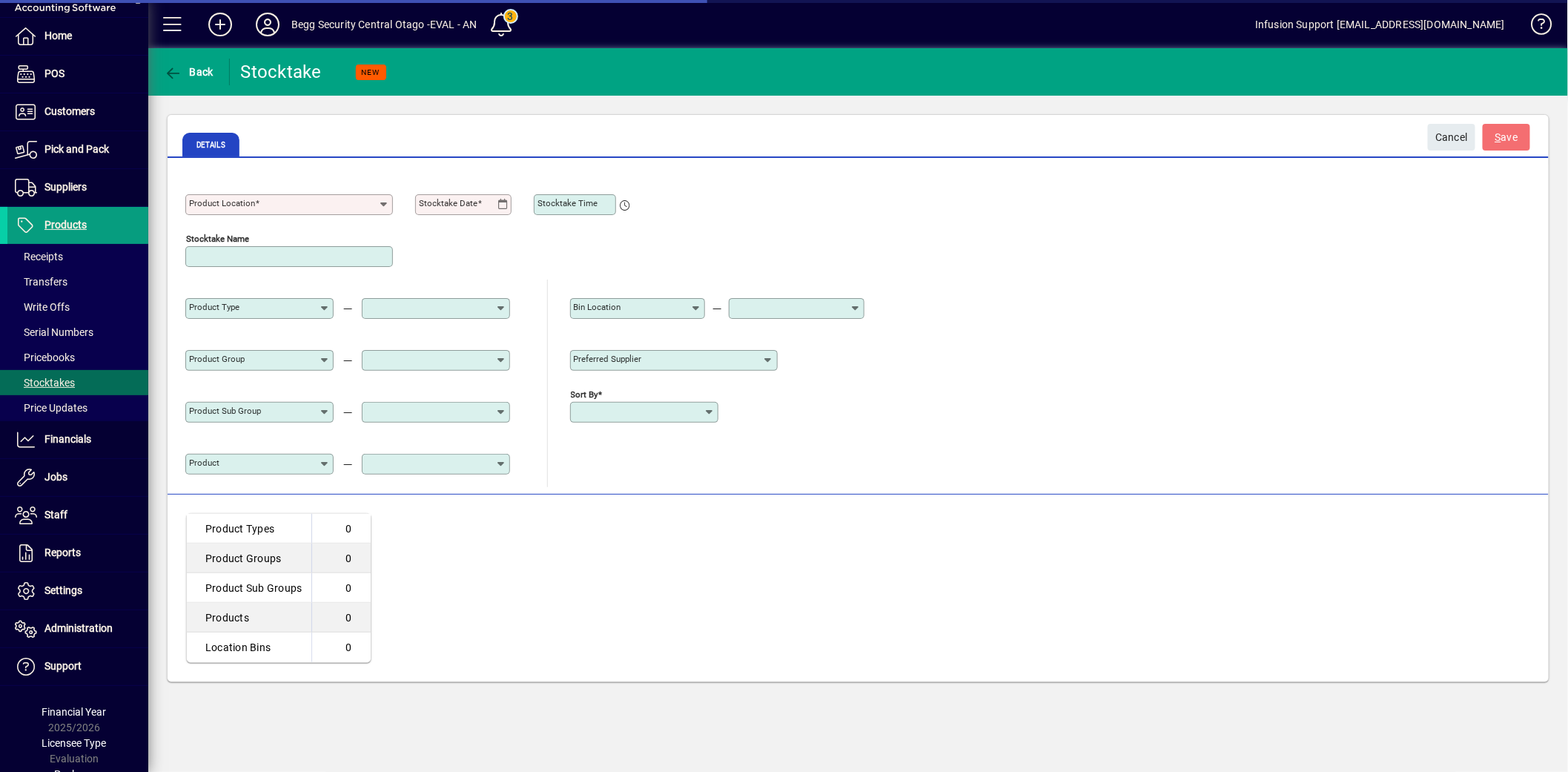
type input "**********"
click at [371, 193] on div "Product Location" at bounding box center [289, 197] width 207 height 36
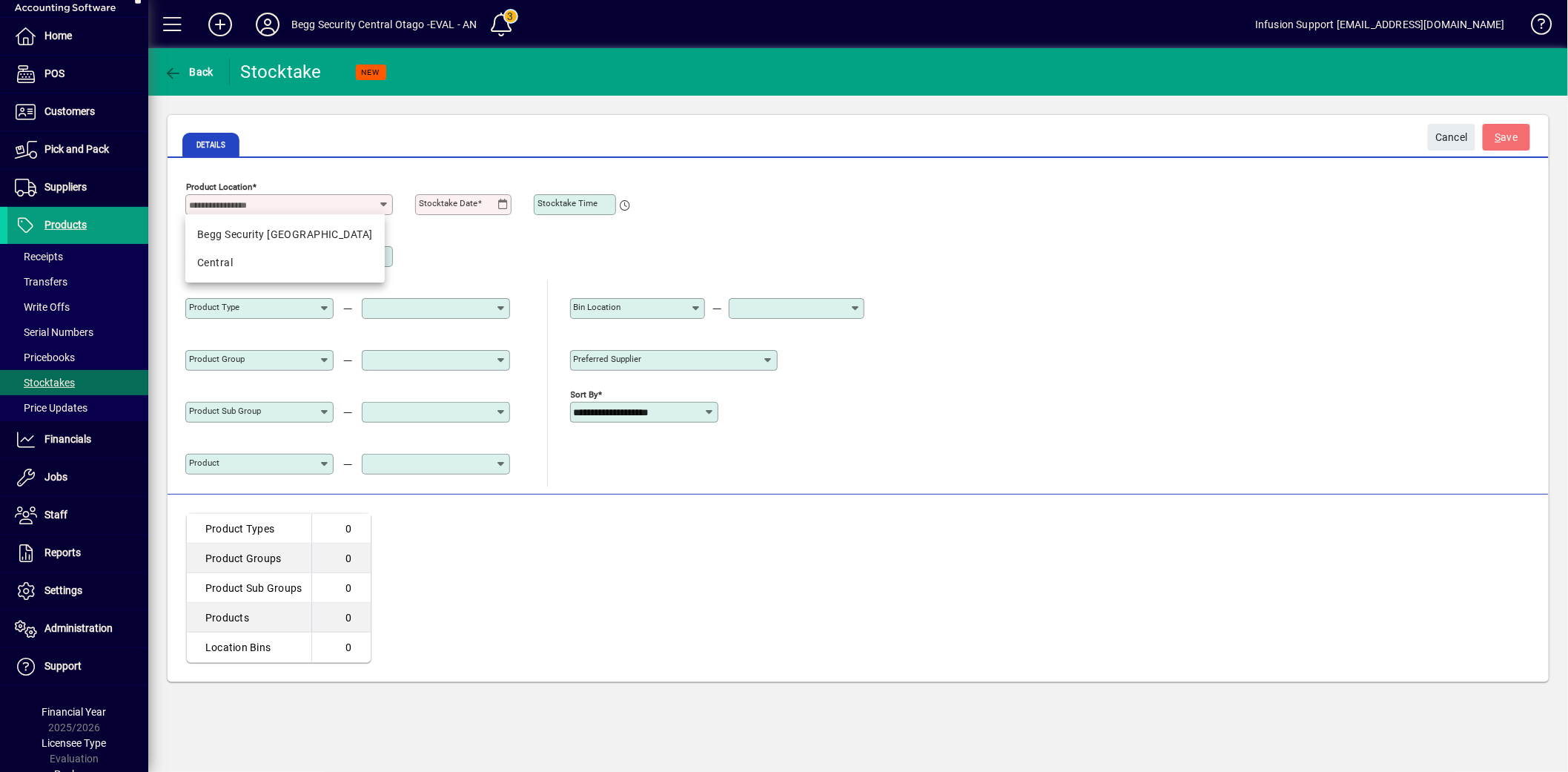
click at [294, 233] on div "Begg Security [GEOGRAPHIC_DATA]" at bounding box center [285, 235] width 176 height 16
type input "**********"
click at [504, 203] on icon at bounding box center [503, 204] width 11 height 12
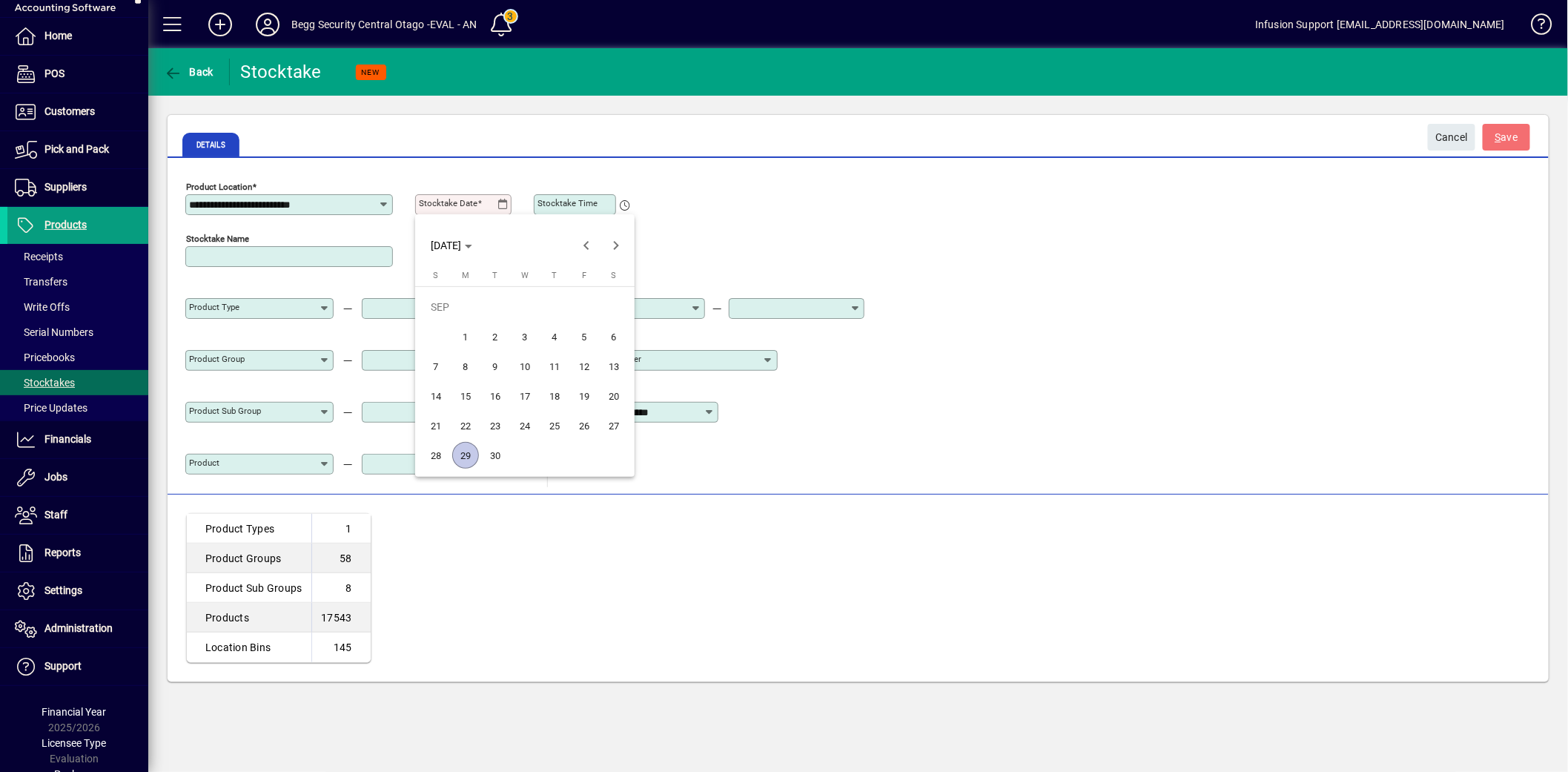
click at [435, 453] on span "28" at bounding box center [436, 455] width 26 height 26
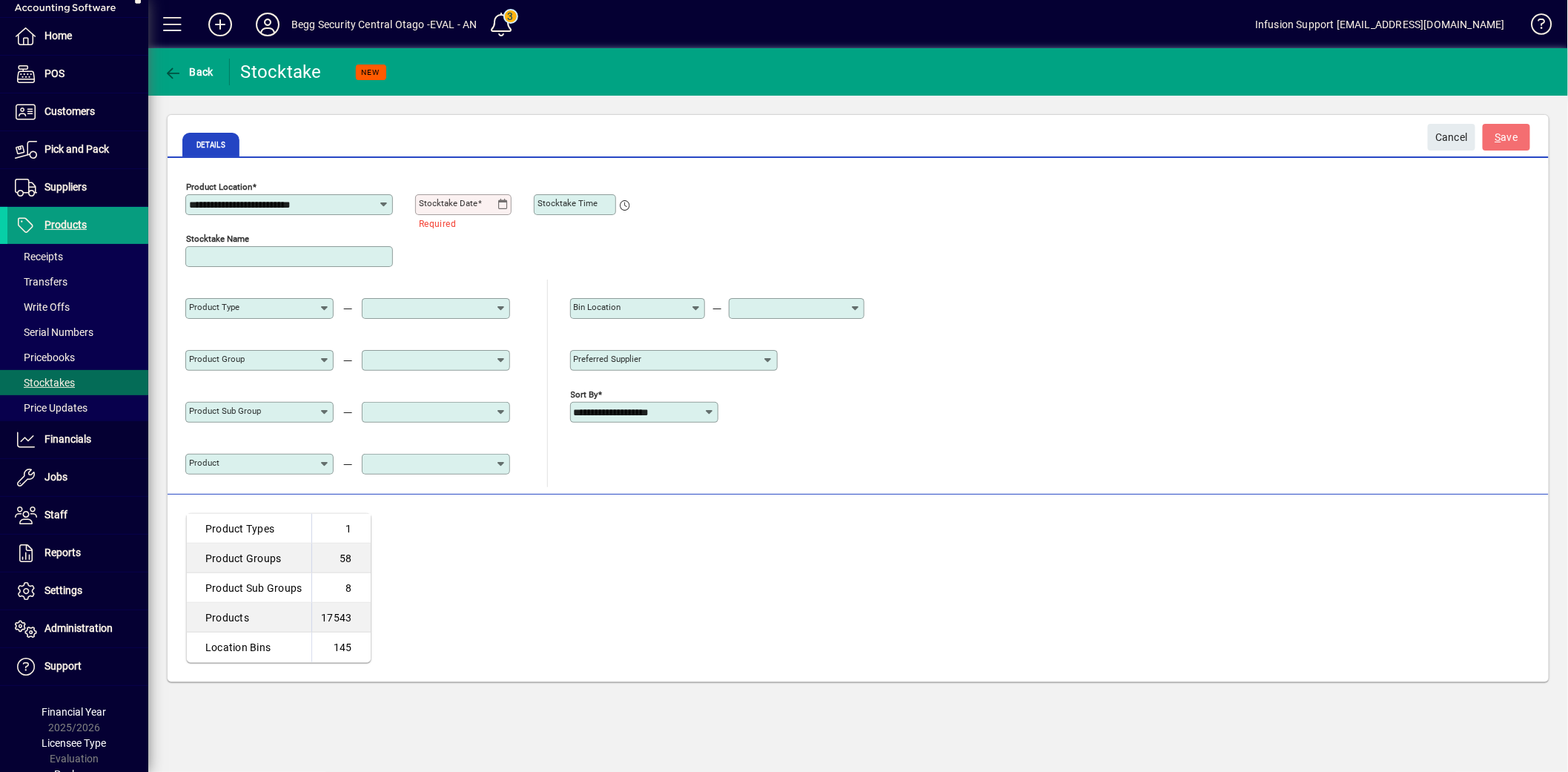
type input "**********"
click at [1507, 139] on span "S ave" at bounding box center [1507, 137] width 23 height 25
type input "**********"
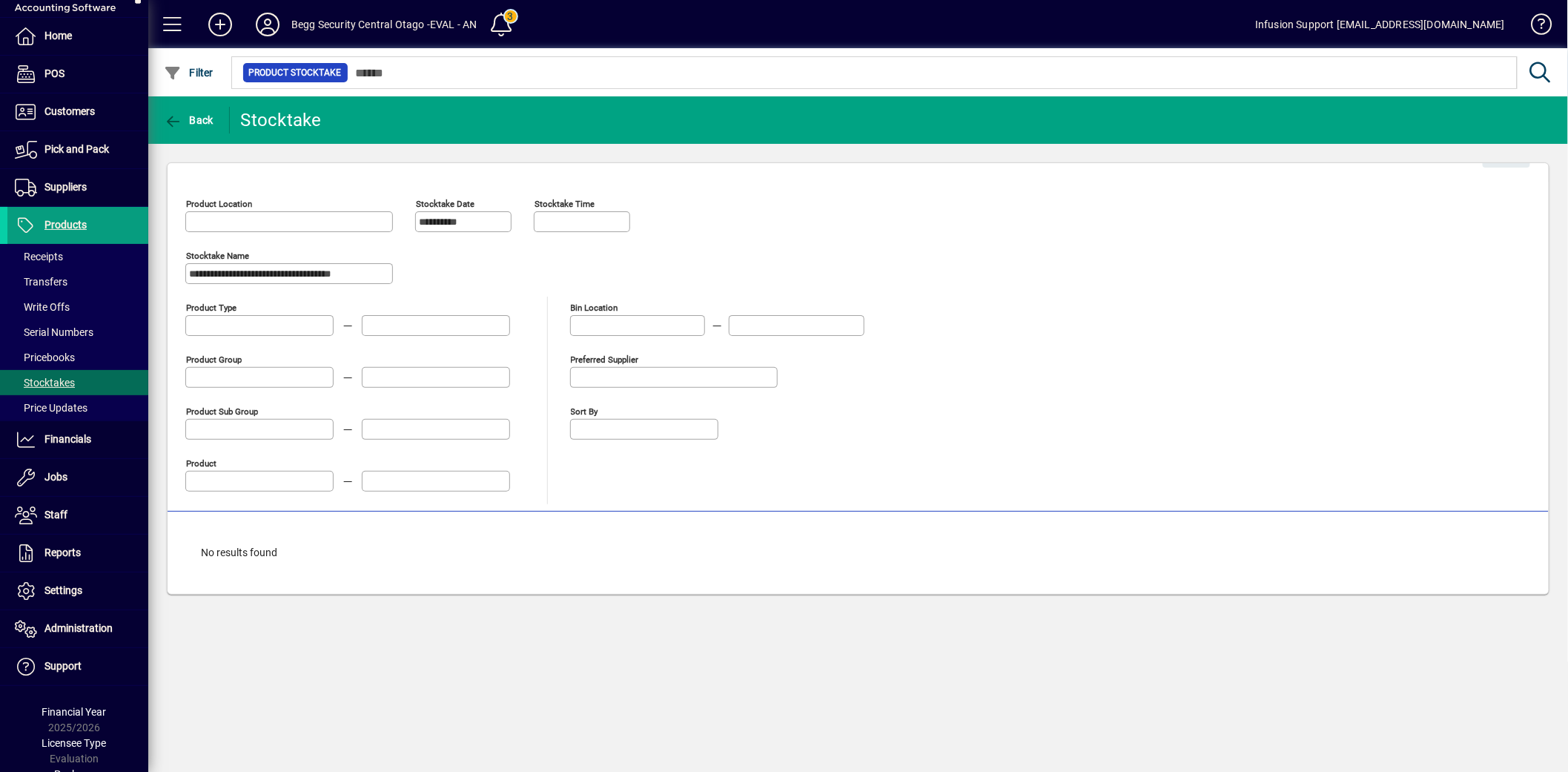
type input "**********"
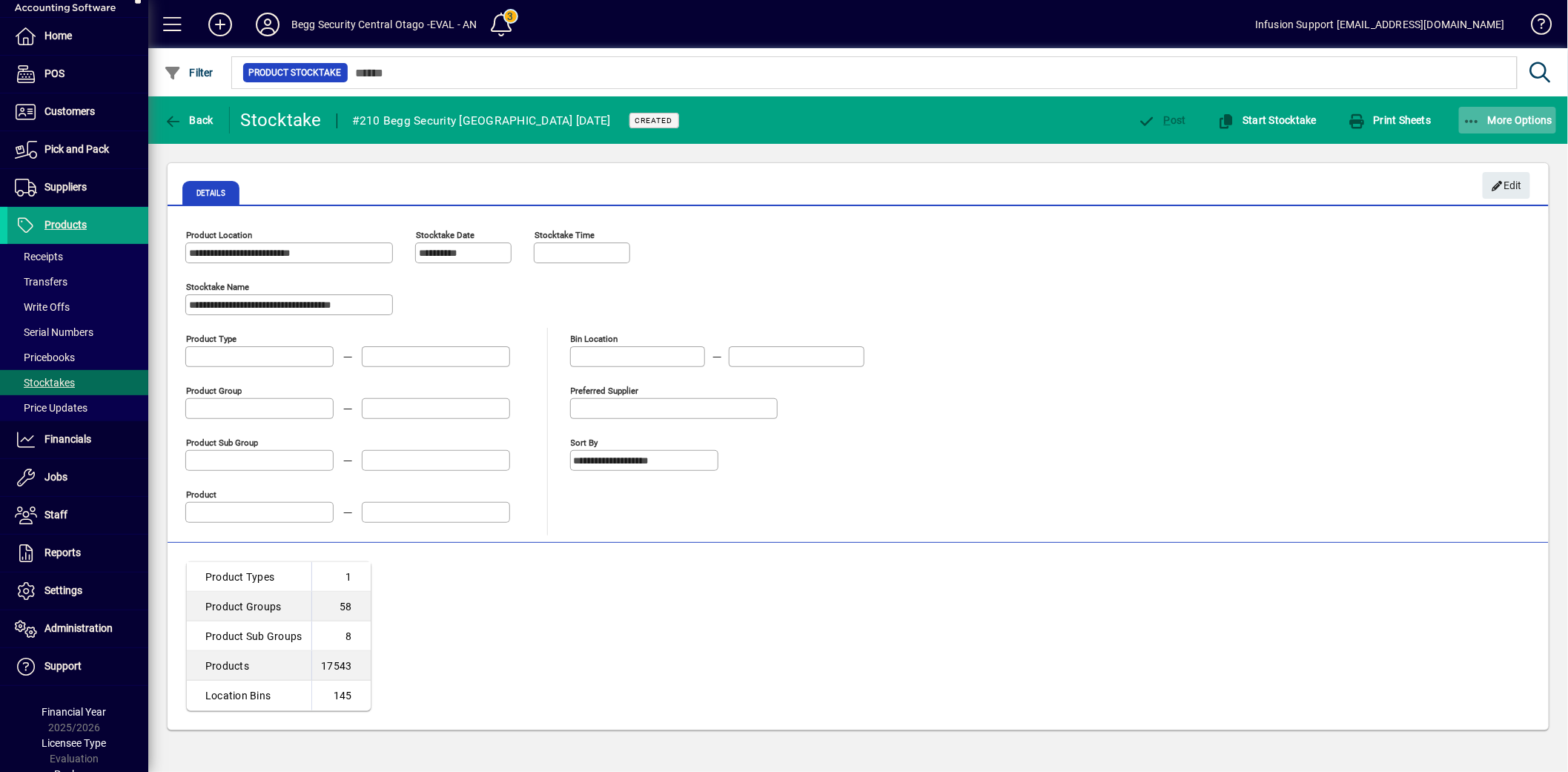
click at [1487, 127] on span "button" at bounding box center [1507, 120] width 98 height 36
click at [1255, 257] on div at bounding box center [784, 386] width 1568 height 772
click at [1519, 117] on span "More Options" at bounding box center [1507, 120] width 90 height 12
click at [1309, 273] on div at bounding box center [784, 386] width 1568 height 772
click at [183, 132] on span "button" at bounding box center [189, 120] width 57 height 36
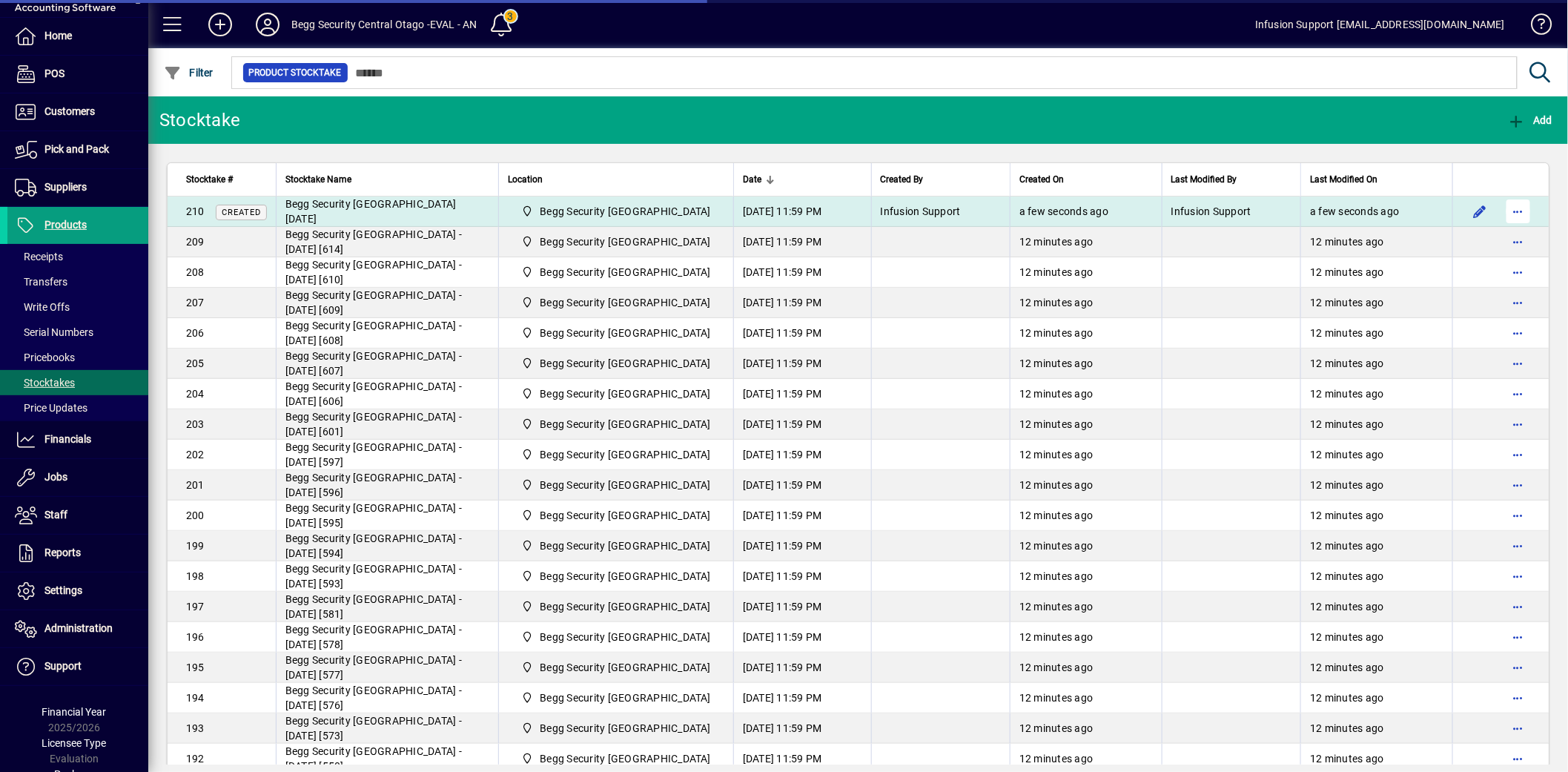
click at [1507, 208] on span "button" at bounding box center [1518, 211] width 36 height 36
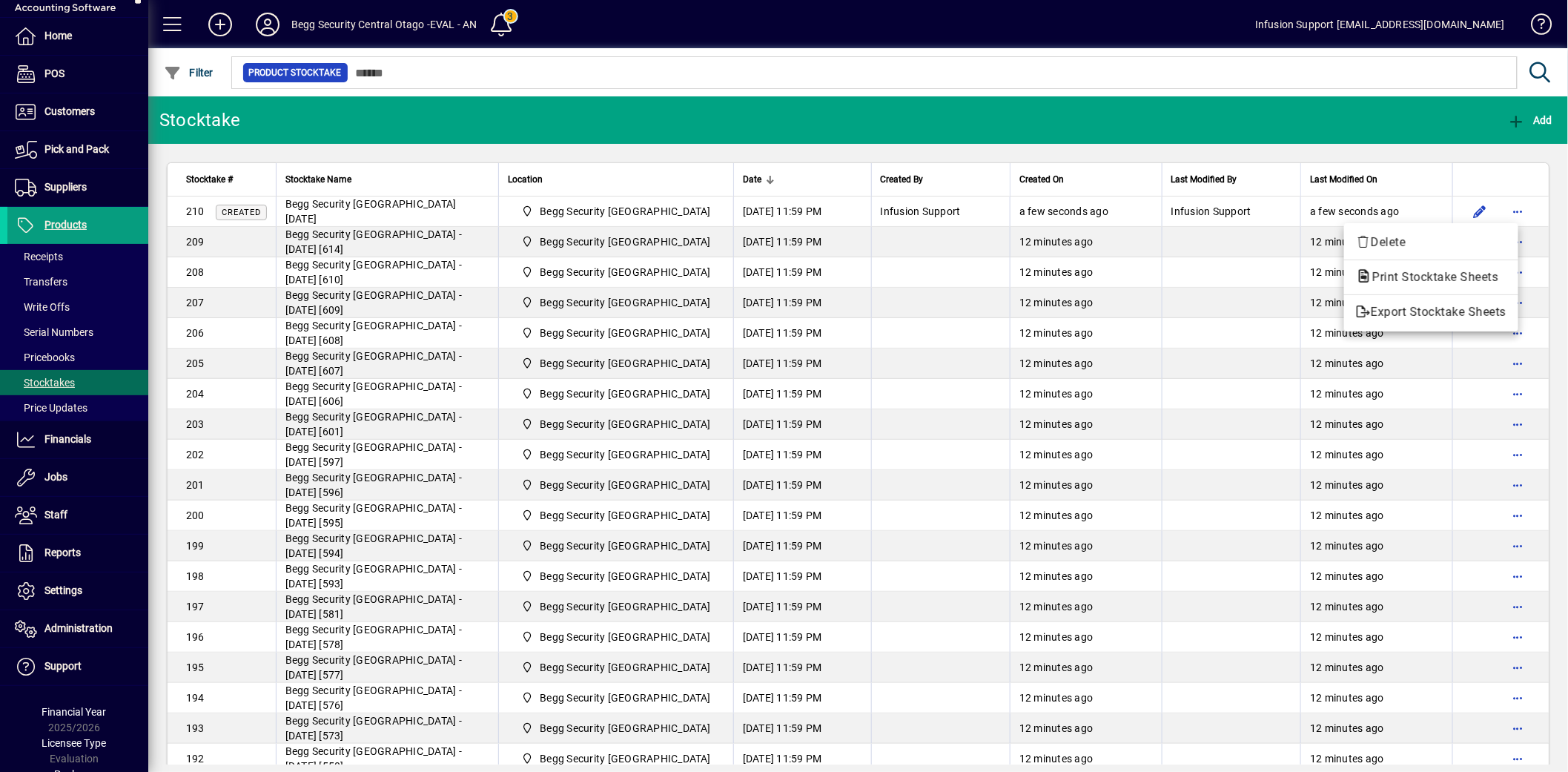
click at [377, 213] on div at bounding box center [784, 386] width 1568 height 772
click at [377, 213] on span "Begg Security [GEOGRAPHIC_DATA] [DATE]" at bounding box center [371, 211] width 172 height 26
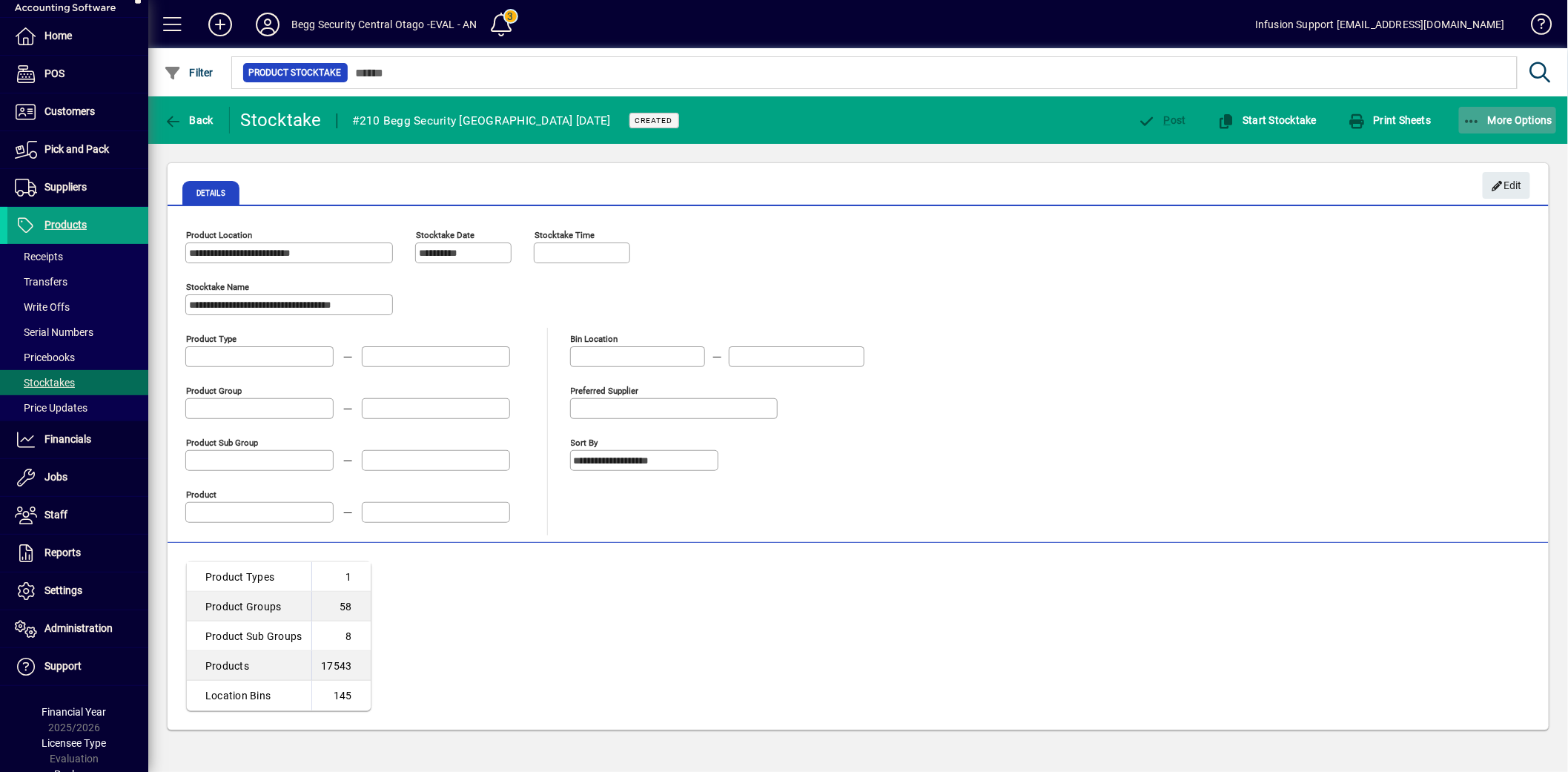
click at [1487, 117] on span "More Options" at bounding box center [1507, 120] width 90 height 12
click at [1207, 172] on div at bounding box center [784, 386] width 1568 height 772
click at [1261, 127] on span "button" at bounding box center [1267, 120] width 107 height 36
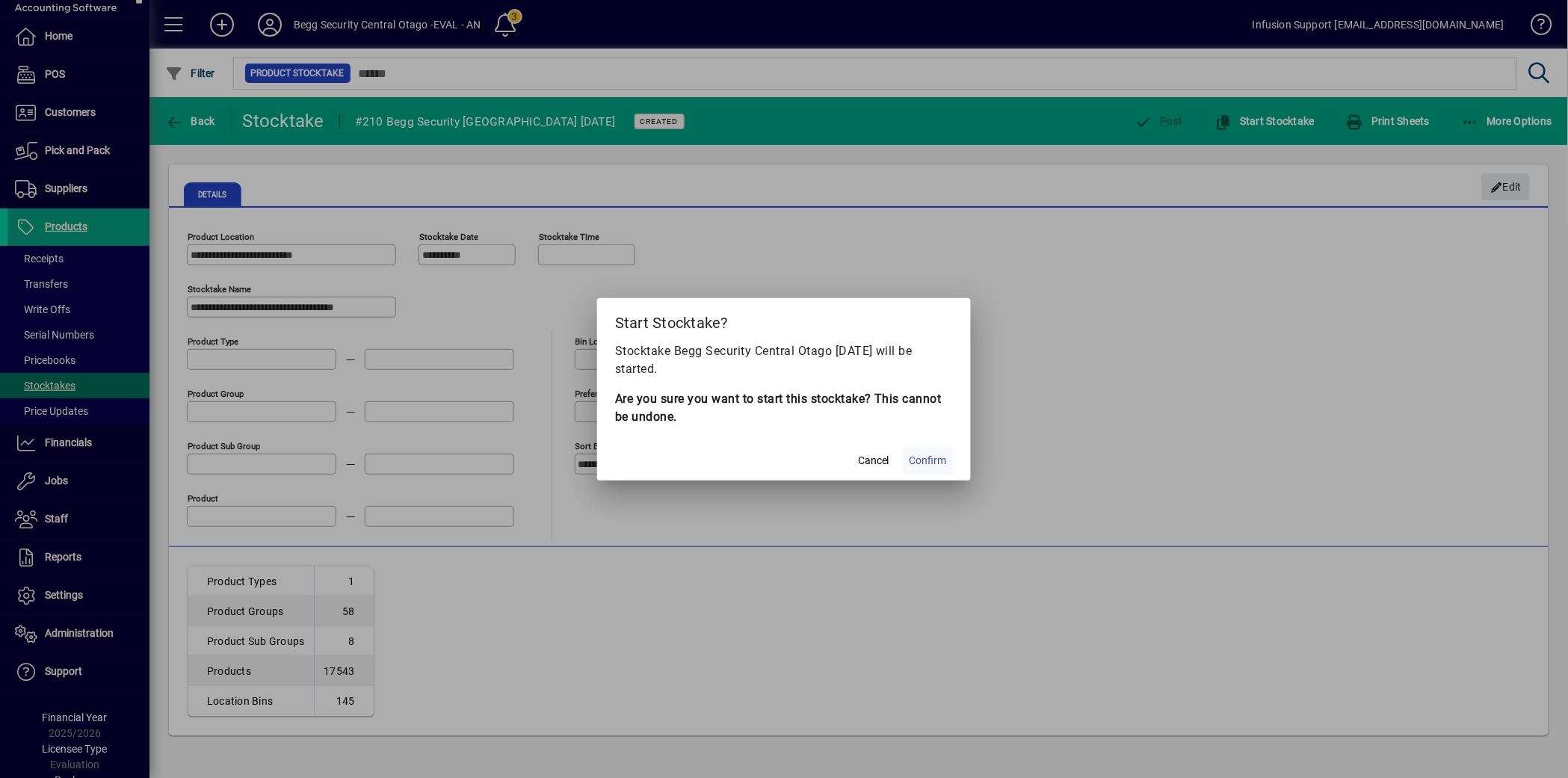
click at [923, 464] on span "Confirm" at bounding box center [928, 461] width 37 height 16
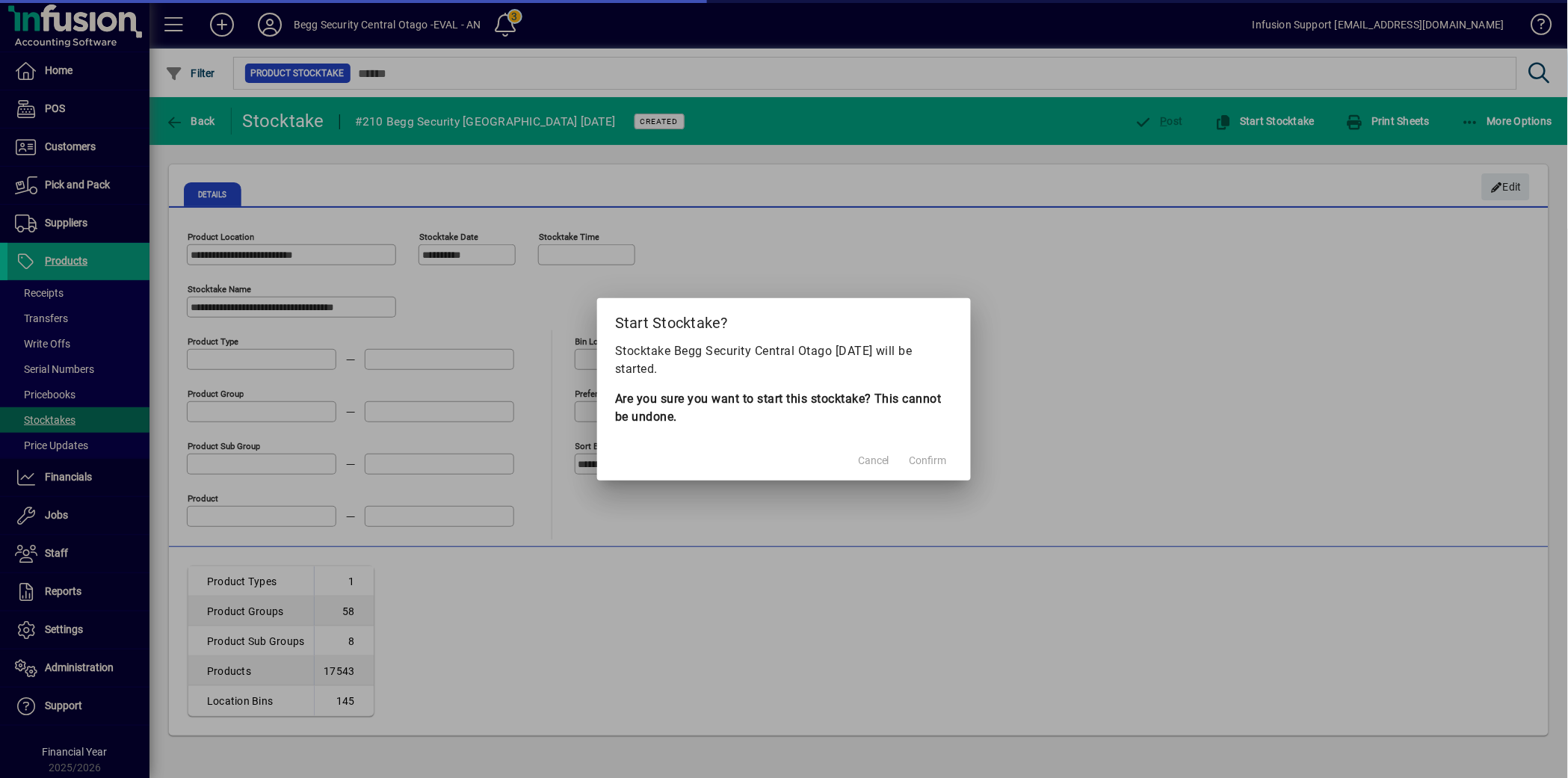
scroll to position [35, 0]
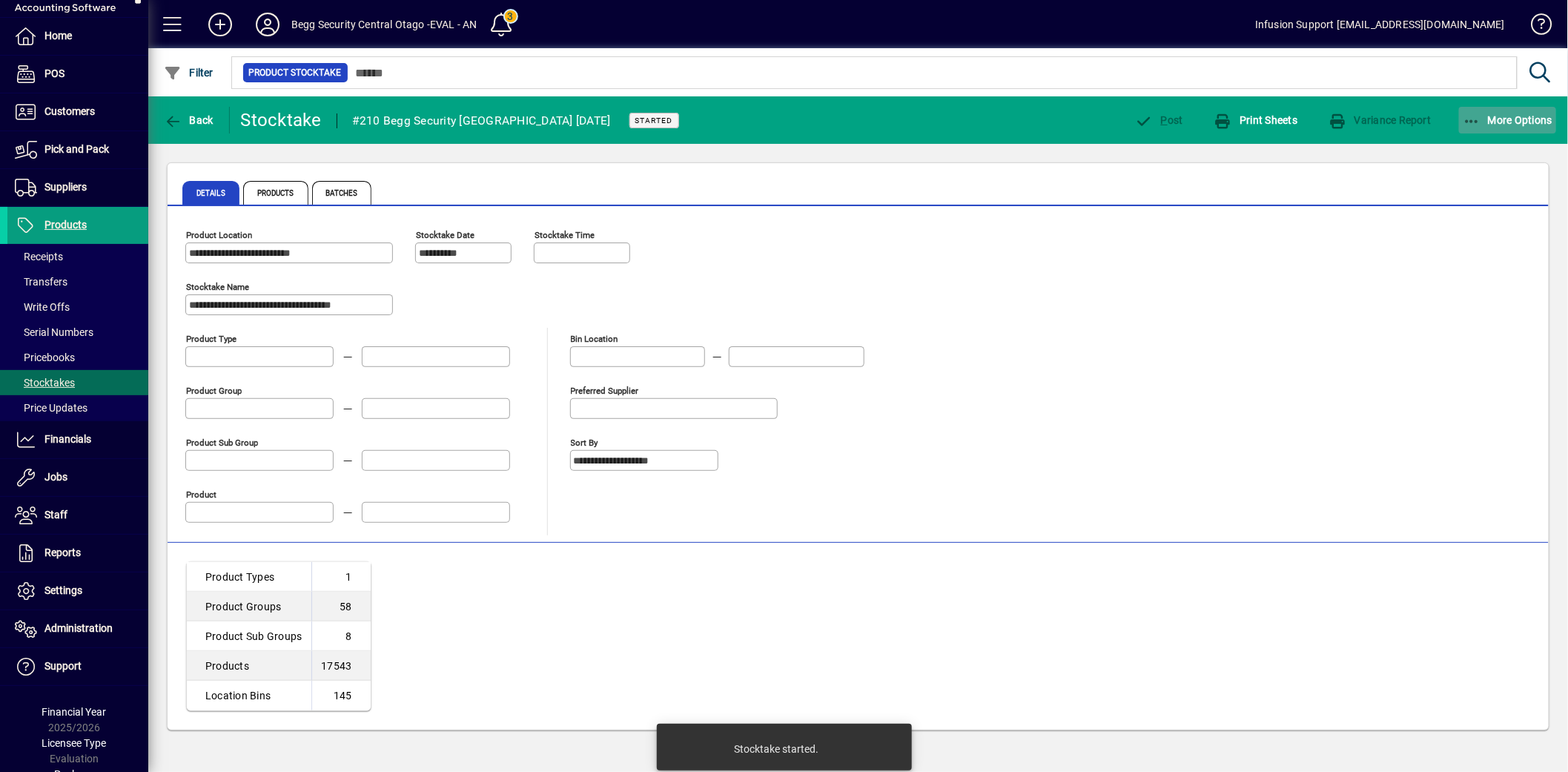
click at [1517, 115] on span "More Options" at bounding box center [1507, 120] width 90 height 12
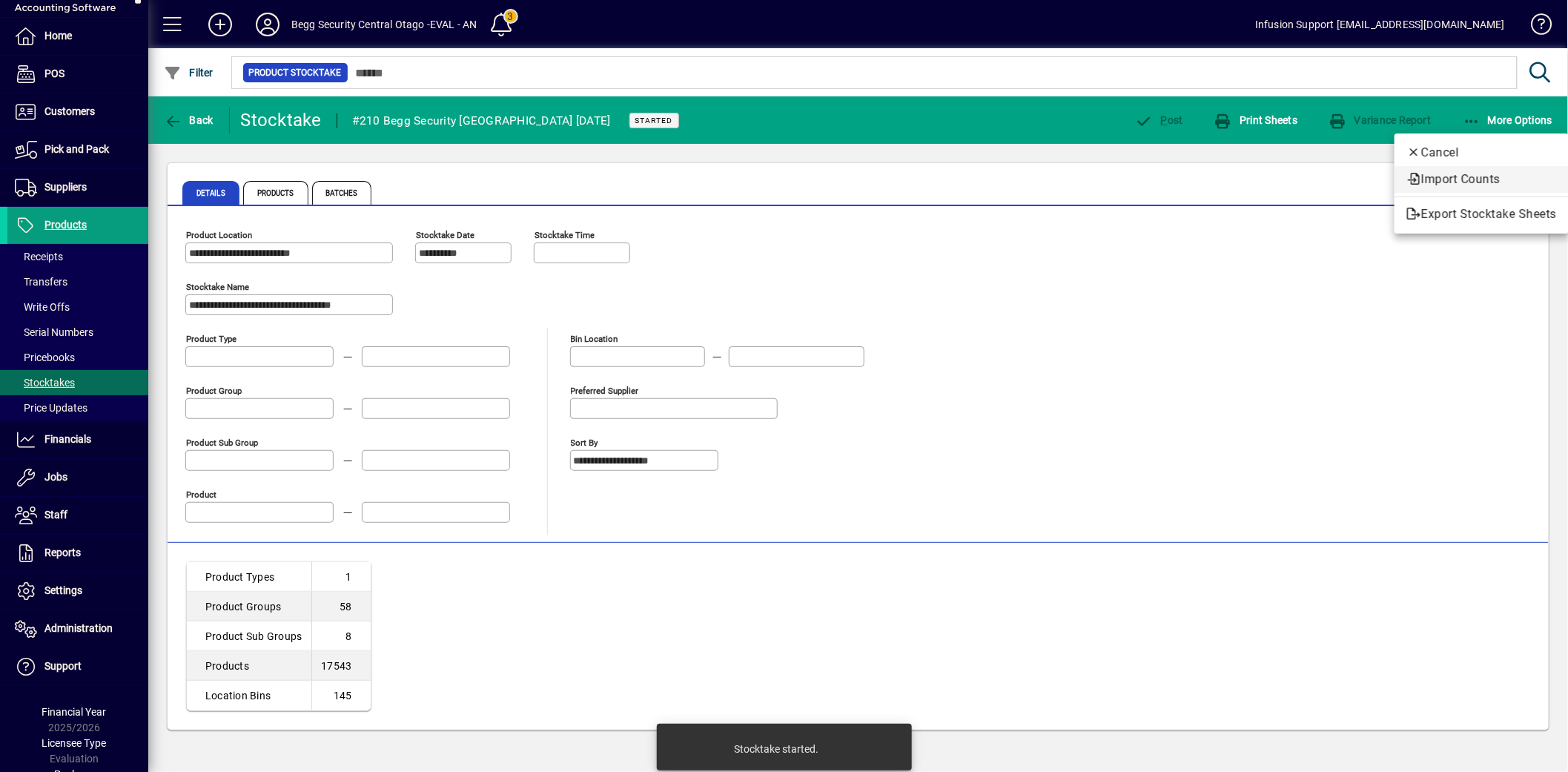
click at [1453, 176] on span "Import Counts" at bounding box center [1481, 180] width 151 height 18
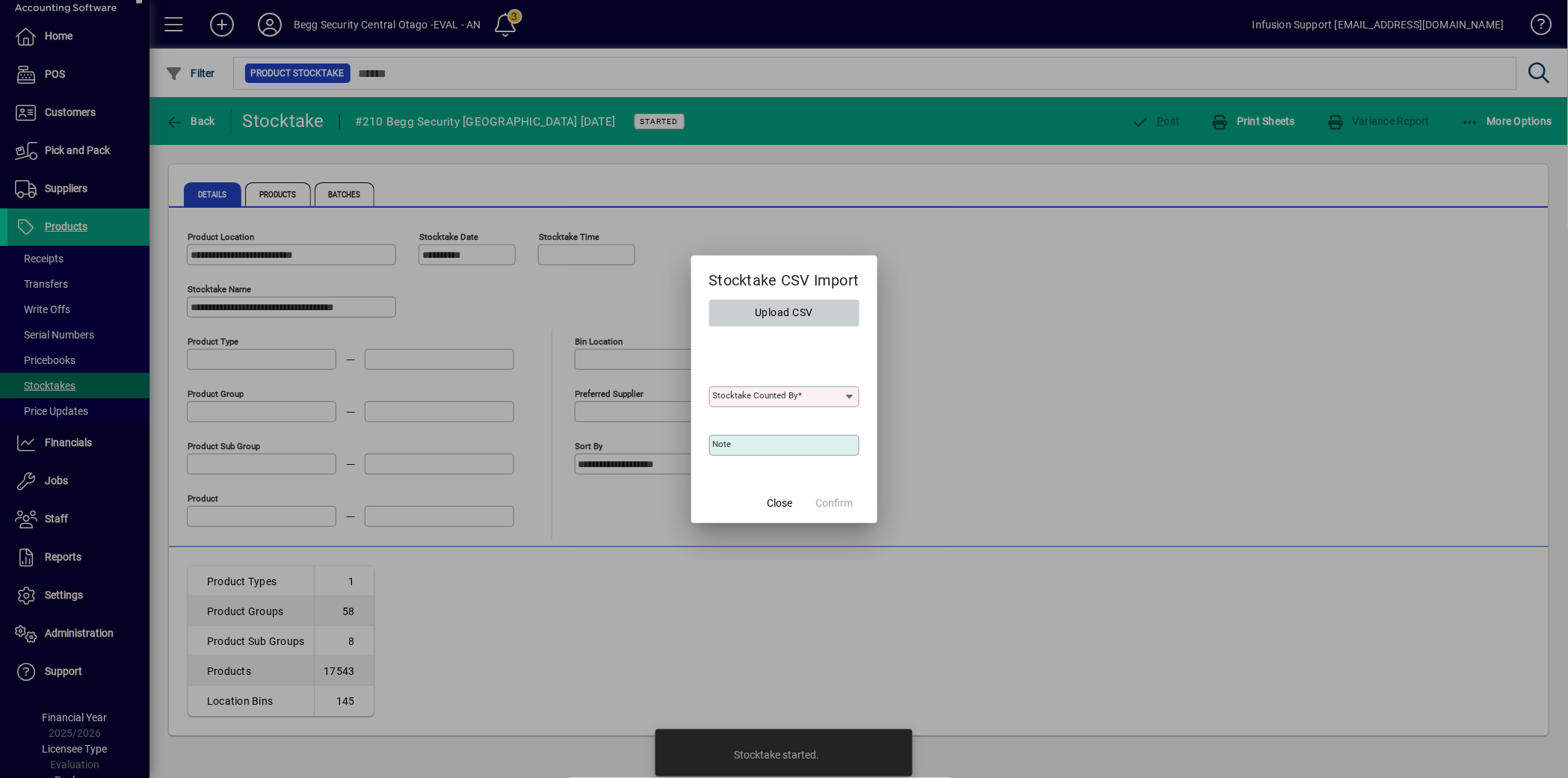
click at [794, 314] on span "Upload CSV" at bounding box center [784, 312] width 58 height 25
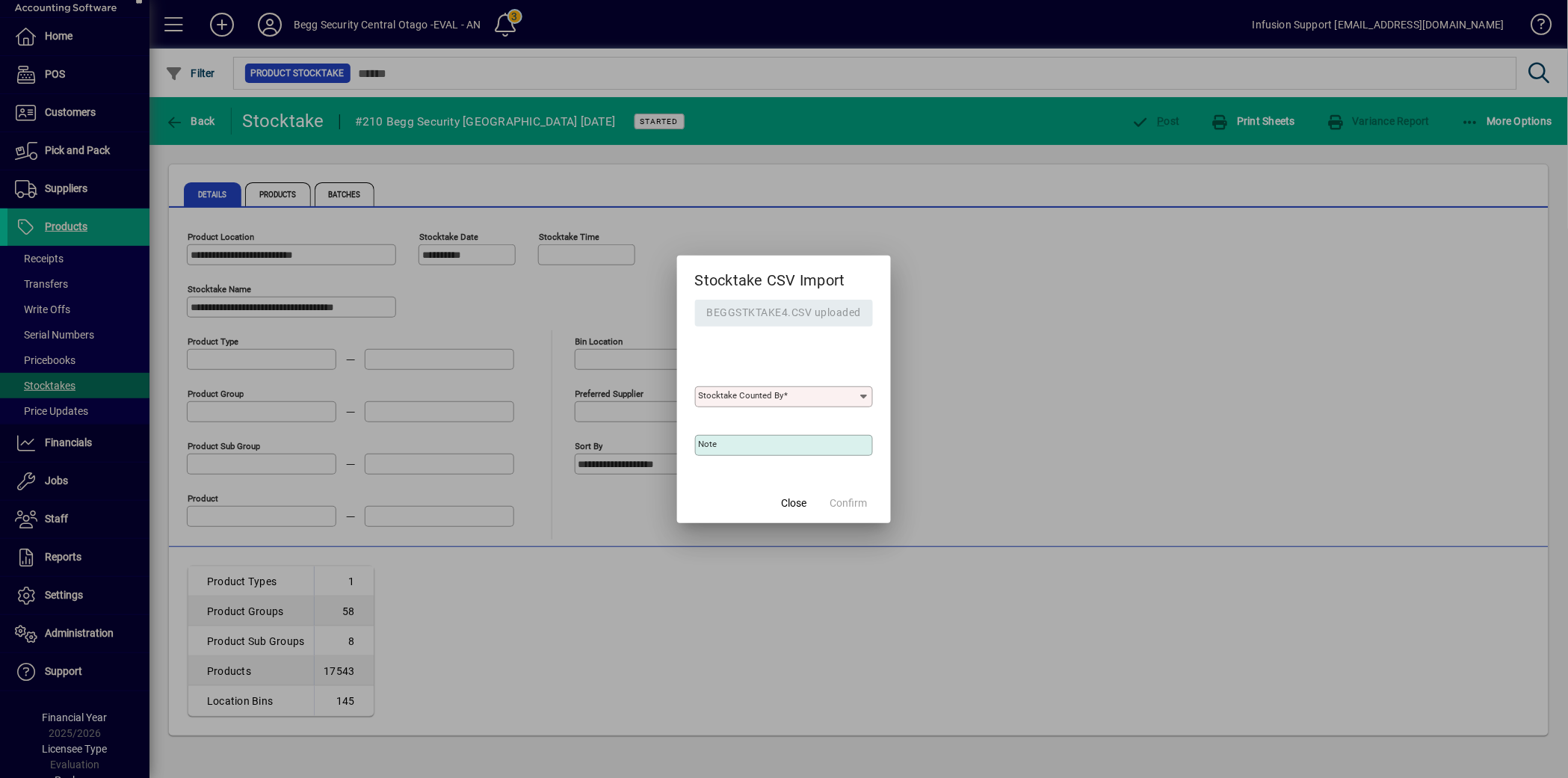
click at [763, 397] on mat-label "Stocktake Counted By" at bounding box center [742, 395] width 85 height 10
click at [763, 397] on input "Stocktake Counted By" at bounding box center [779, 397] width 159 height 12
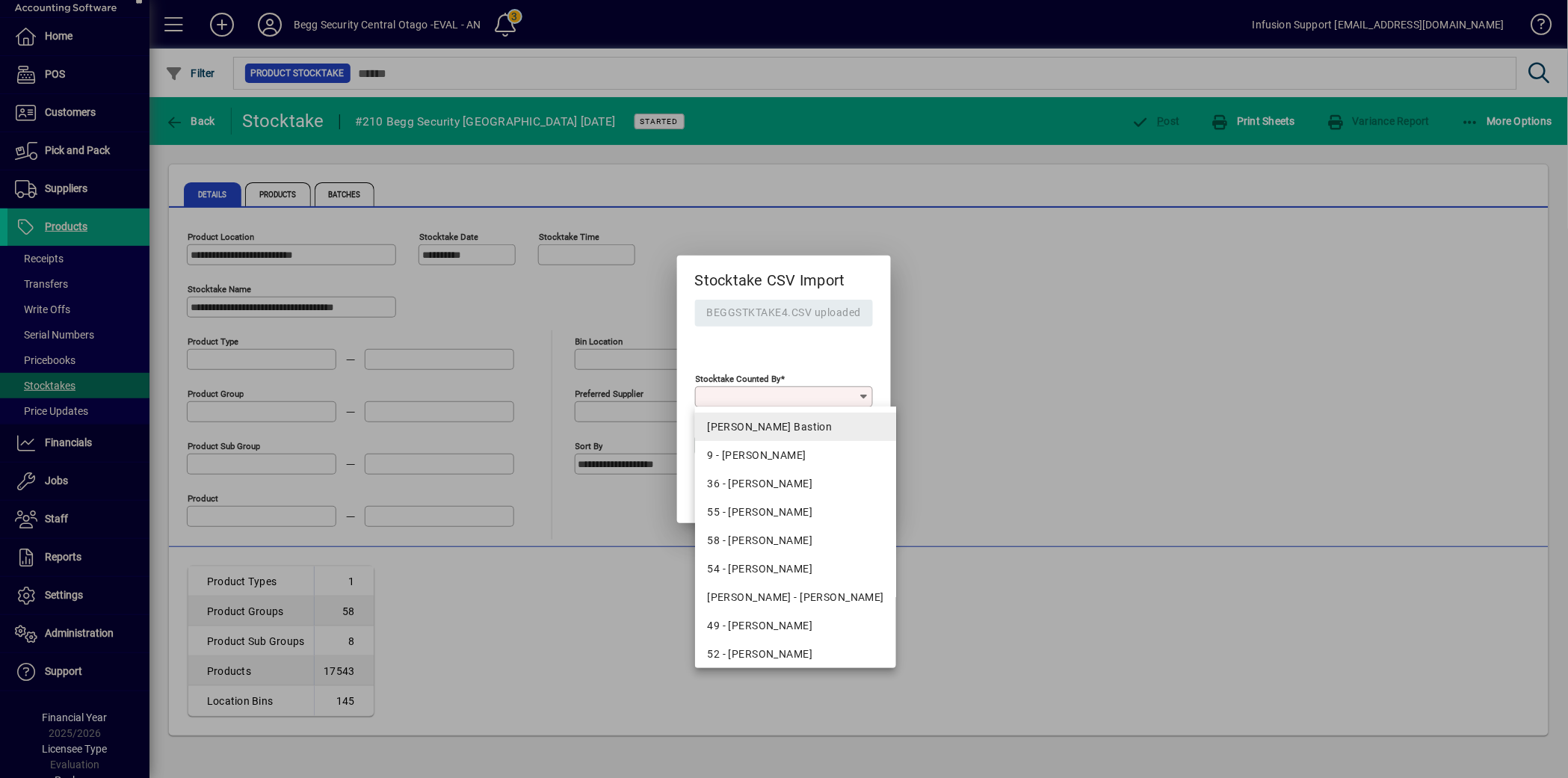
click at [755, 423] on div "ADAM - Adam Bastion" at bounding box center [796, 427] width 177 height 16
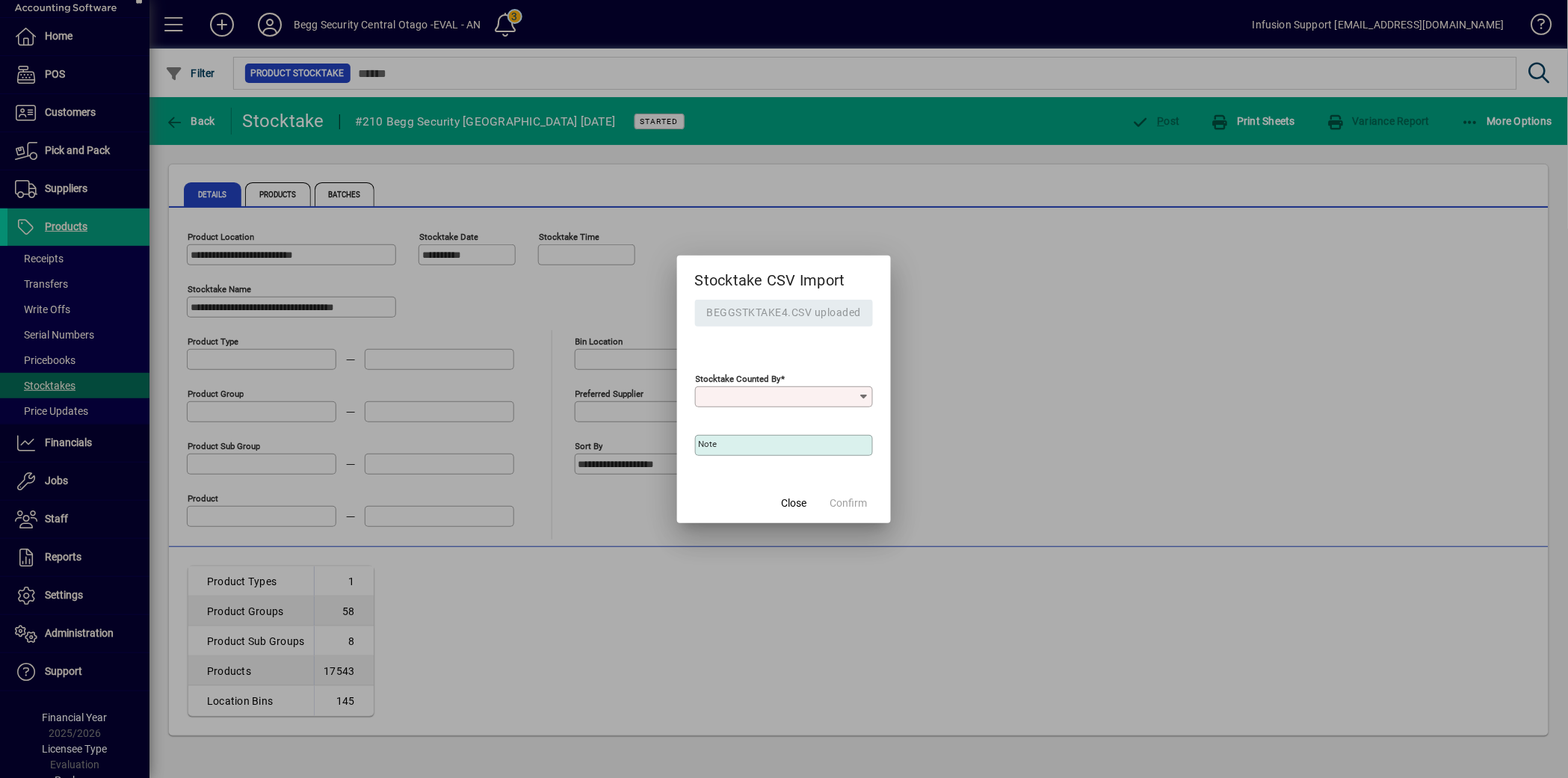
type input "**********"
click at [842, 502] on span "Confirm" at bounding box center [848, 504] width 37 height 16
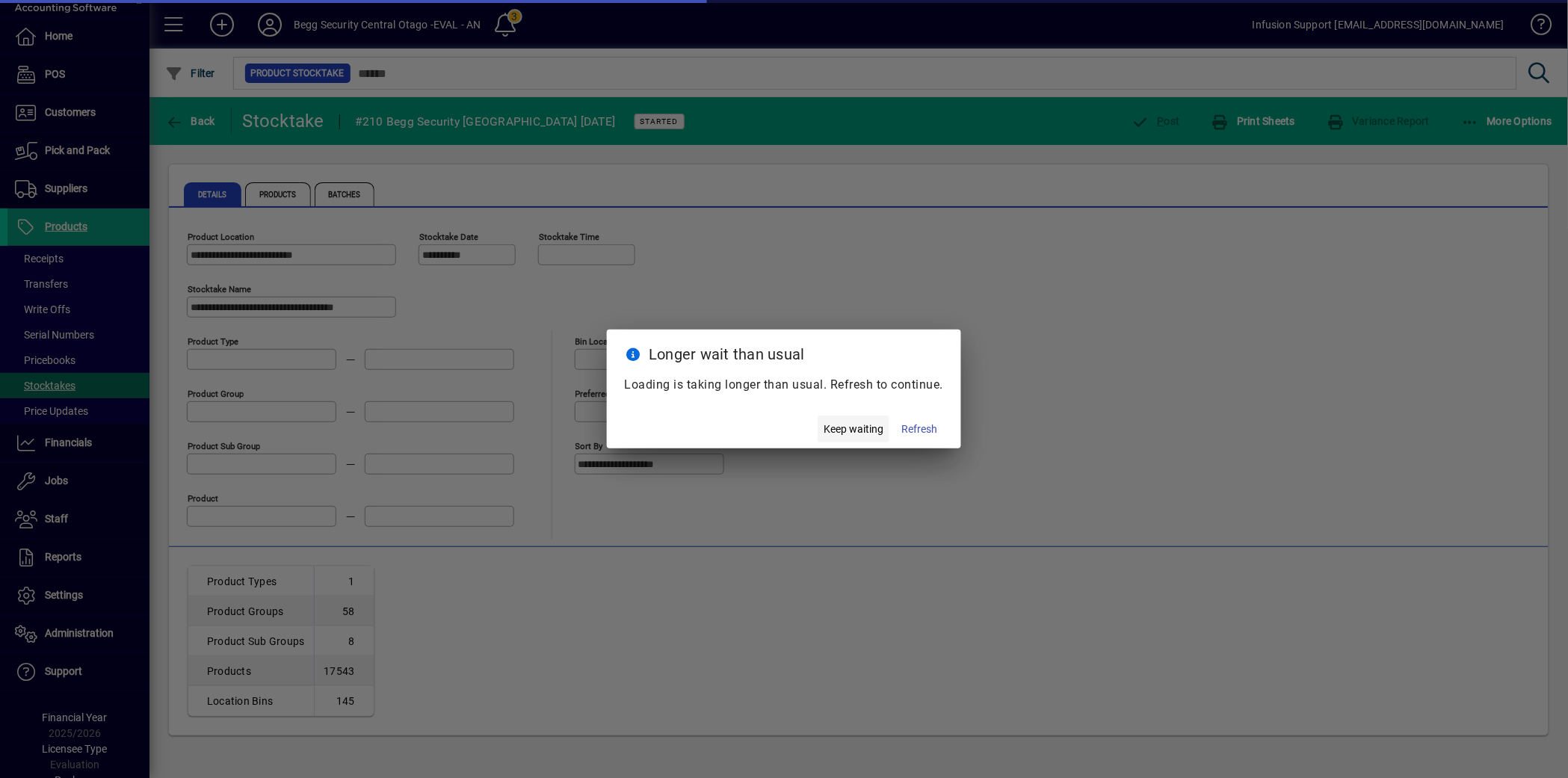
click at [862, 429] on span "Keep waiting" at bounding box center [854, 430] width 60 height 16
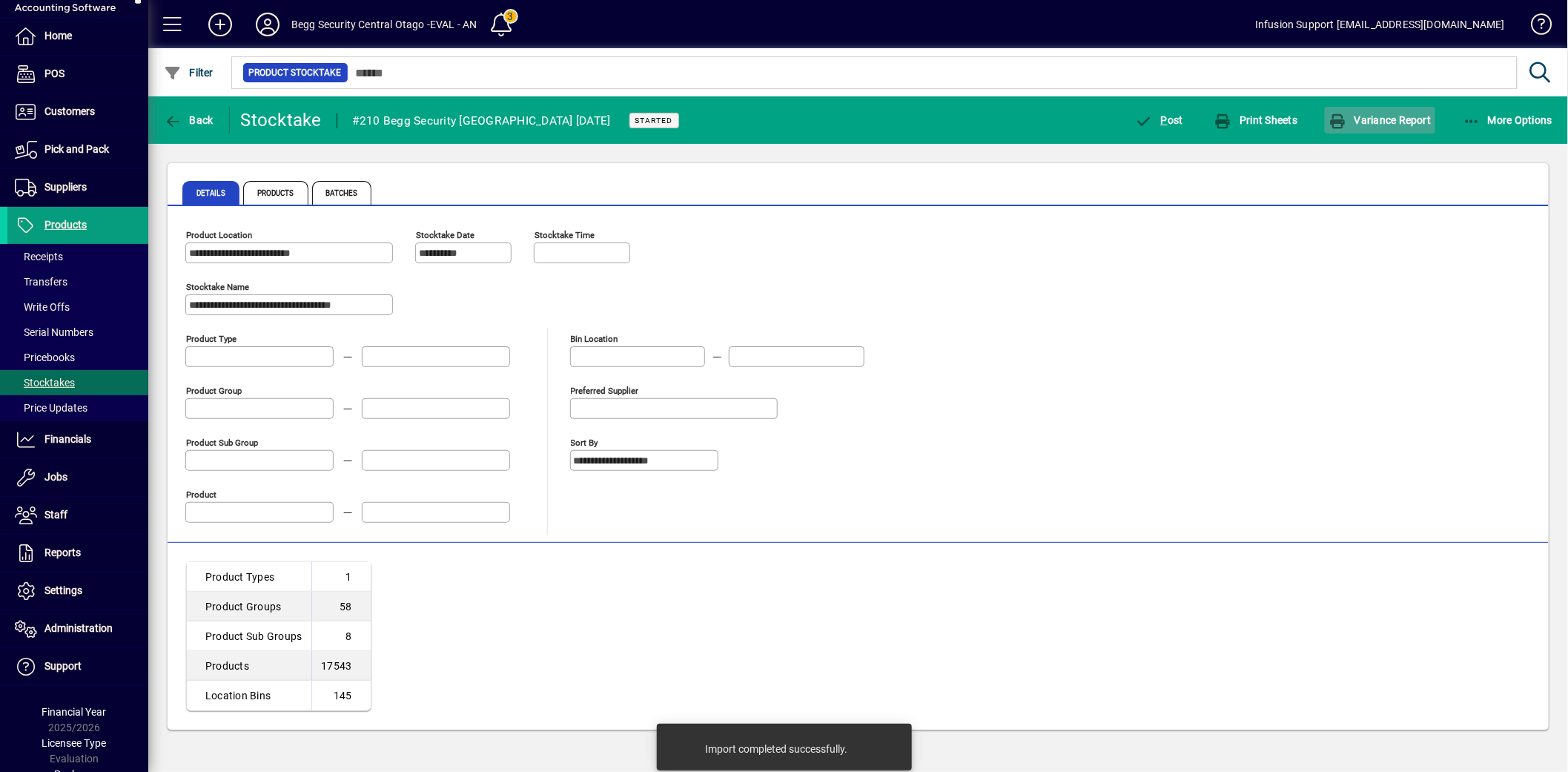
click at [1424, 119] on span "Variance Report" at bounding box center [1380, 120] width 102 height 12
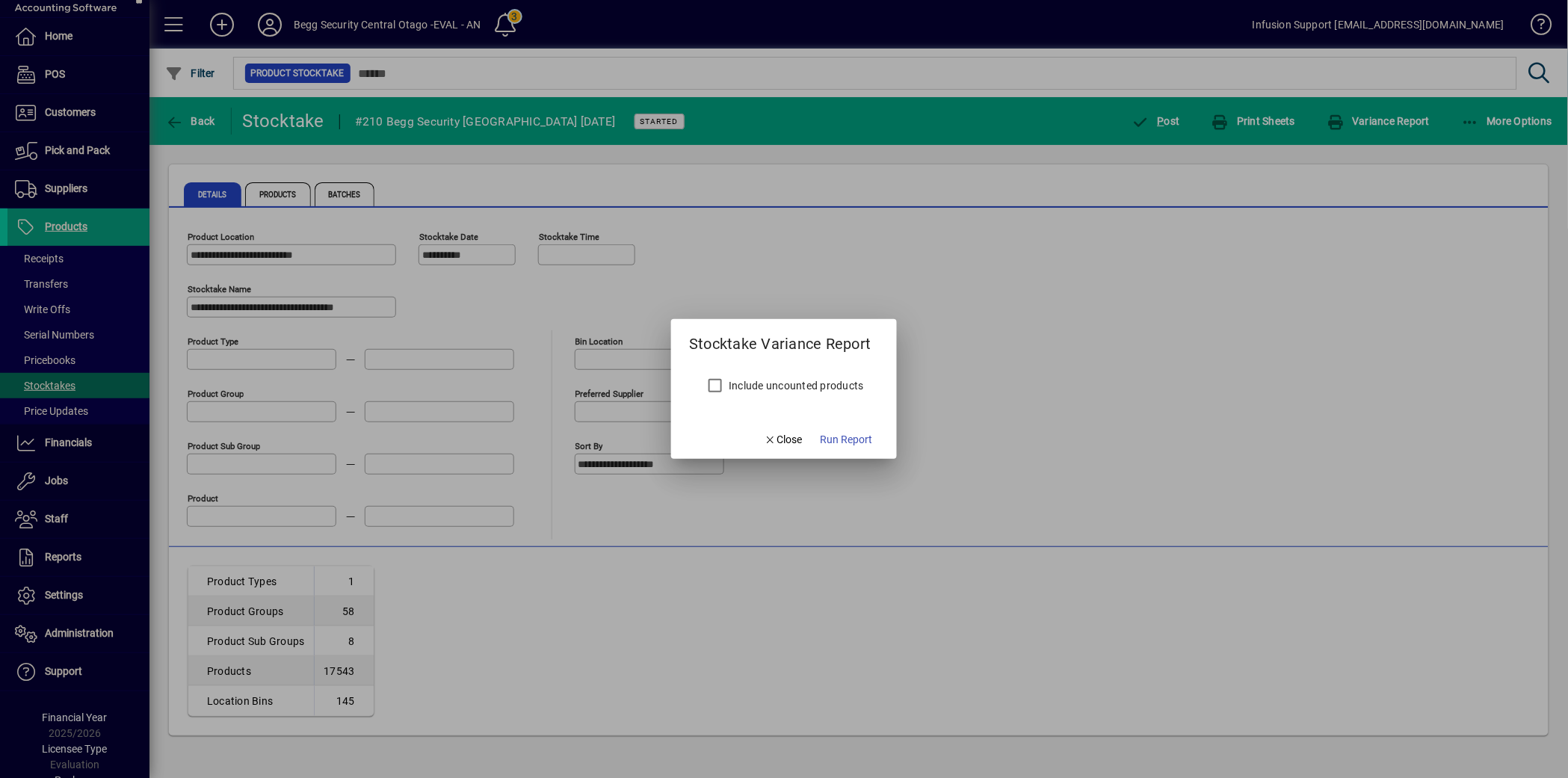
click at [780, 389] on label "Include uncounted products" at bounding box center [795, 385] width 138 height 15
click at [845, 437] on span "Run Report" at bounding box center [846, 440] width 52 height 16
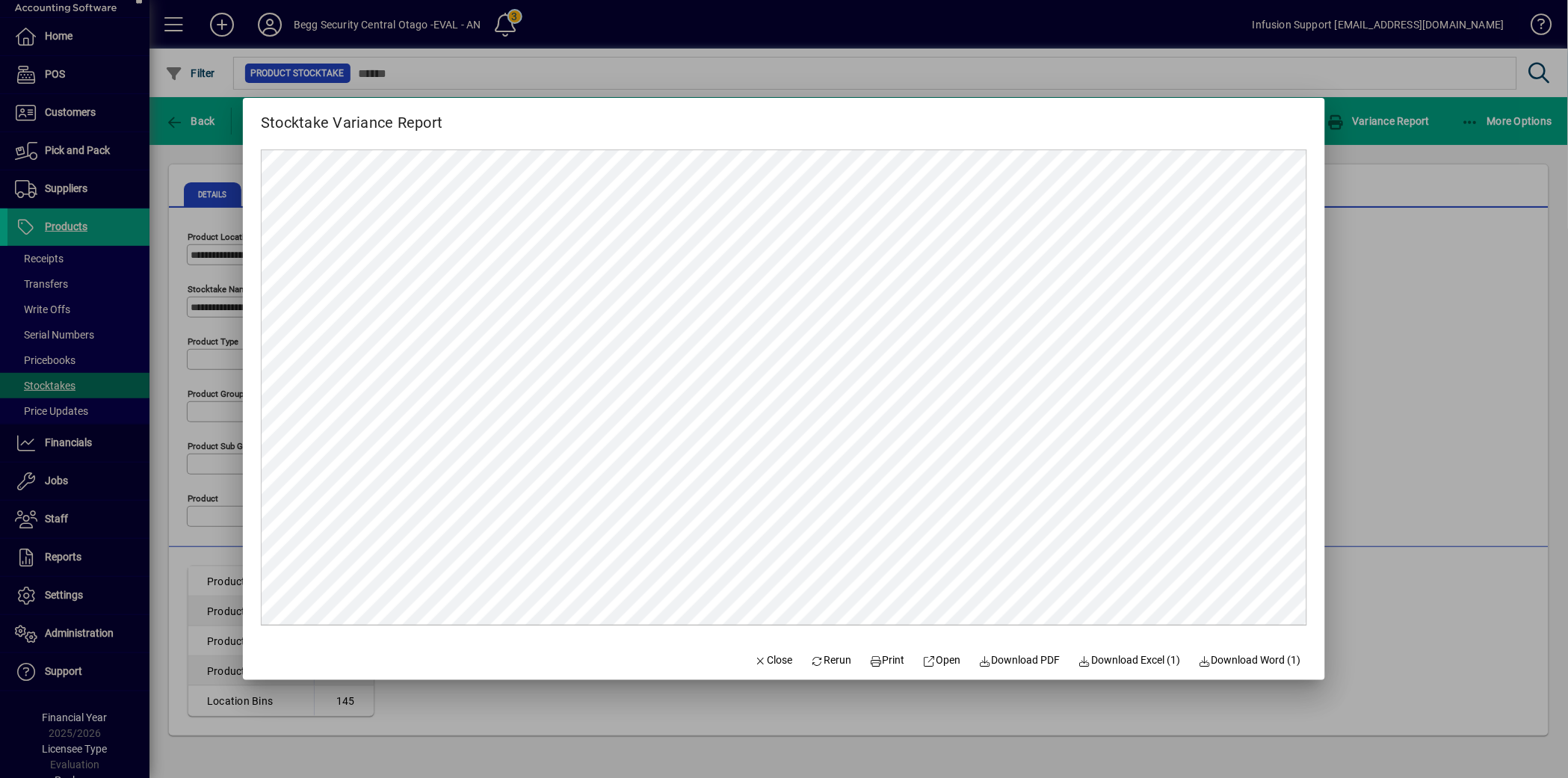
scroll to position [0, 0]
click at [754, 666] on span "Close" at bounding box center [773, 661] width 39 height 16
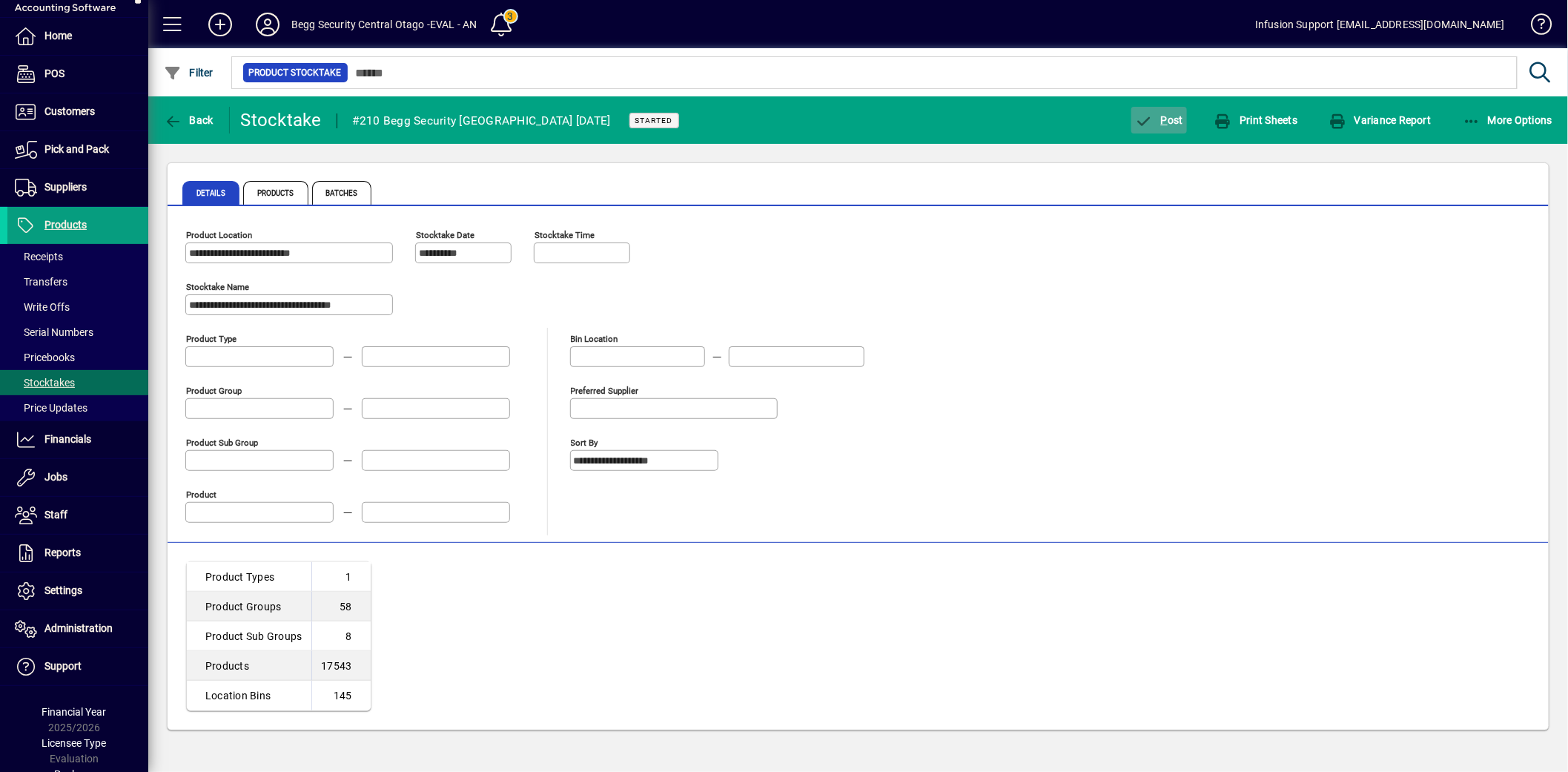
click at [1164, 127] on span "button" at bounding box center [1159, 120] width 56 height 36
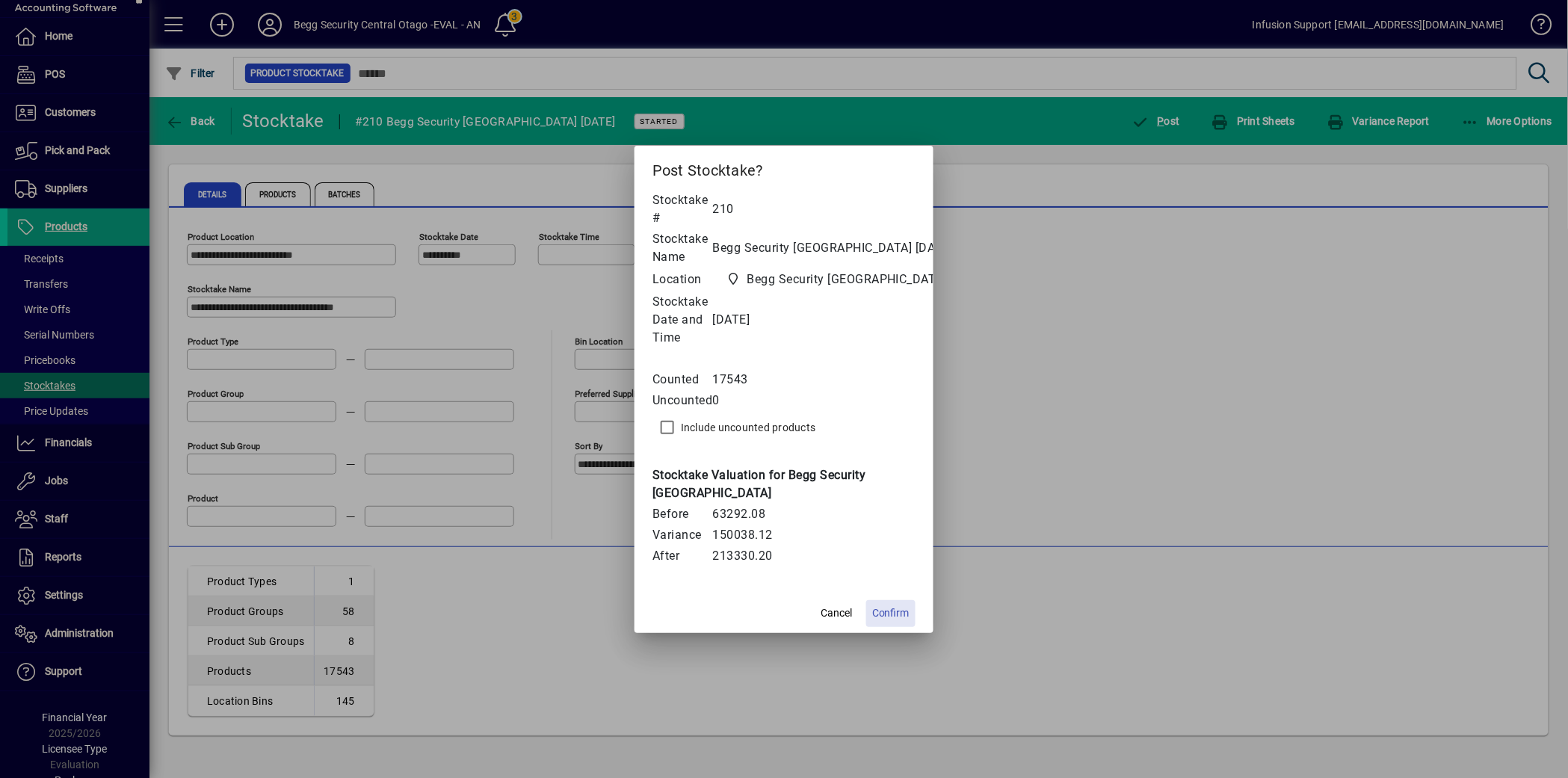
click at [890, 614] on span "Confirm" at bounding box center [891, 613] width 37 height 16
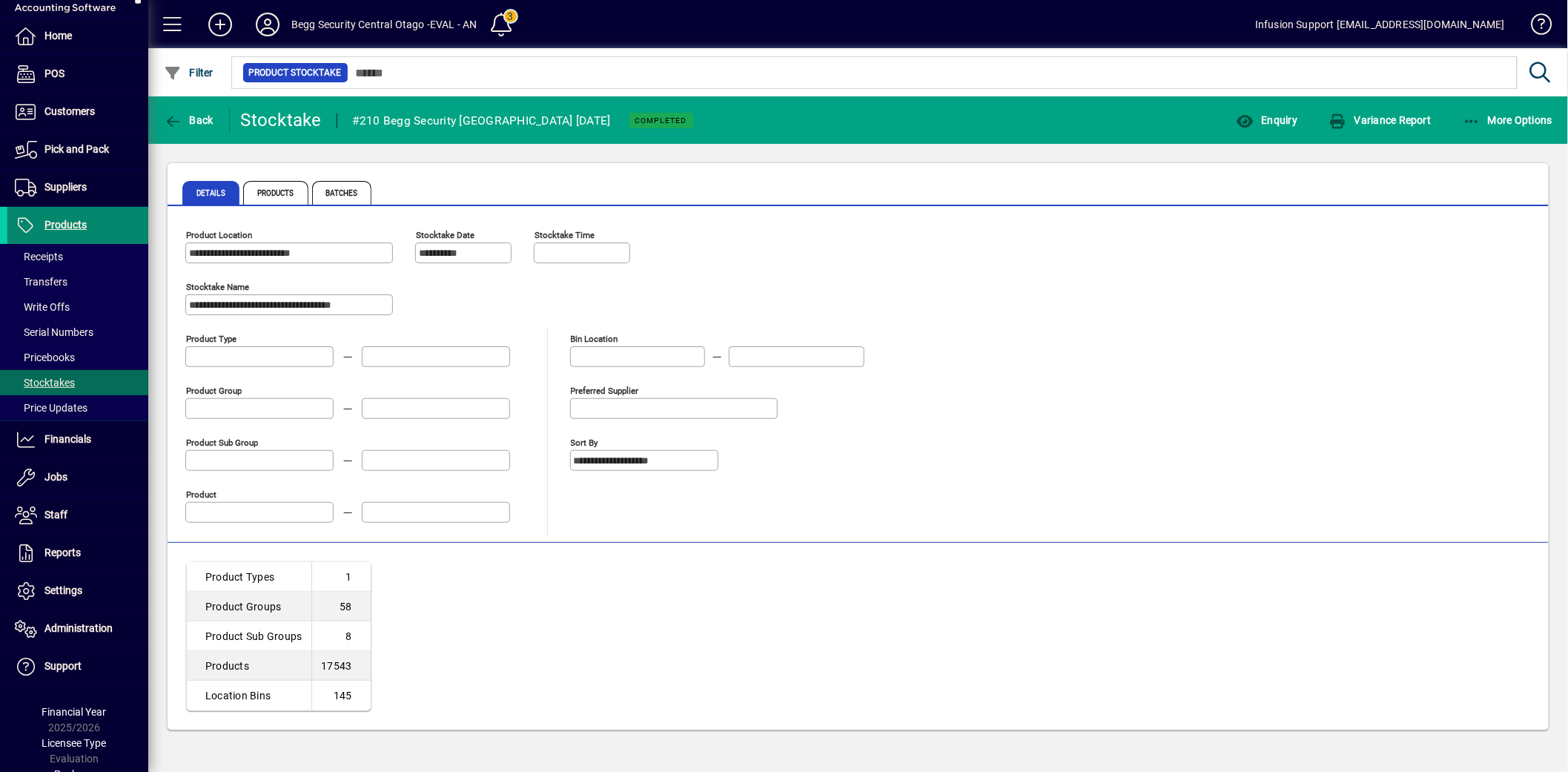
click at [106, 223] on span at bounding box center [77, 225] width 141 height 36
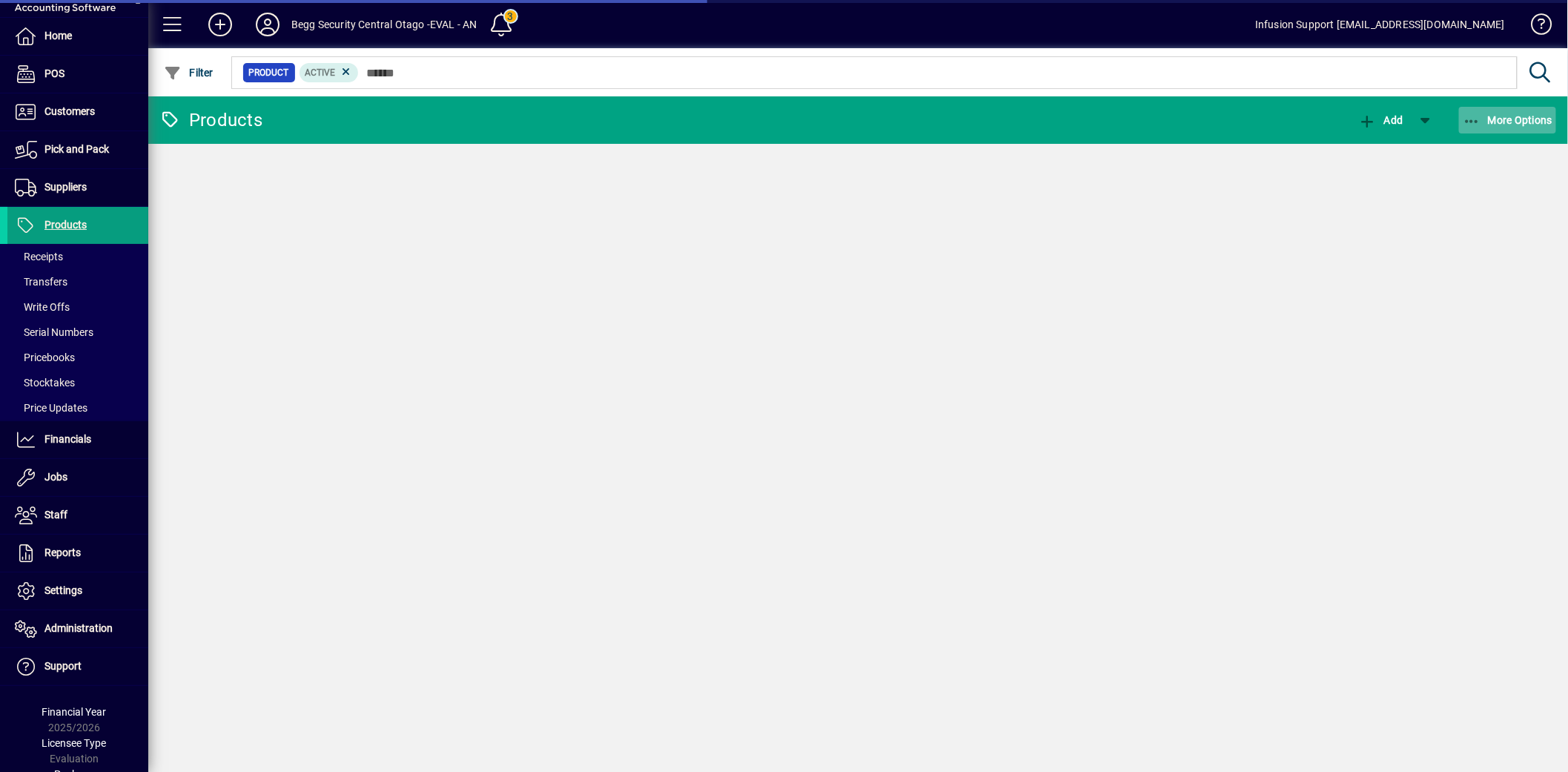
click at [1483, 114] on span "More Options" at bounding box center [1507, 120] width 90 height 12
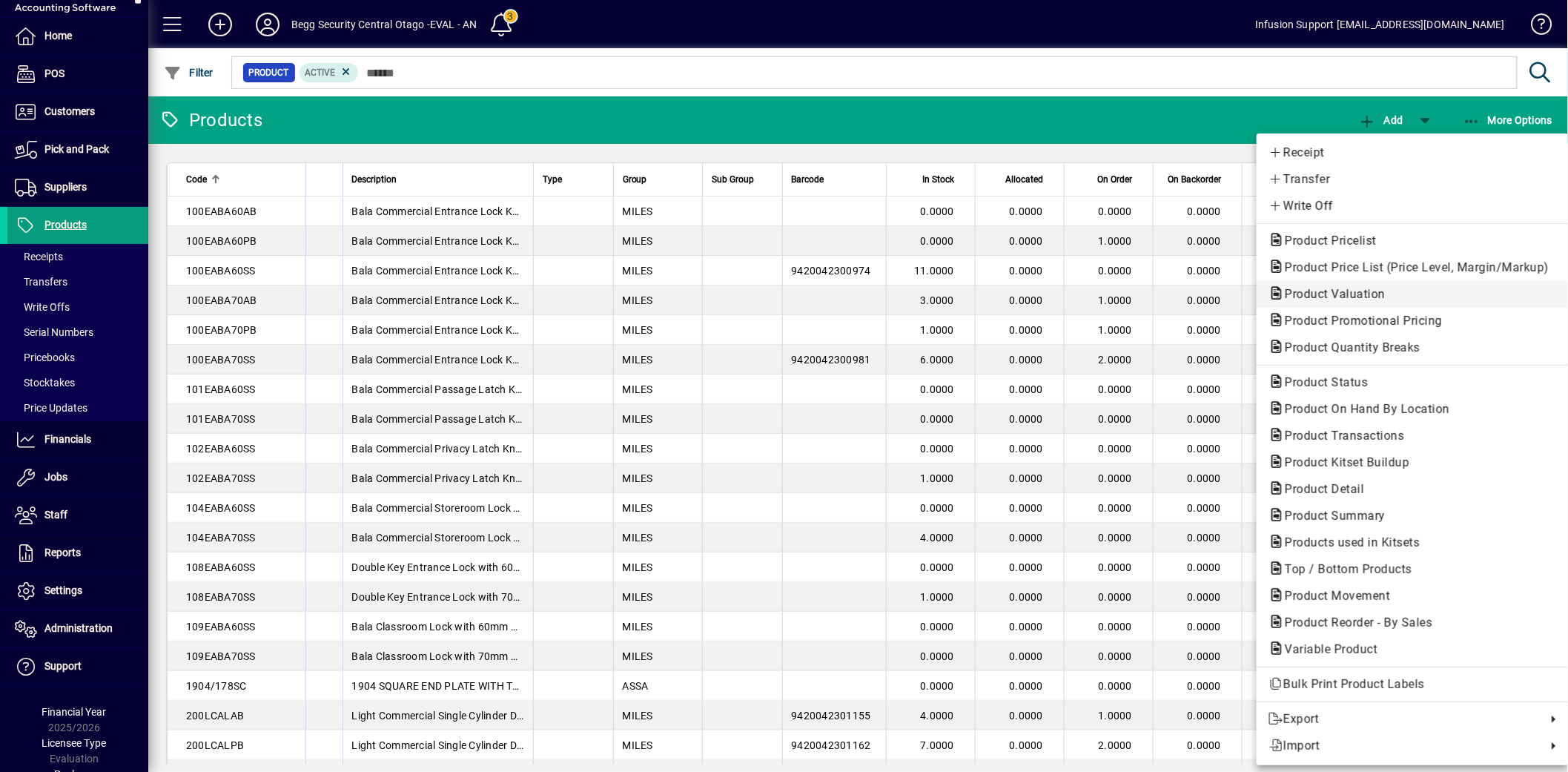
click at [1348, 298] on span "Product Valuation" at bounding box center [1330, 295] width 124 height 14
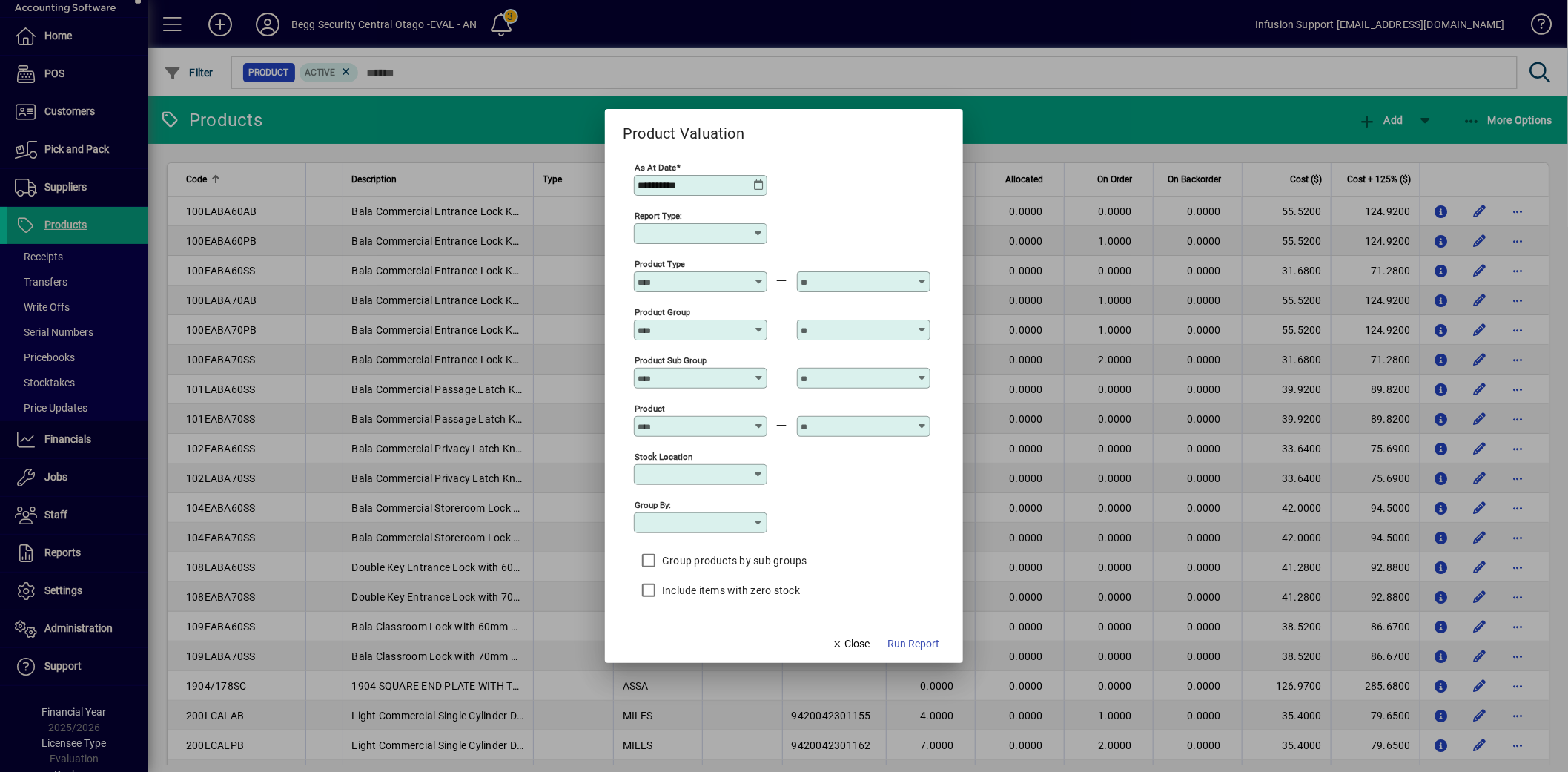
type input "******"
type input "**********"
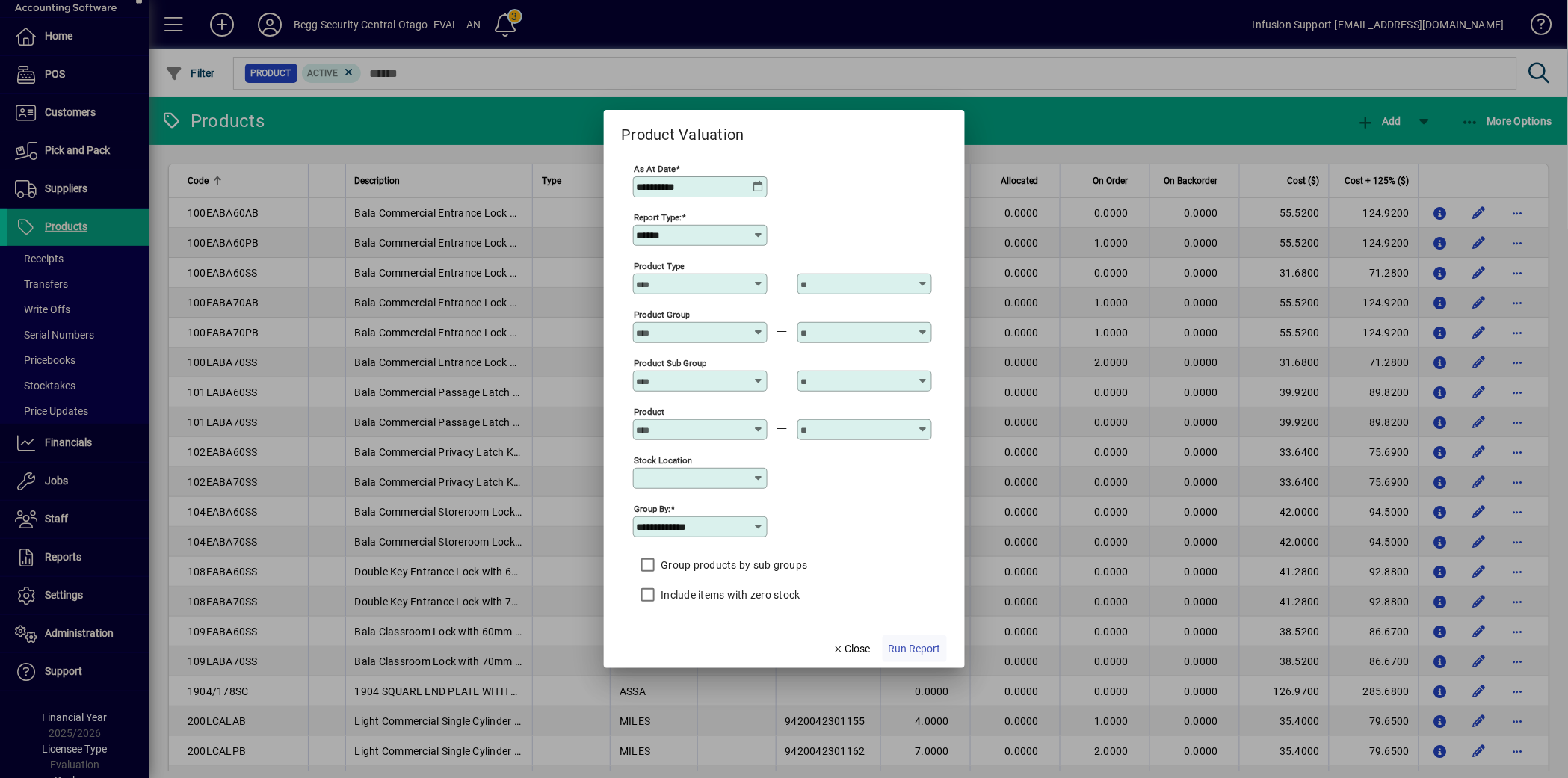
click at [916, 653] on span "Run Report" at bounding box center [915, 649] width 52 height 16
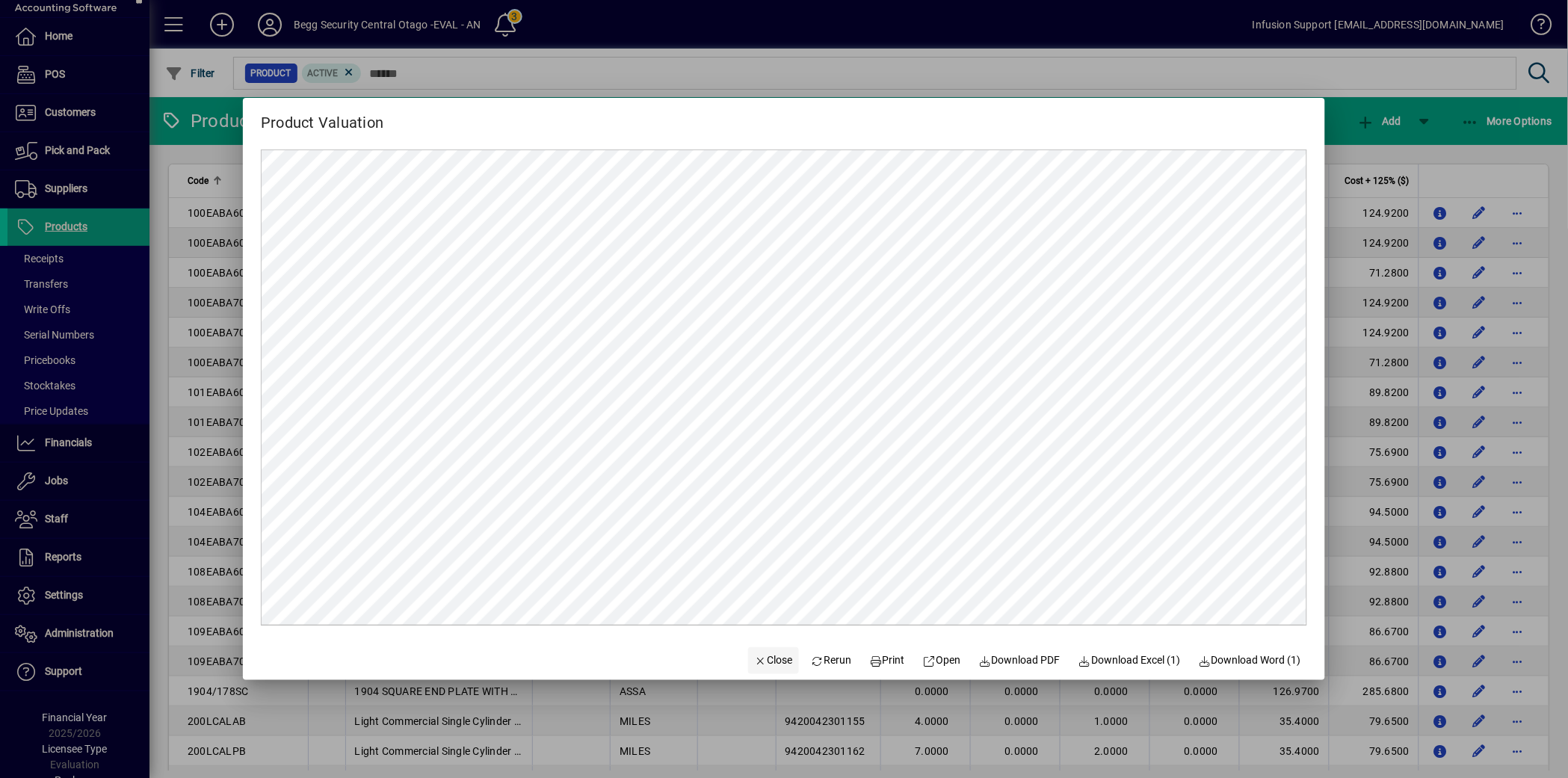
click at [754, 657] on icon "button" at bounding box center [760, 661] width 14 height 10
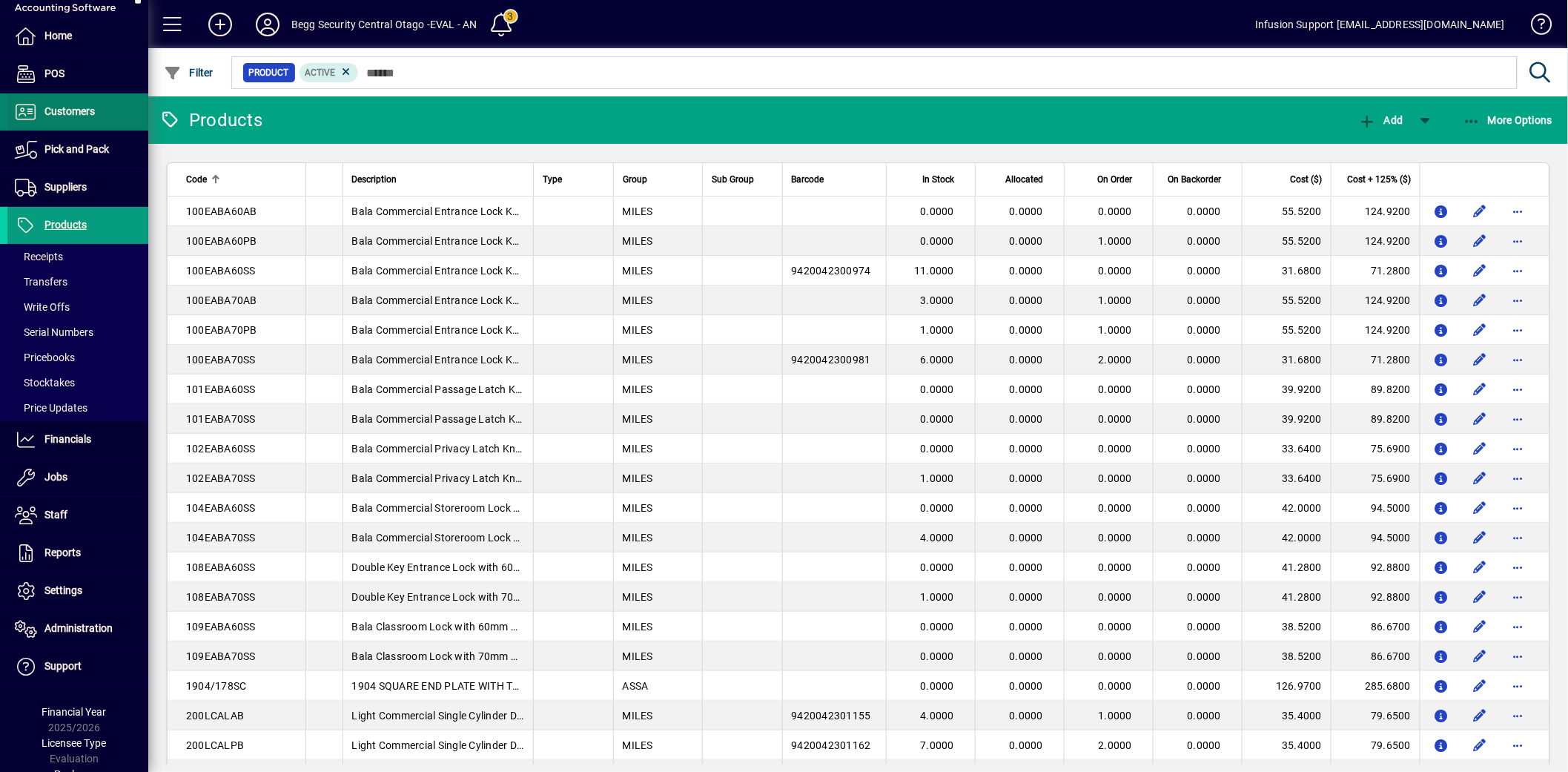
click at [85, 117] on span "Customers" at bounding box center [51, 112] width 88 height 18
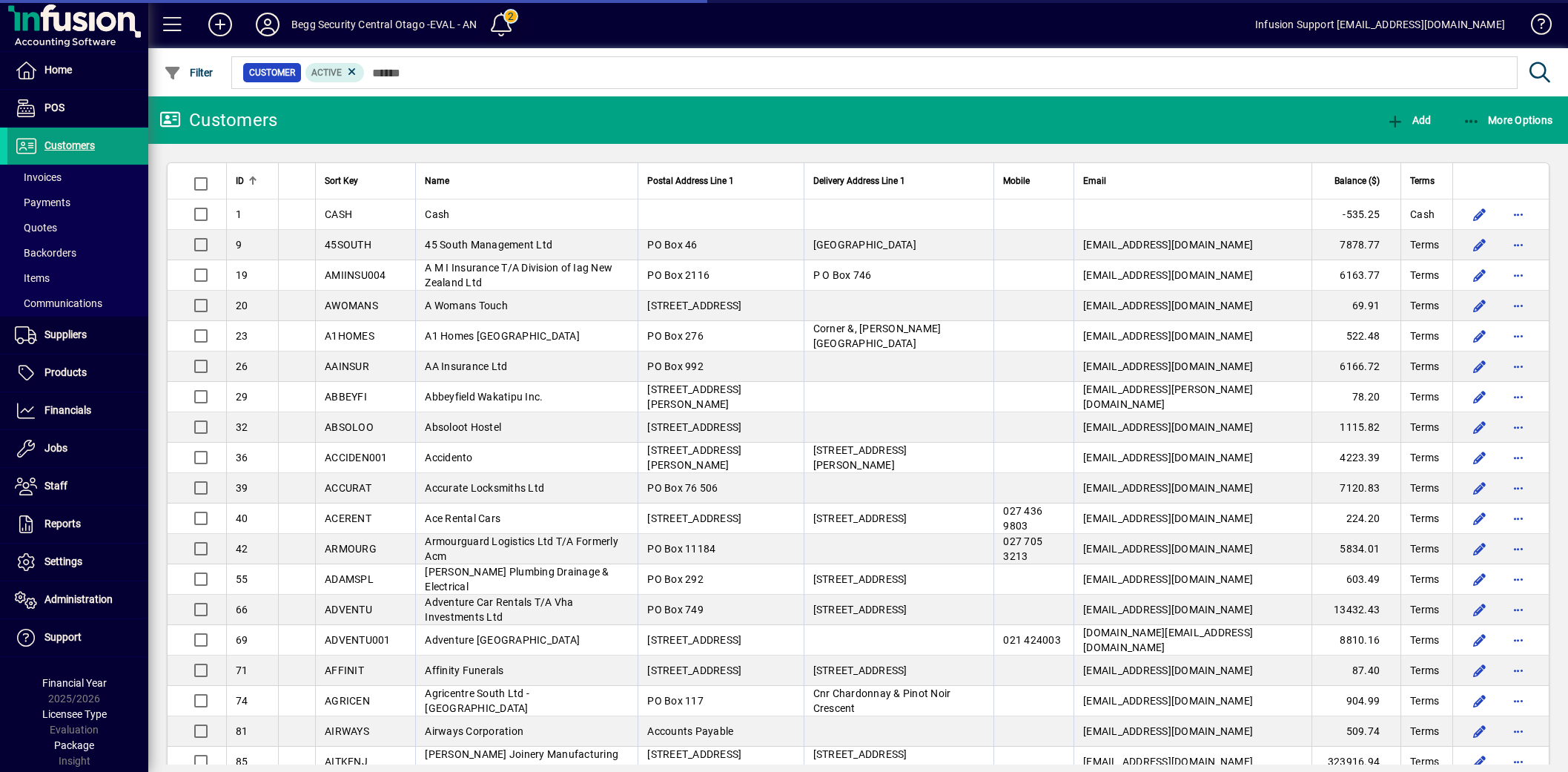
click at [488, 18] on span at bounding box center [501, 24] width 36 height 36
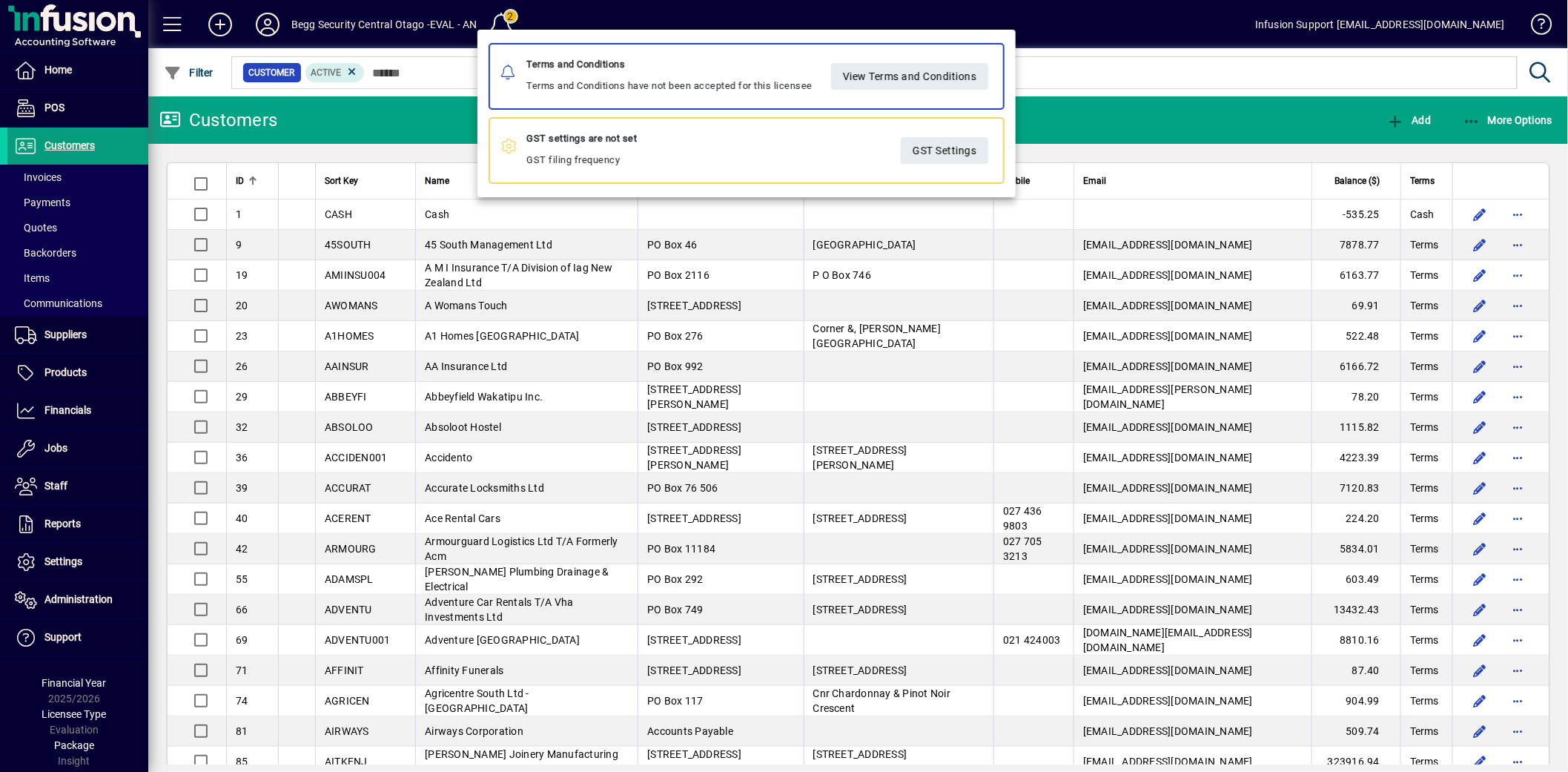
click at [1128, 69] on div at bounding box center [784, 386] width 1568 height 772
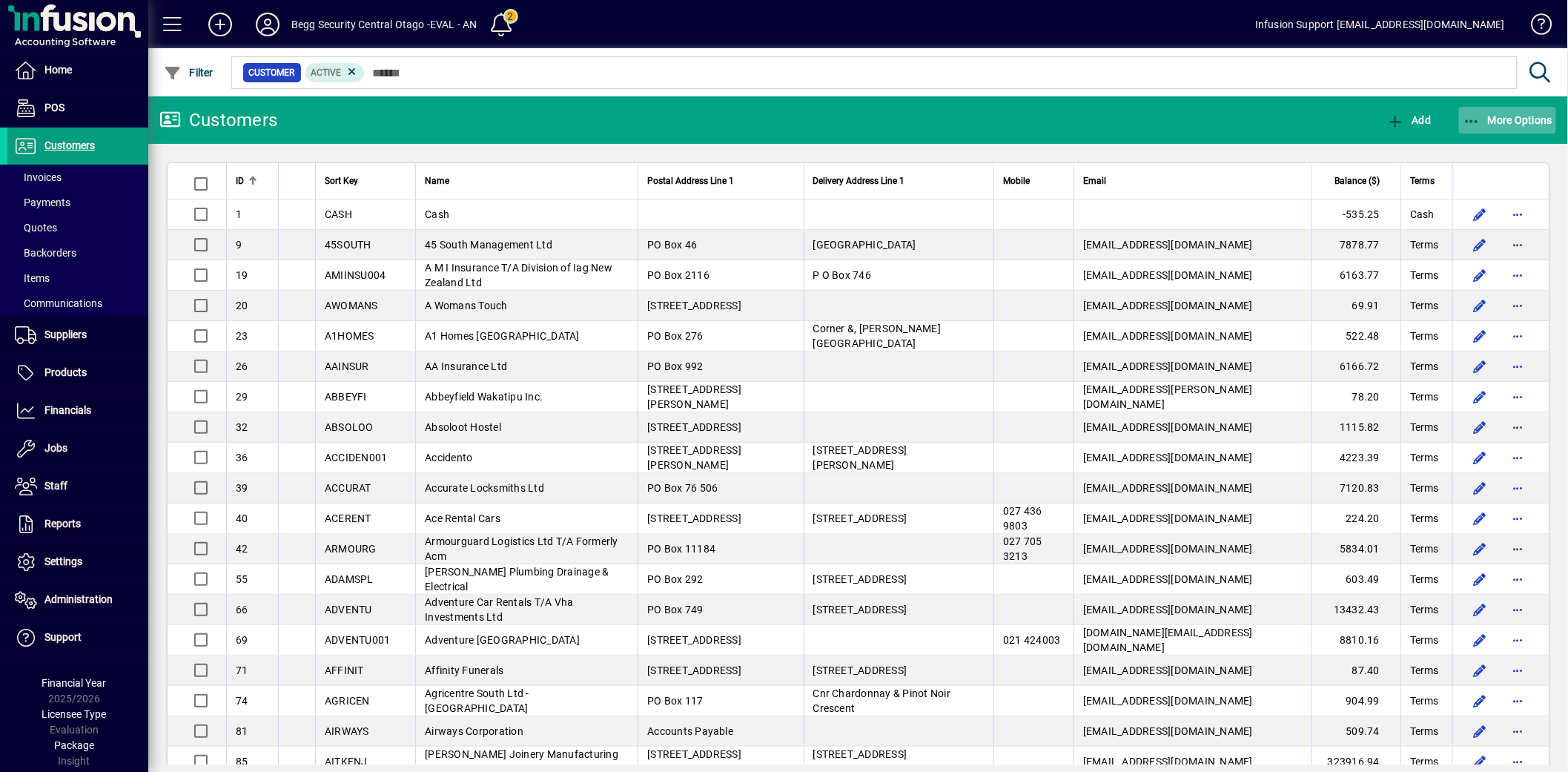
click at [1501, 120] on span "More Options" at bounding box center [1507, 120] width 90 height 12
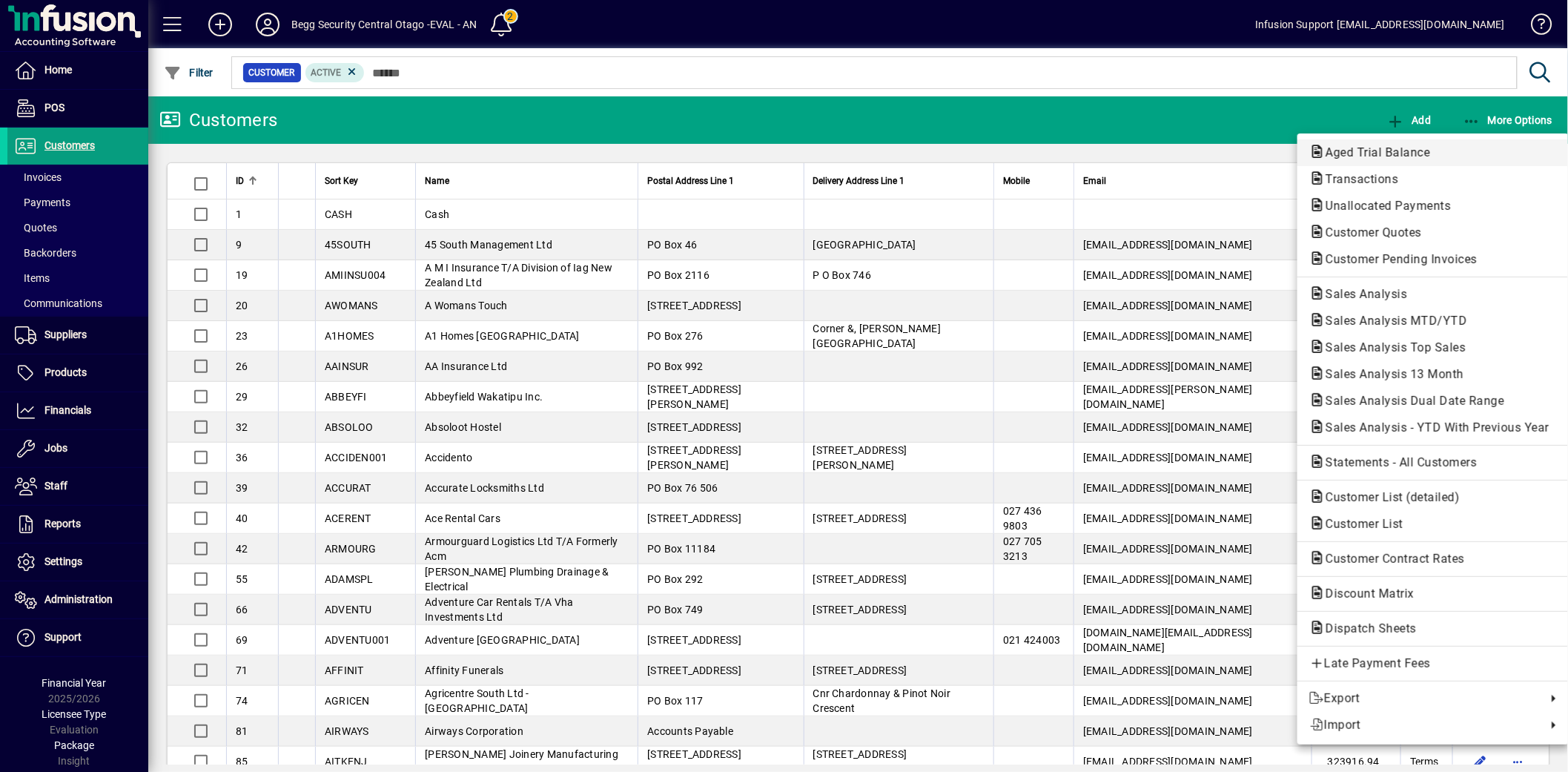
click at [1384, 152] on span "Aged Trial Balance" at bounding box center [1373, 152] width 128 height 14
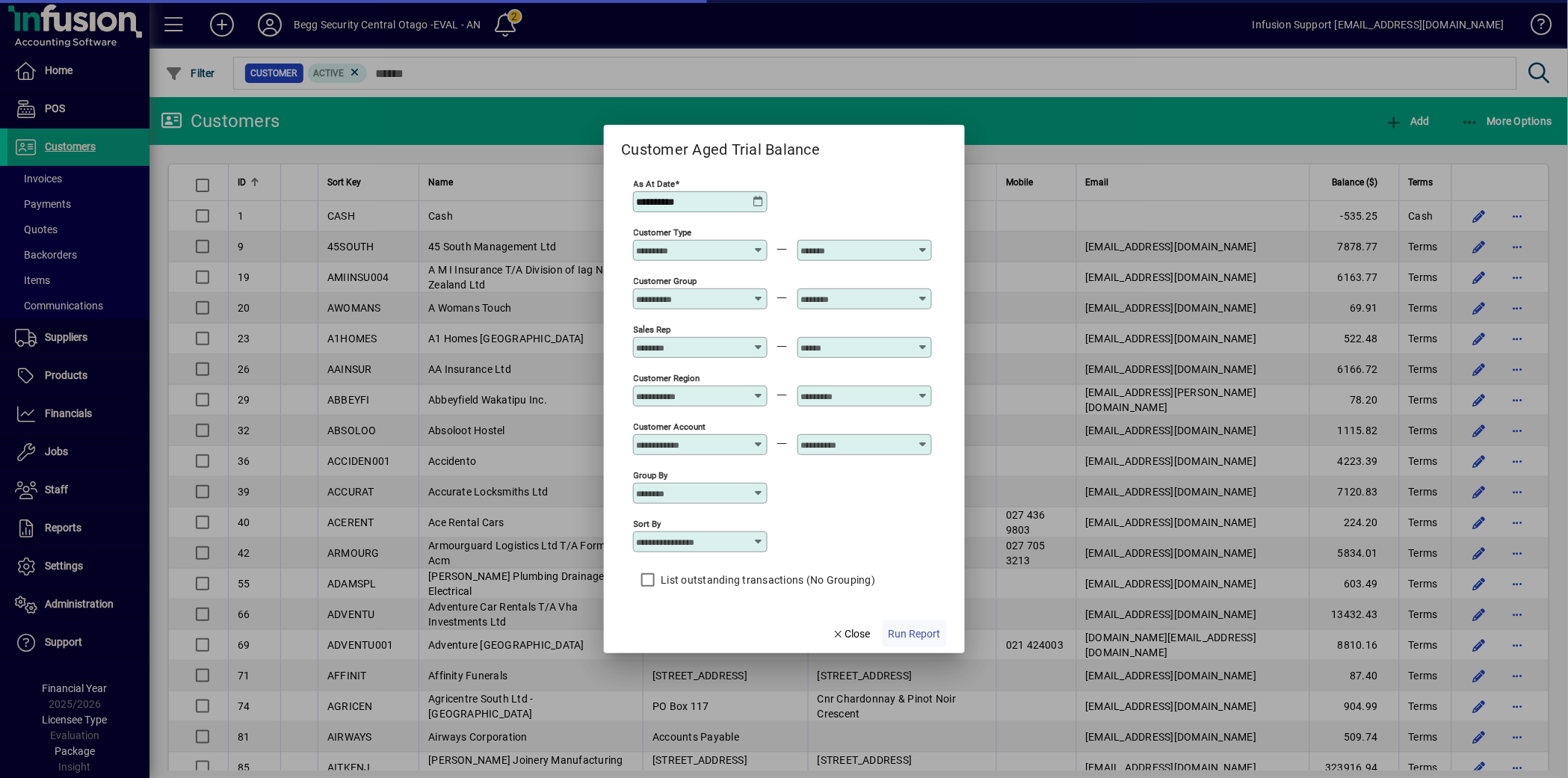
click at [920, 626] on span "button" at bounding box center [915, 633] width 64 height 36
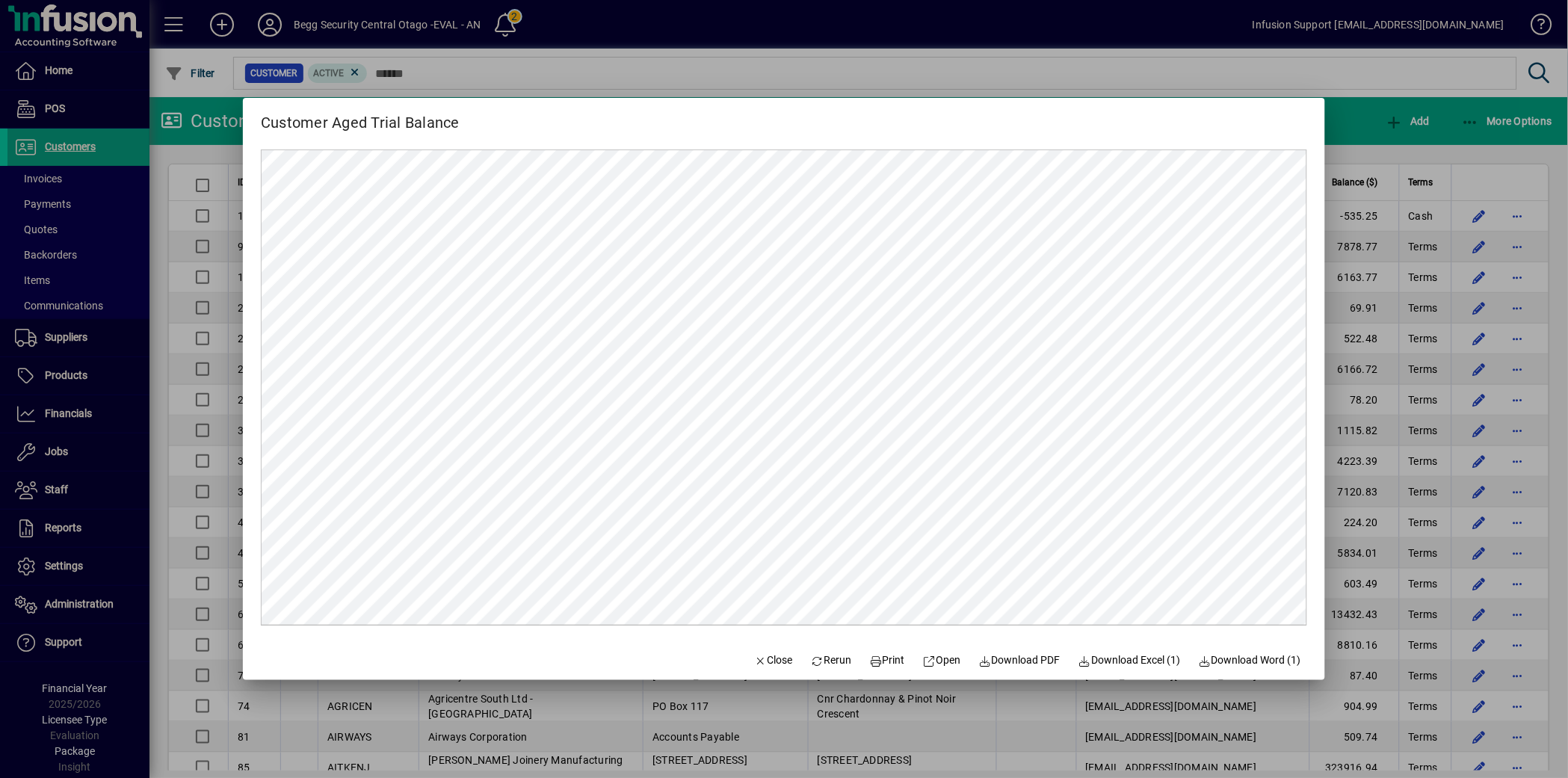
click at [756, 652] on button "Close" at bounding box center [773, 660] width 51 height 27
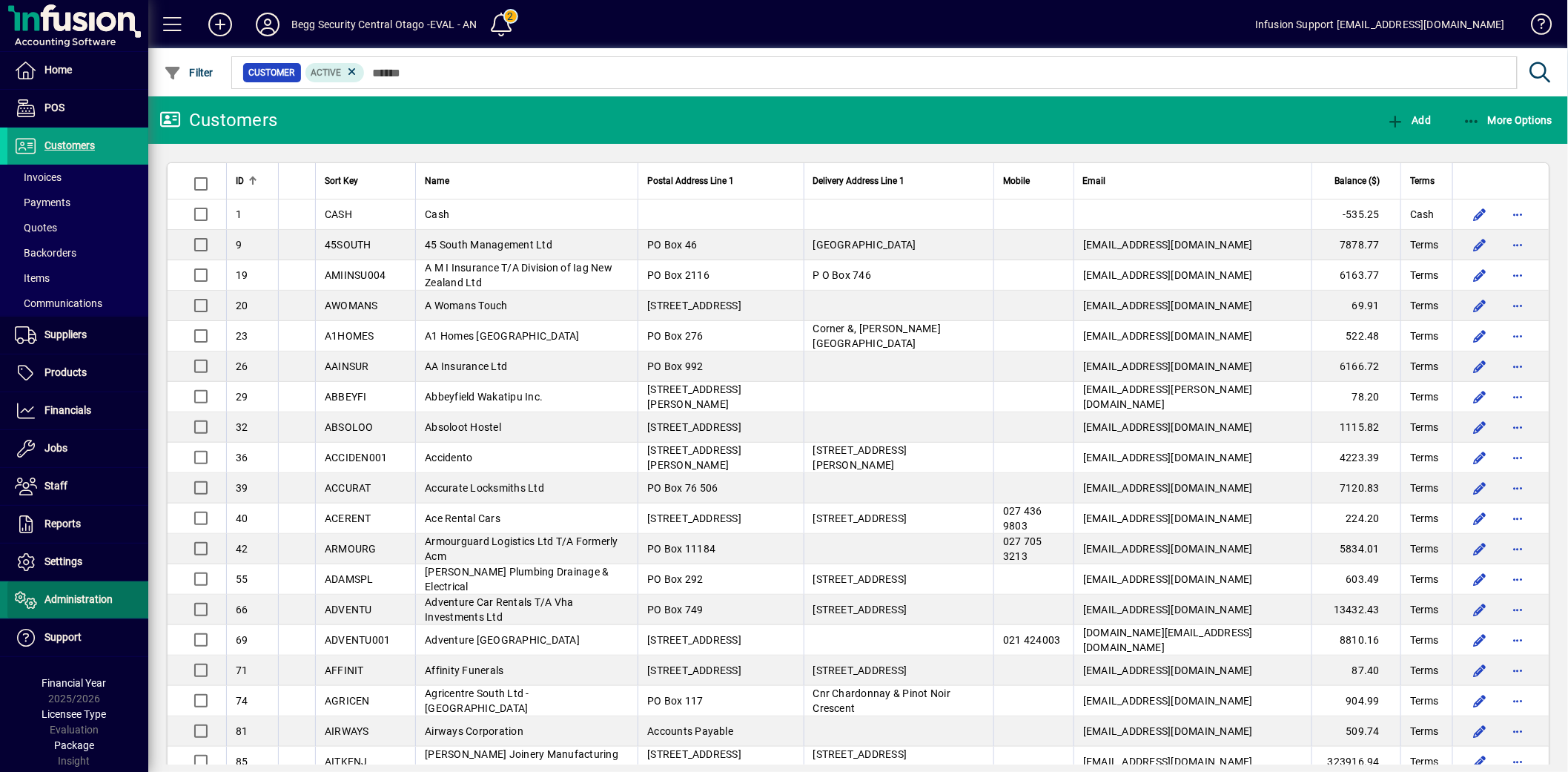
click at [108, 606] on span "Administration" at bounding box center [60, 600] width 105 height 18
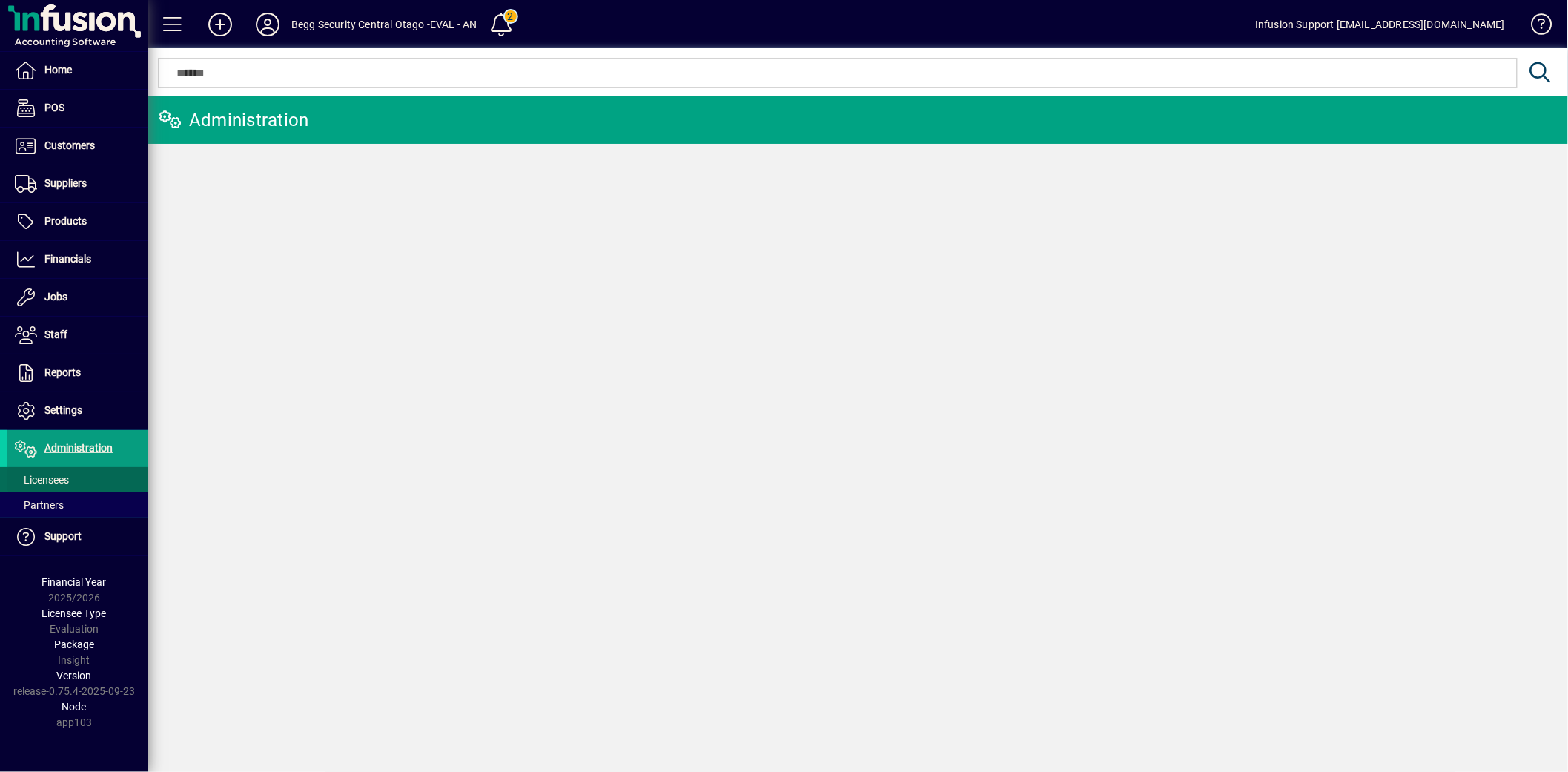
click at [63, 469] on span at bounding box center [77, 480] width 141 height 36
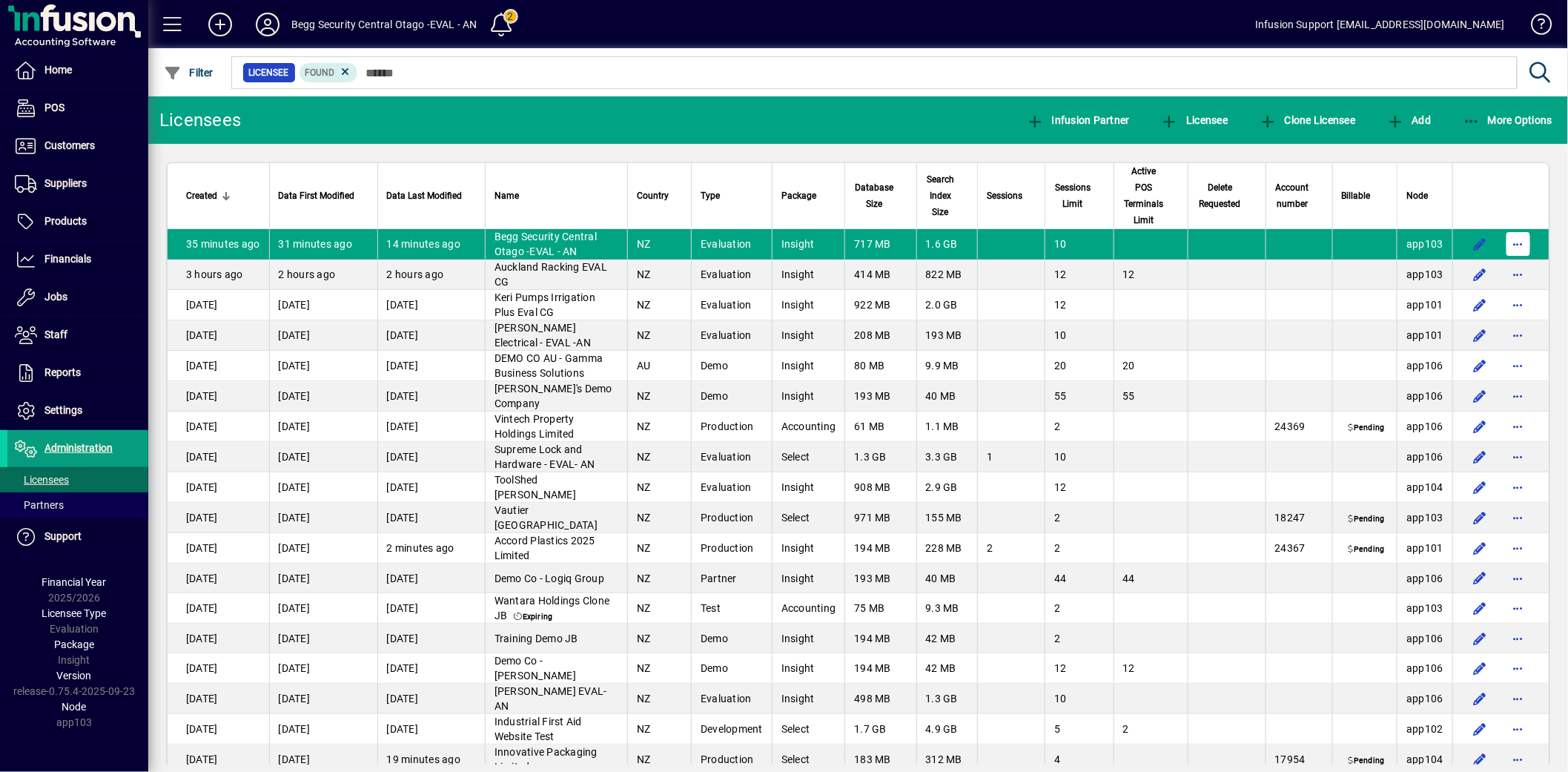
click at [1503, 242] on span "button" at bounding box center [1518, 243] width 36 height 36
click at [1431, 267] on span "Request licensee be deleted" at bounding box center [1428, 275] width 154 height 18
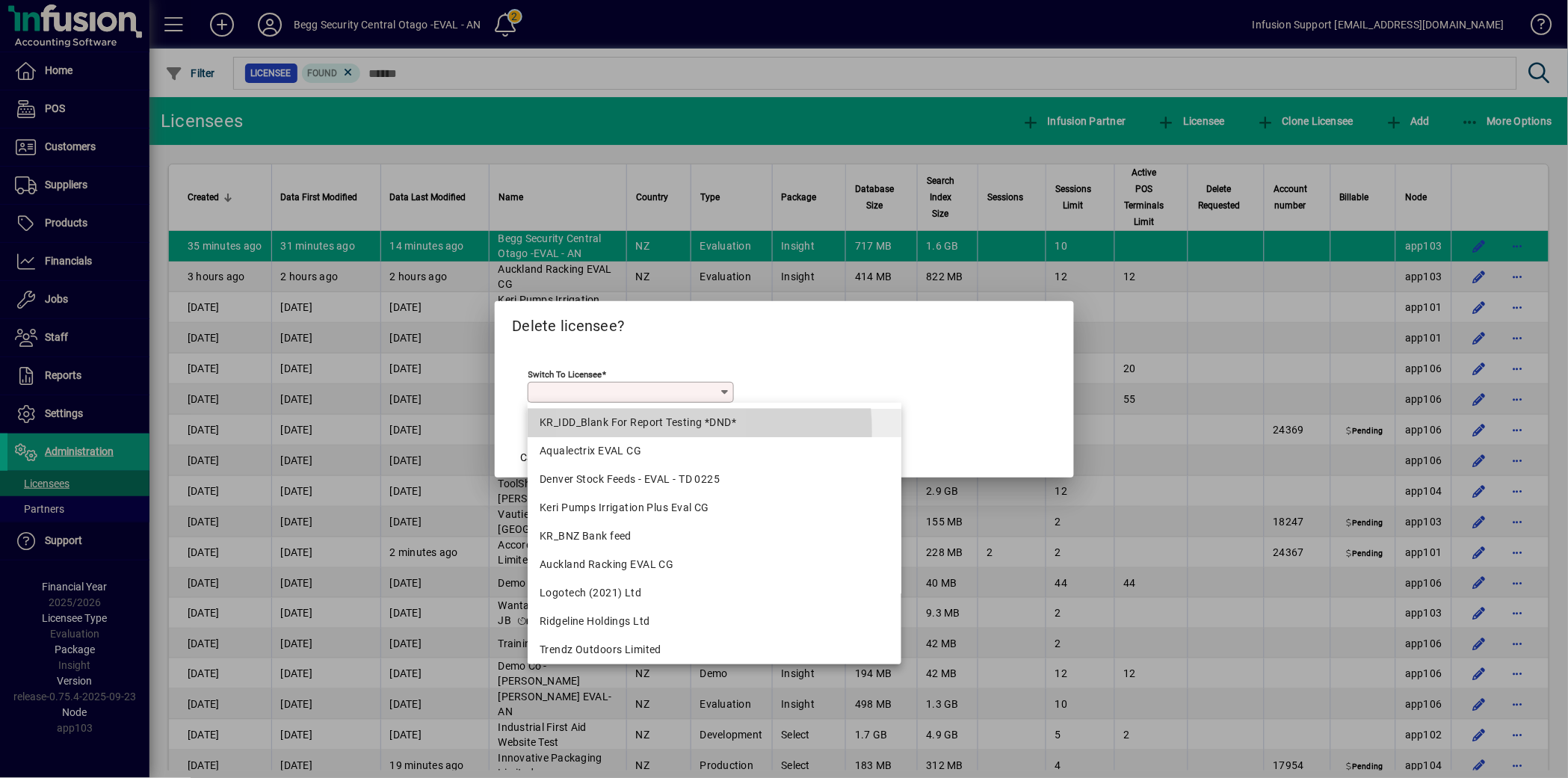
click at [619, 432] on mat-option "KR_IDD_Blank For Report Testing *DND*" at bounding box center [714, 422] width 373 height 28
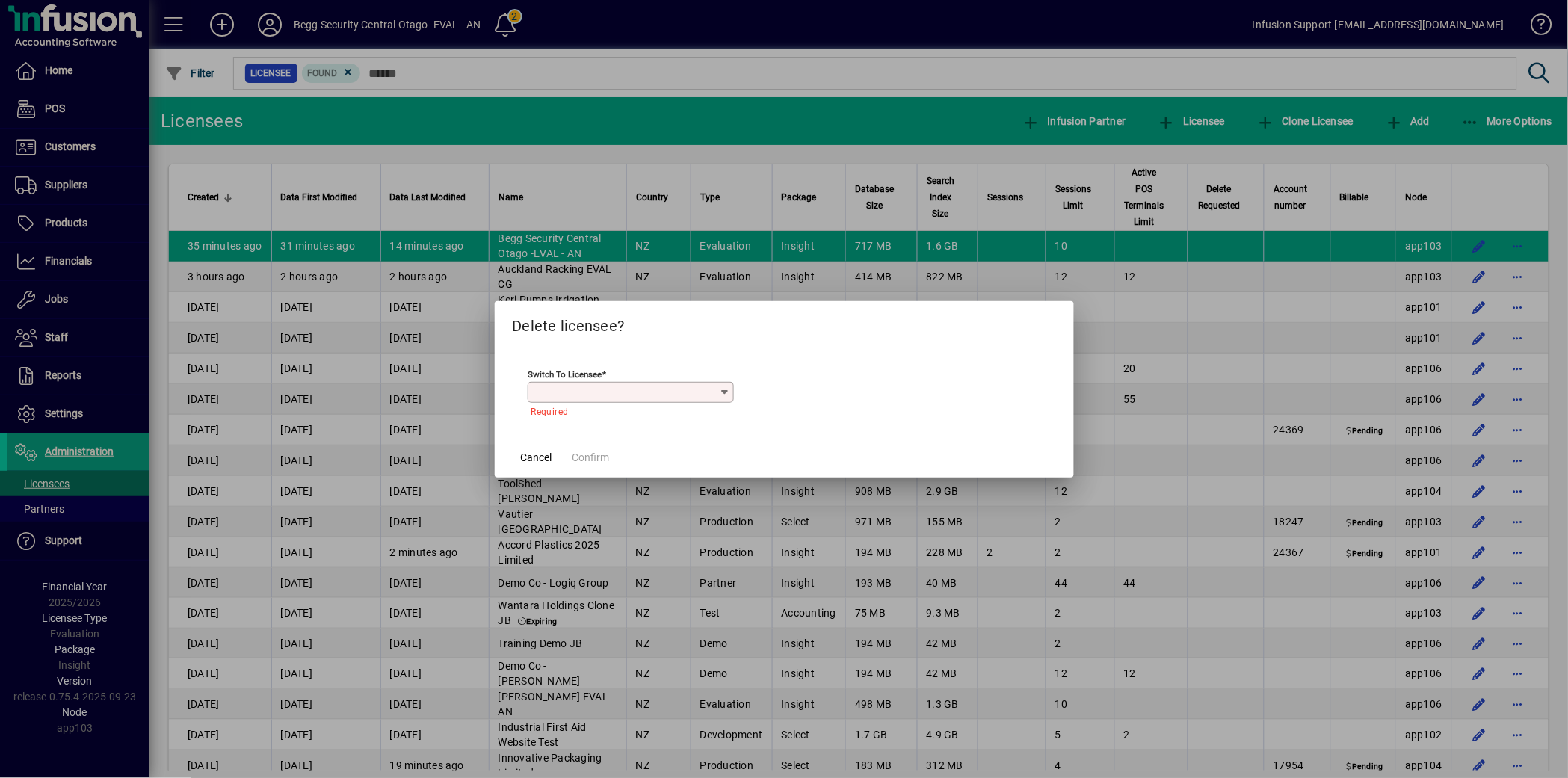
type input "**********"
click at [594, 454] on span "Confirm" at bounding box center [591, 458] width 37 height 16
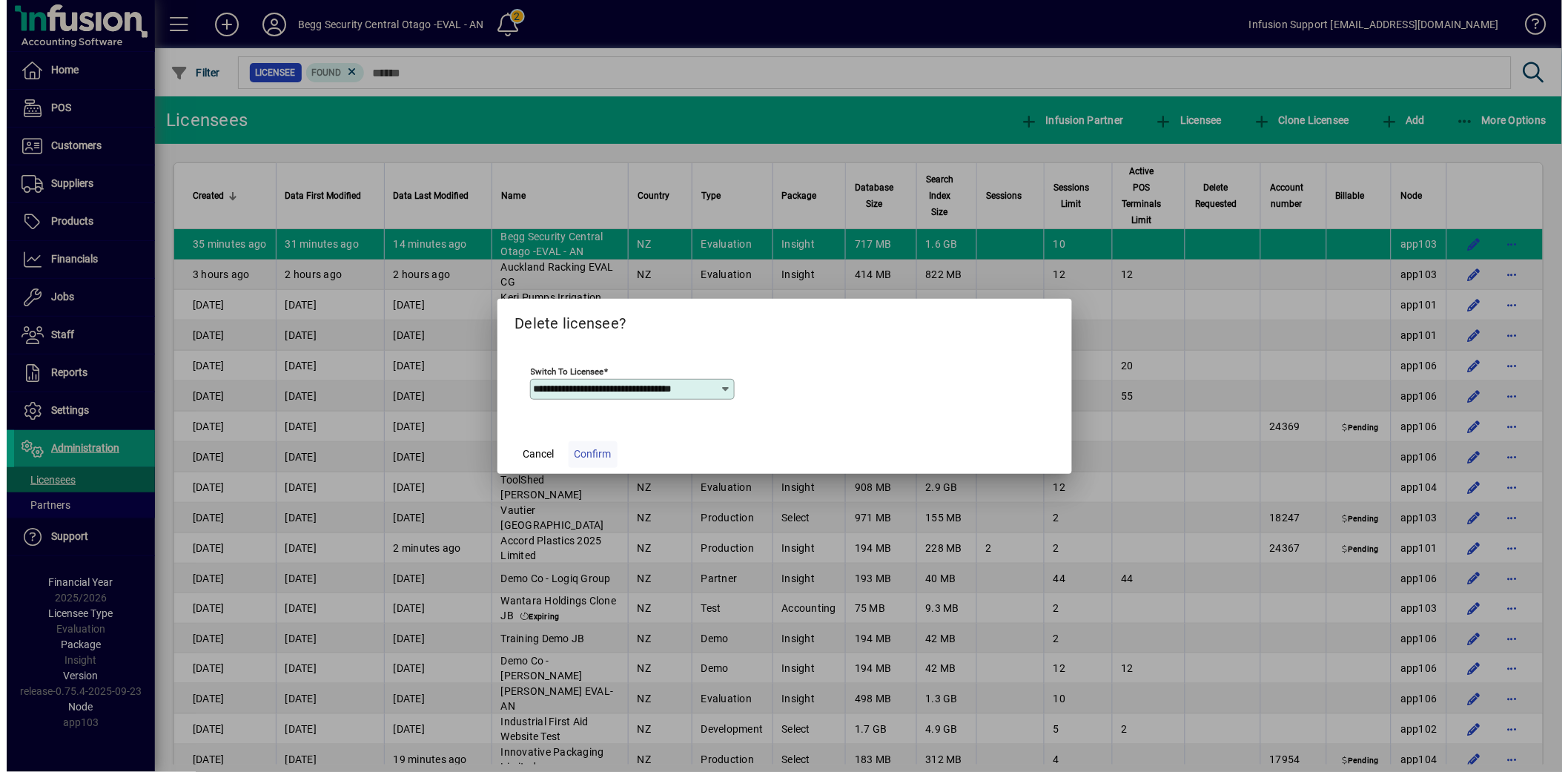
scroll to position [0, 0]
